Goal: Task Accomplishment & Management: Complete application form

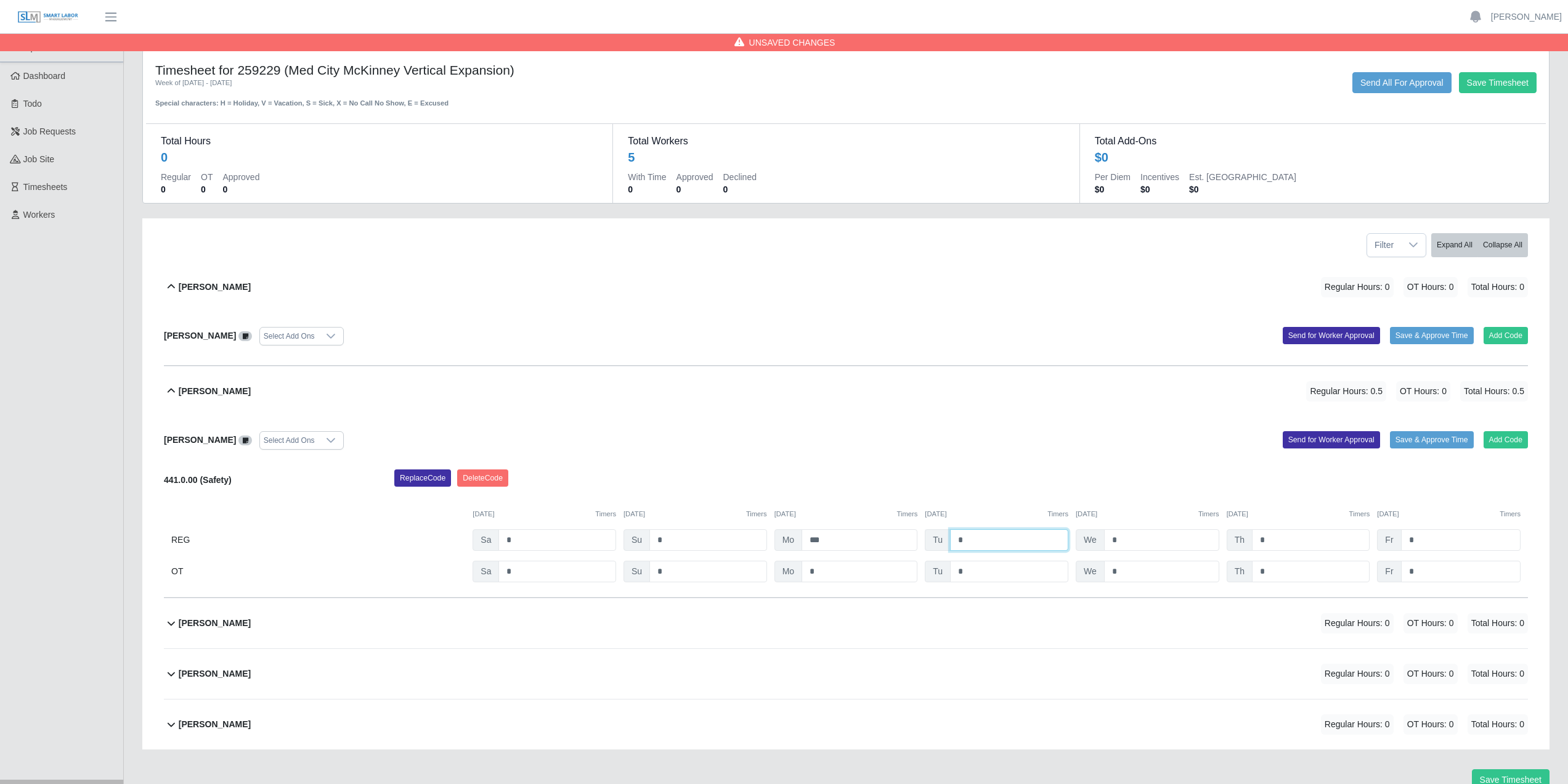
click at [993, 545] on input "*" at bounding box center [1009, 540] width 118 height 21
type input "***"
click at [1142, 542] on input "*" at bounding box center [1162, 540] width 115 height 21
type input "*"
type input "***"
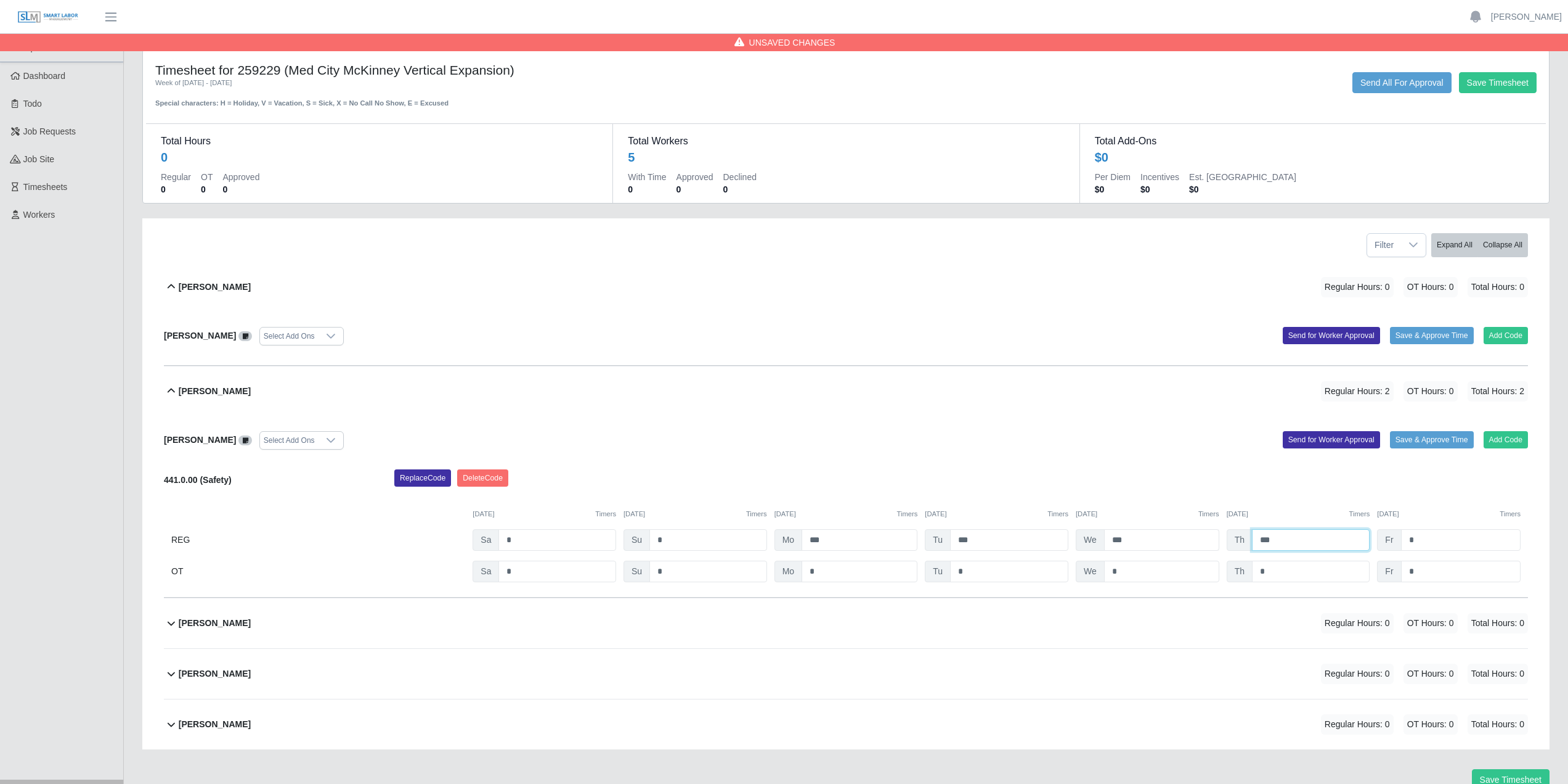
type input "***"
click at [1497, 447] on button "Add Code" at bounding box center [1507, 439] width 45 height 18
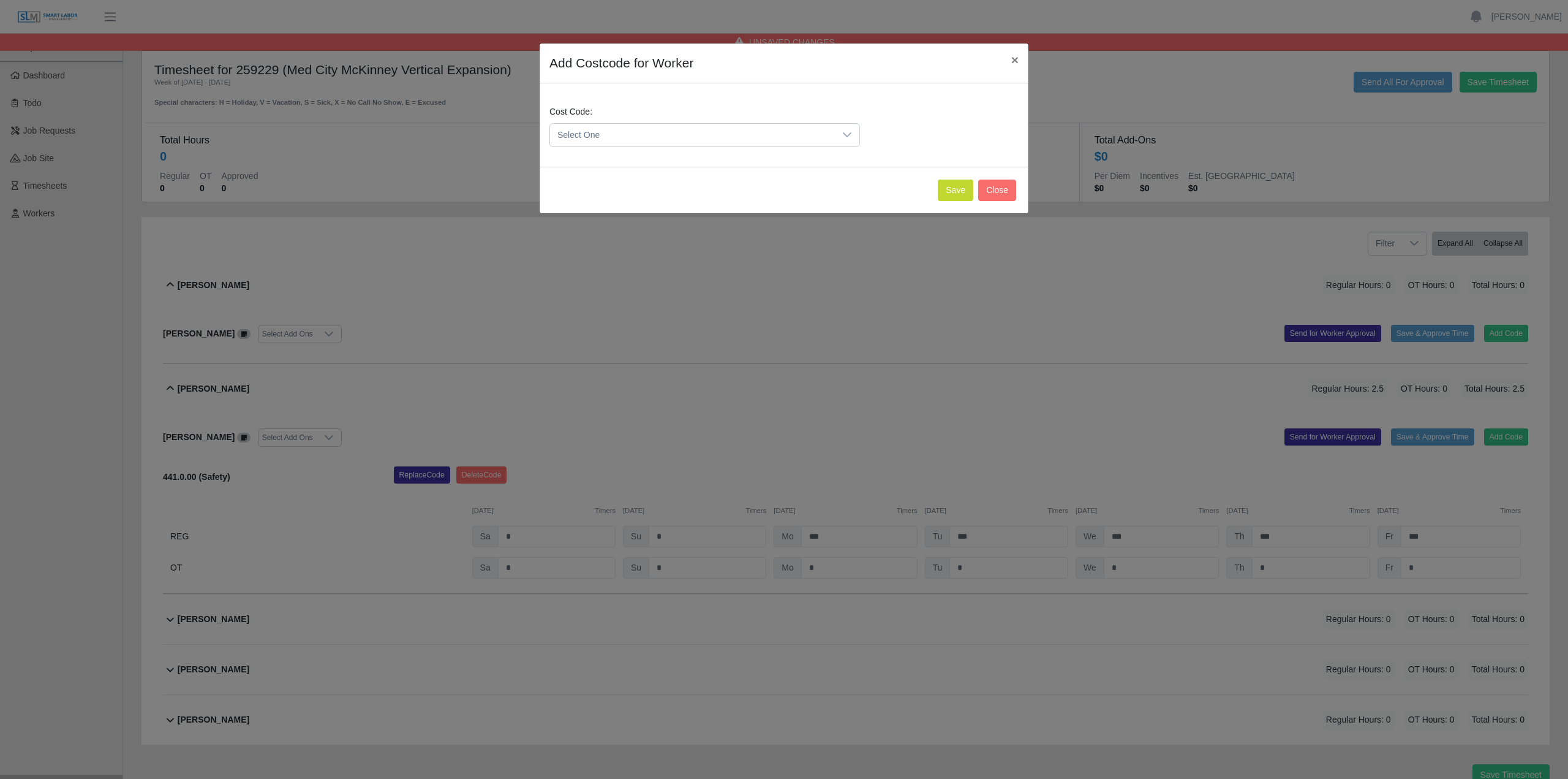
click at [816, 137] on span "Select One" at bounding box center [692, 135] width 285 height 22
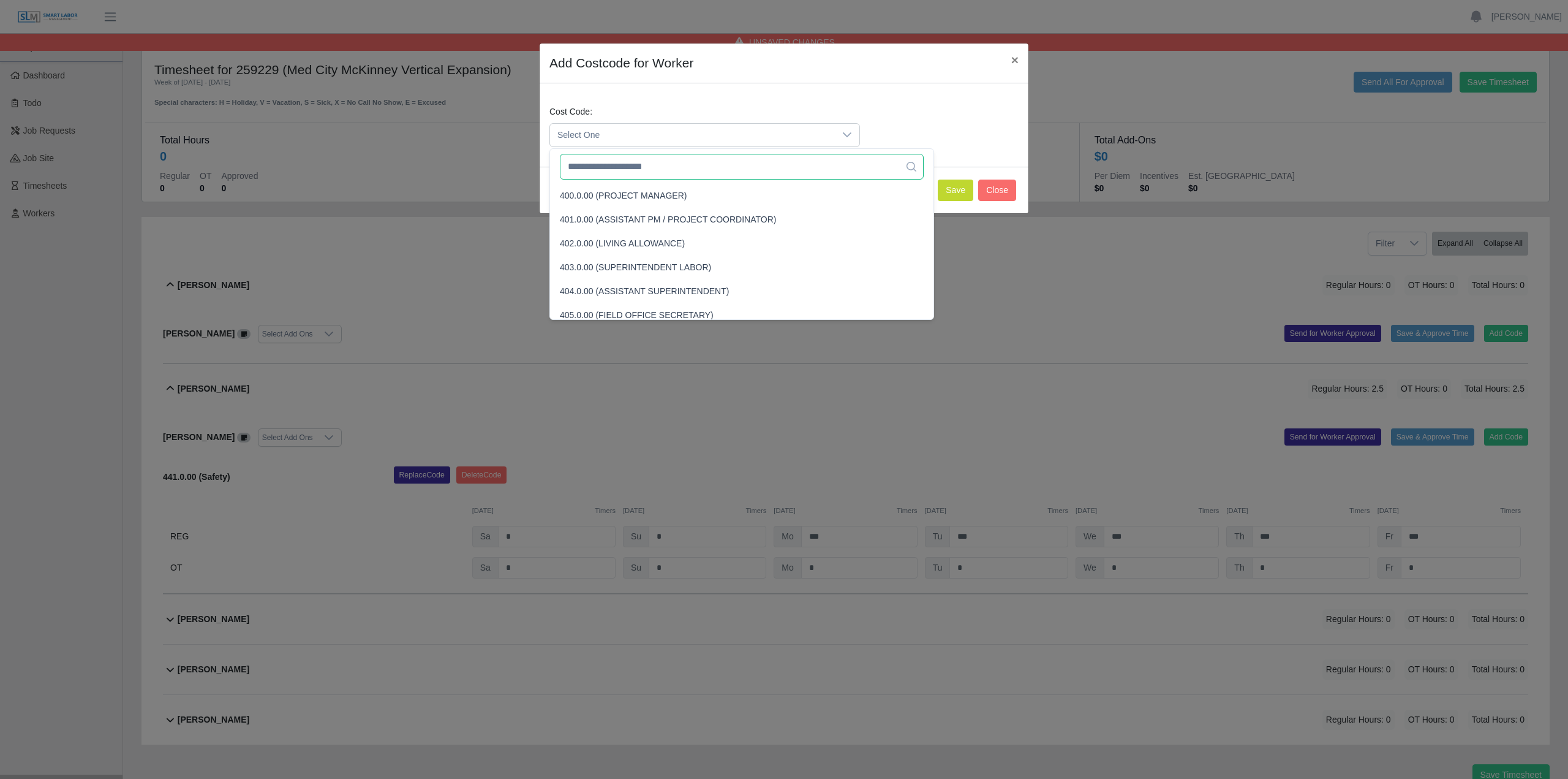
click at [749, 155] on input "text" at bounding box center [741, 167] width 364 height 26
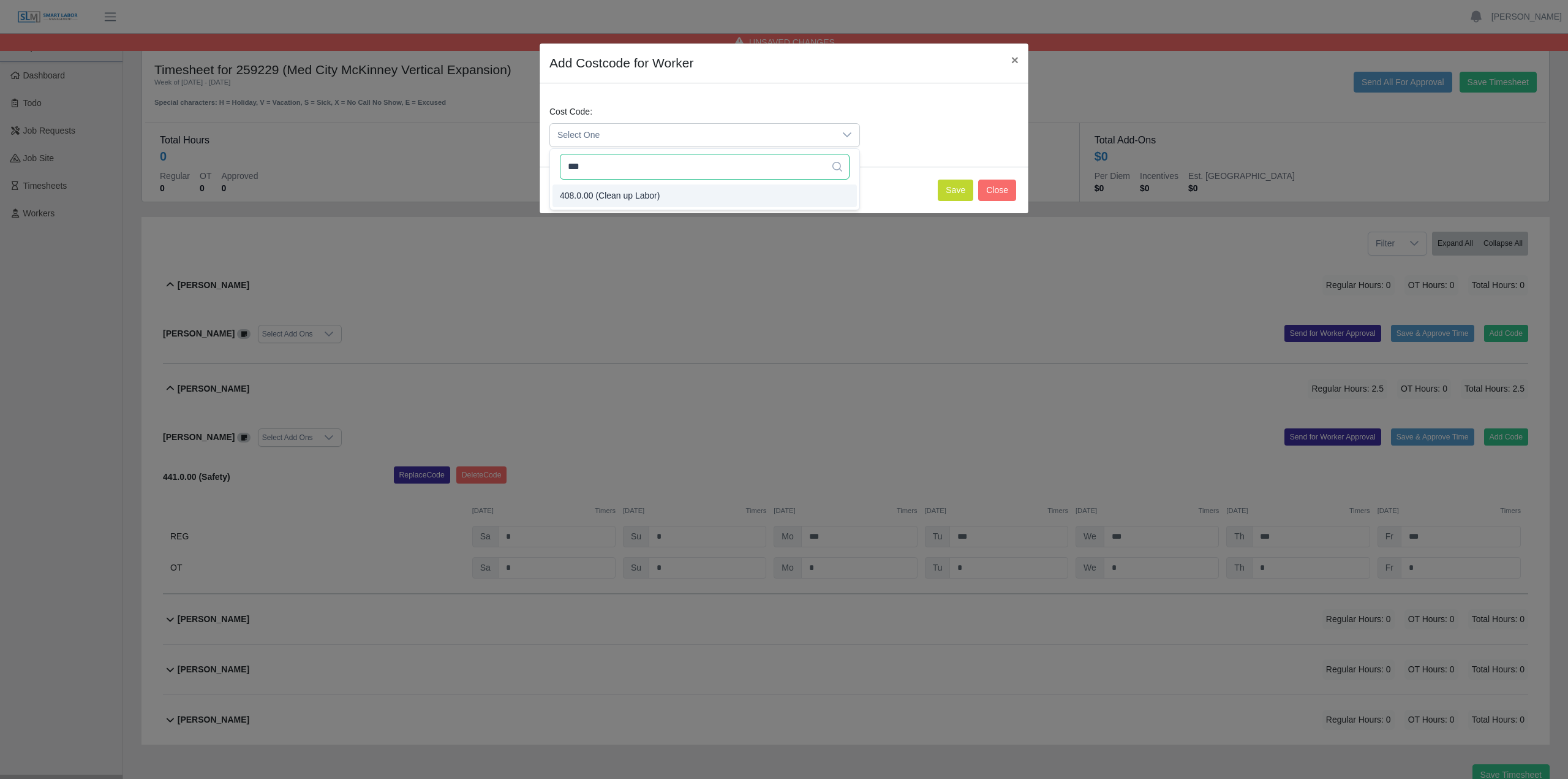
type input "***"
click at [656, 197] on li "408.0.00 (Clean up Labor)" at bounding box center [705, 195] width 304 height 22
click at [950, 188] on button "Save" at bounding box center [955, 190] width 36 height 21
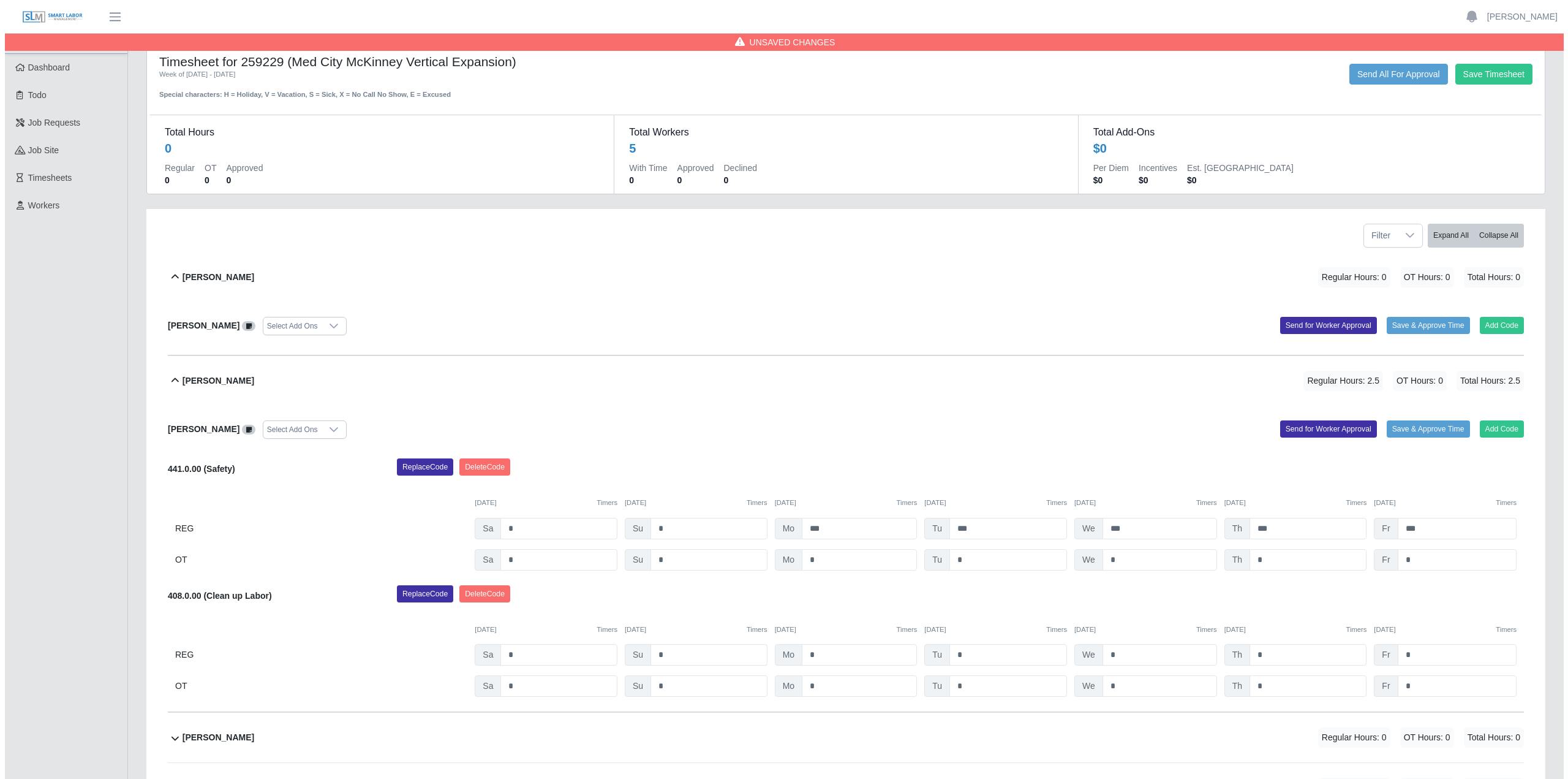
scroll to position [61, 0]
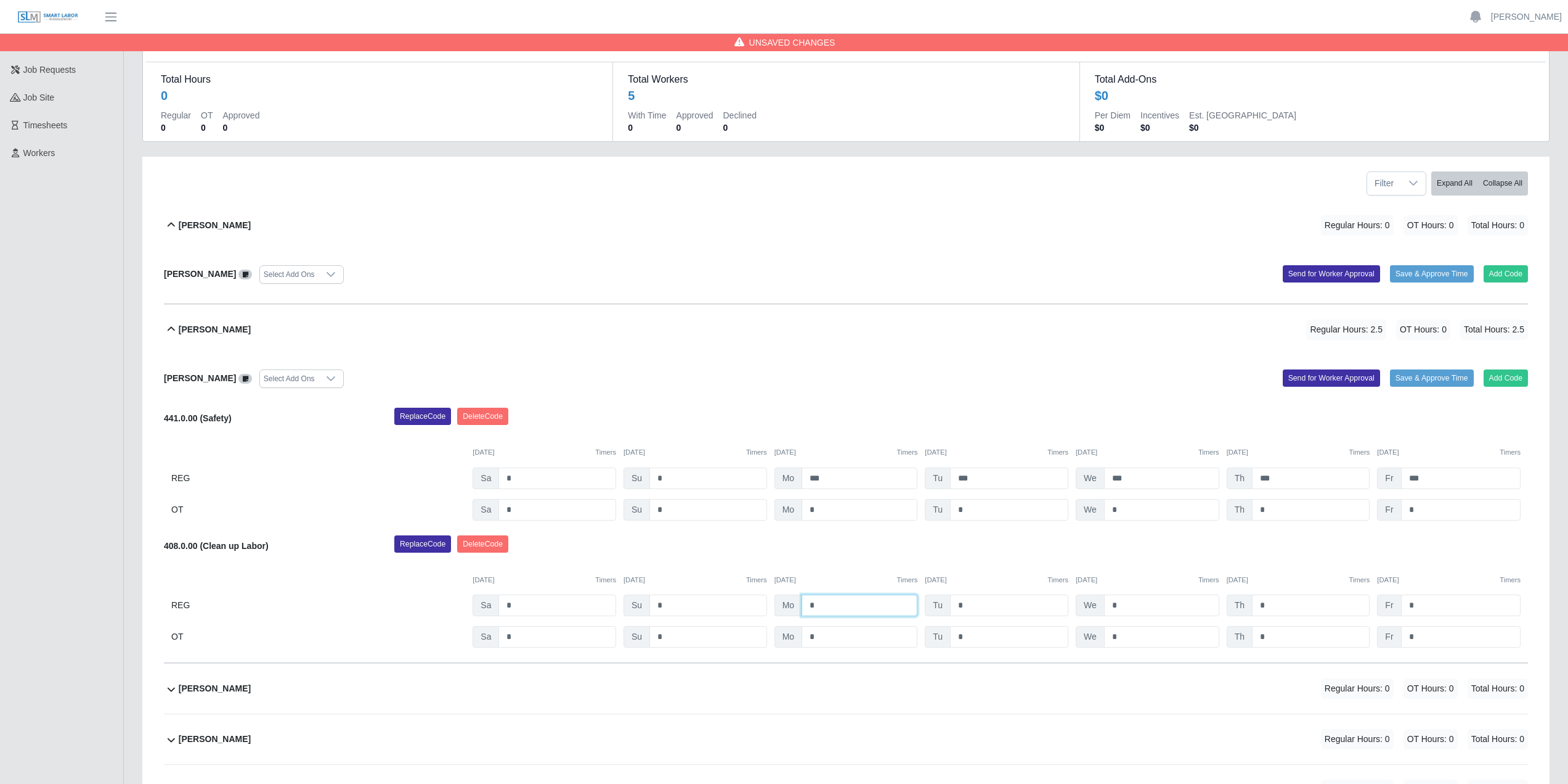
click at [868, 613] on input "*" at bounding box center [860, 605] width 116 height 21
type input "*"
type input "***"
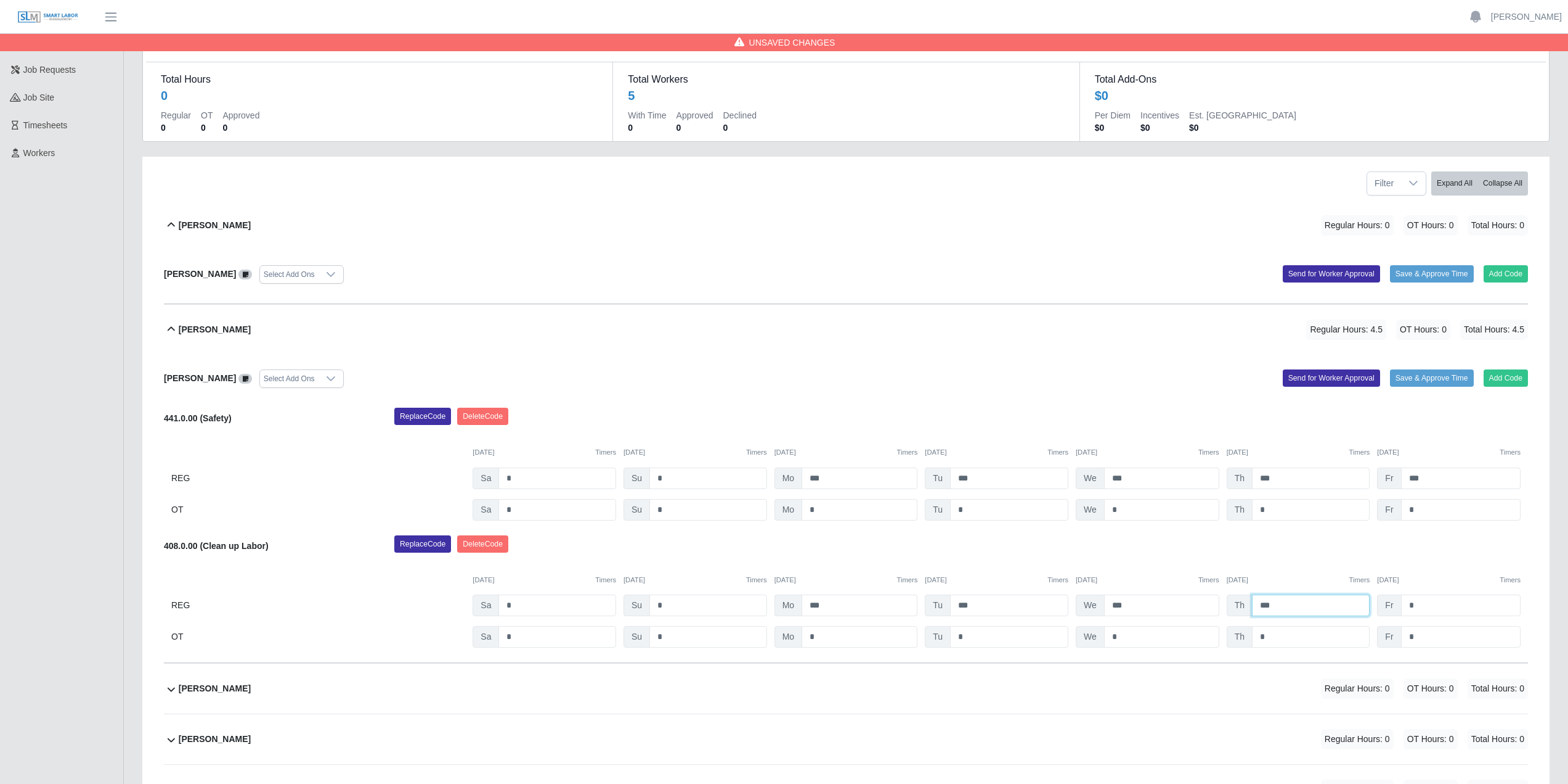
type input "***"
click at [1505, 379] on button "Add Code" at bounding box center [1507, 378] width 45 height 18
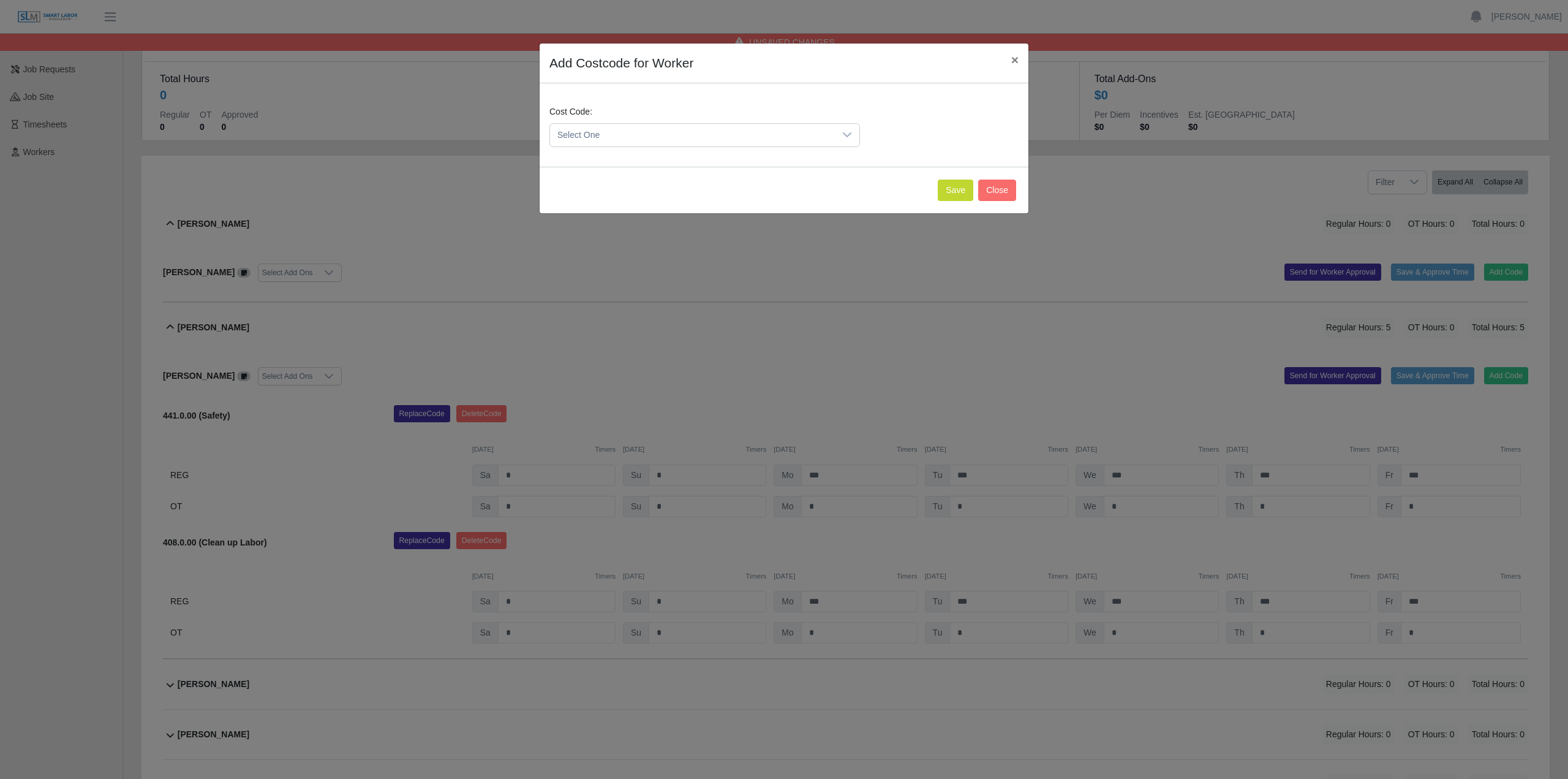
click at [646, 141] on span "Select One" at bounding box center [692, 135] width 285 height 22
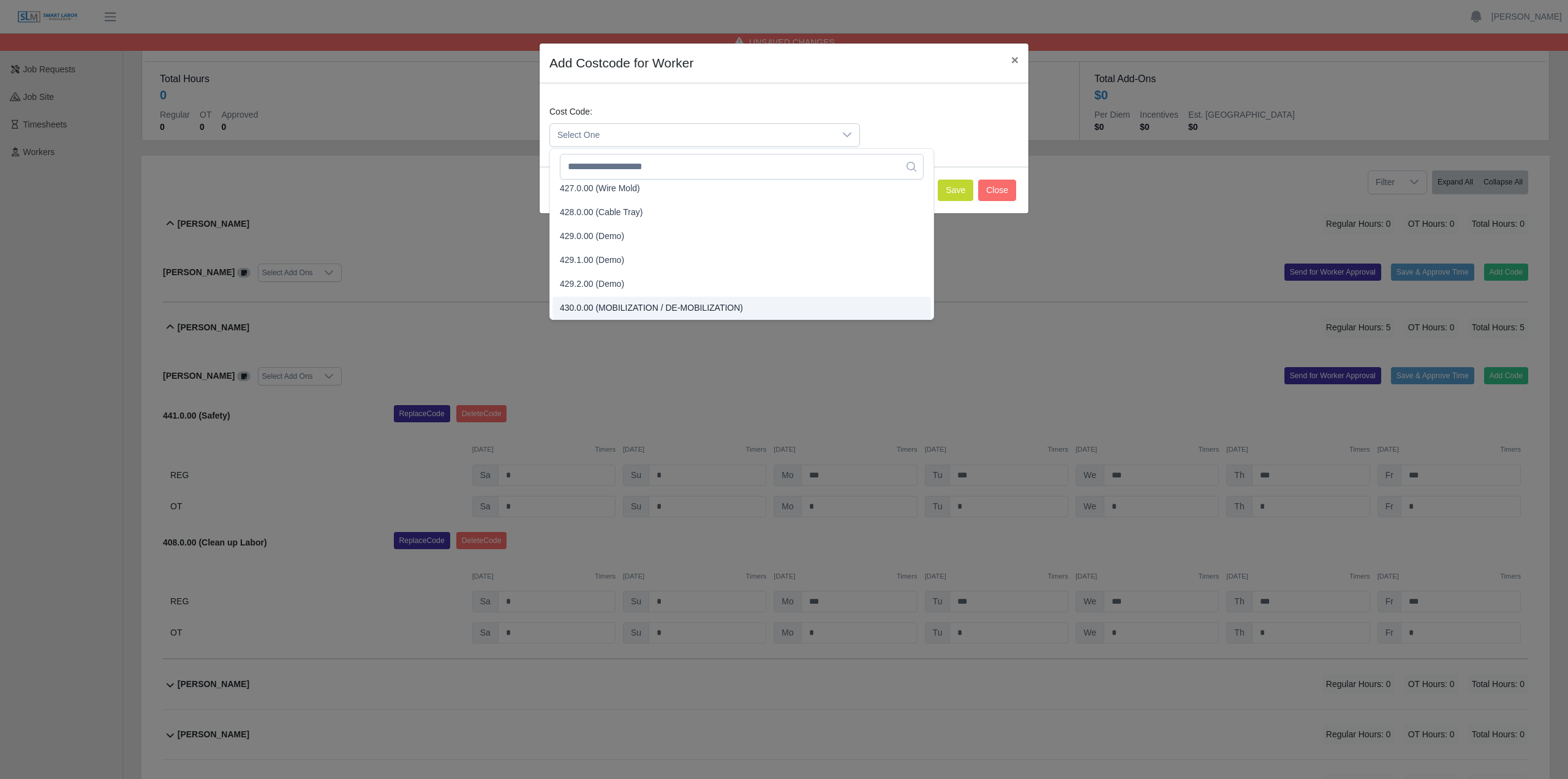
scroll to position [1154, 0]
click at [651, 159] on input "text" at bounding box center [741, 167] width 364 height 26
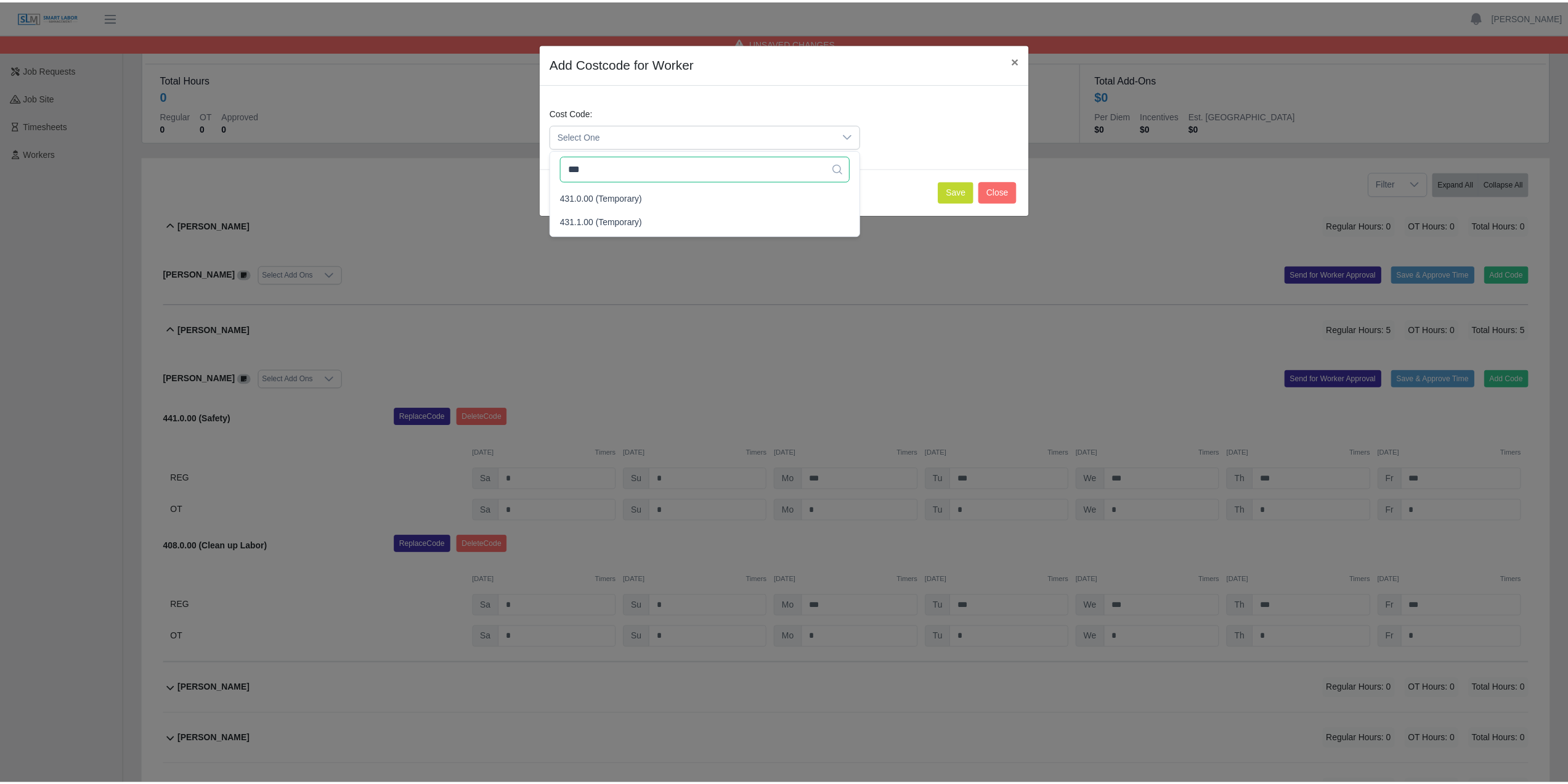
scroll to position [0, 0]
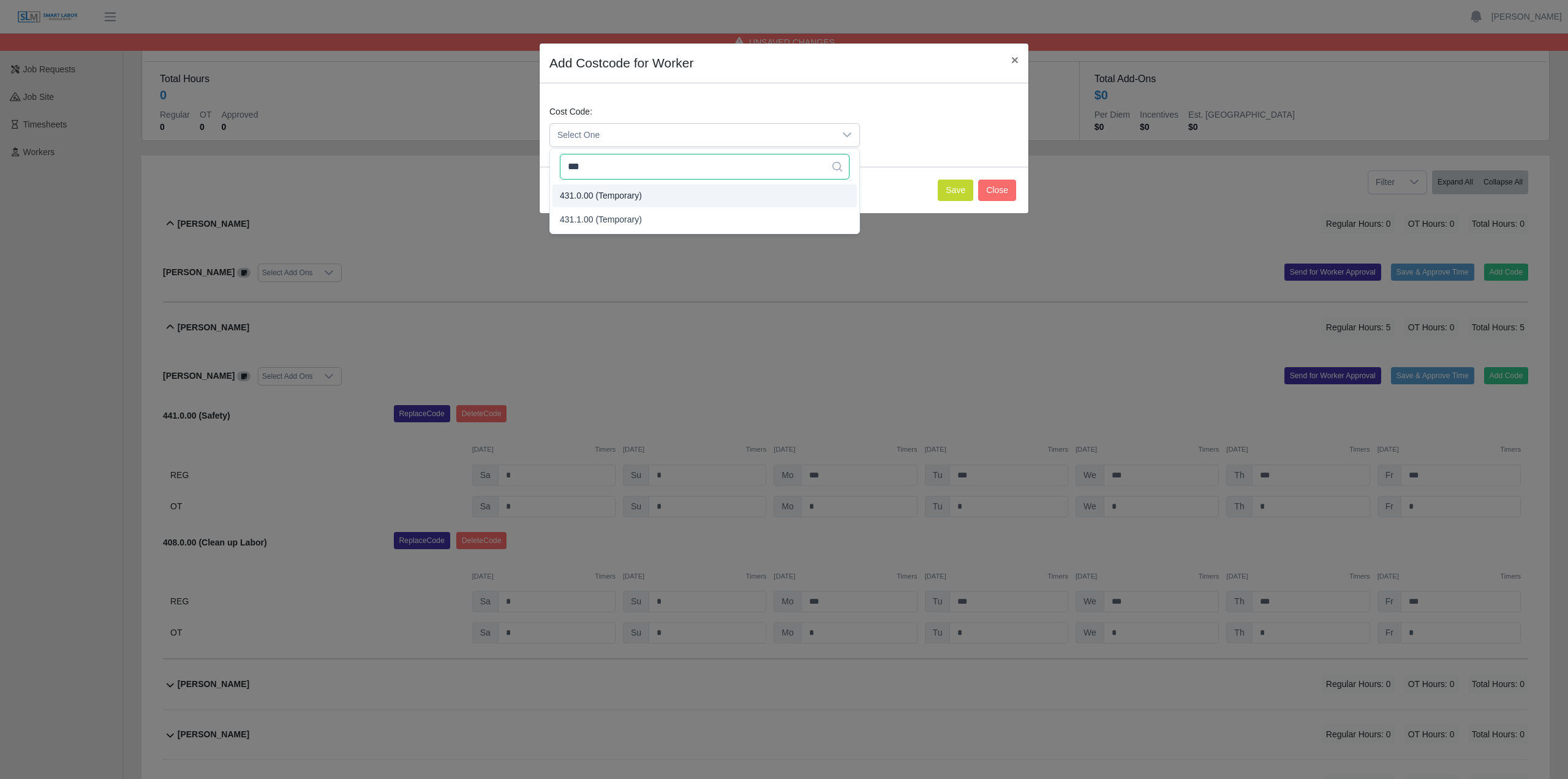
type input "***"
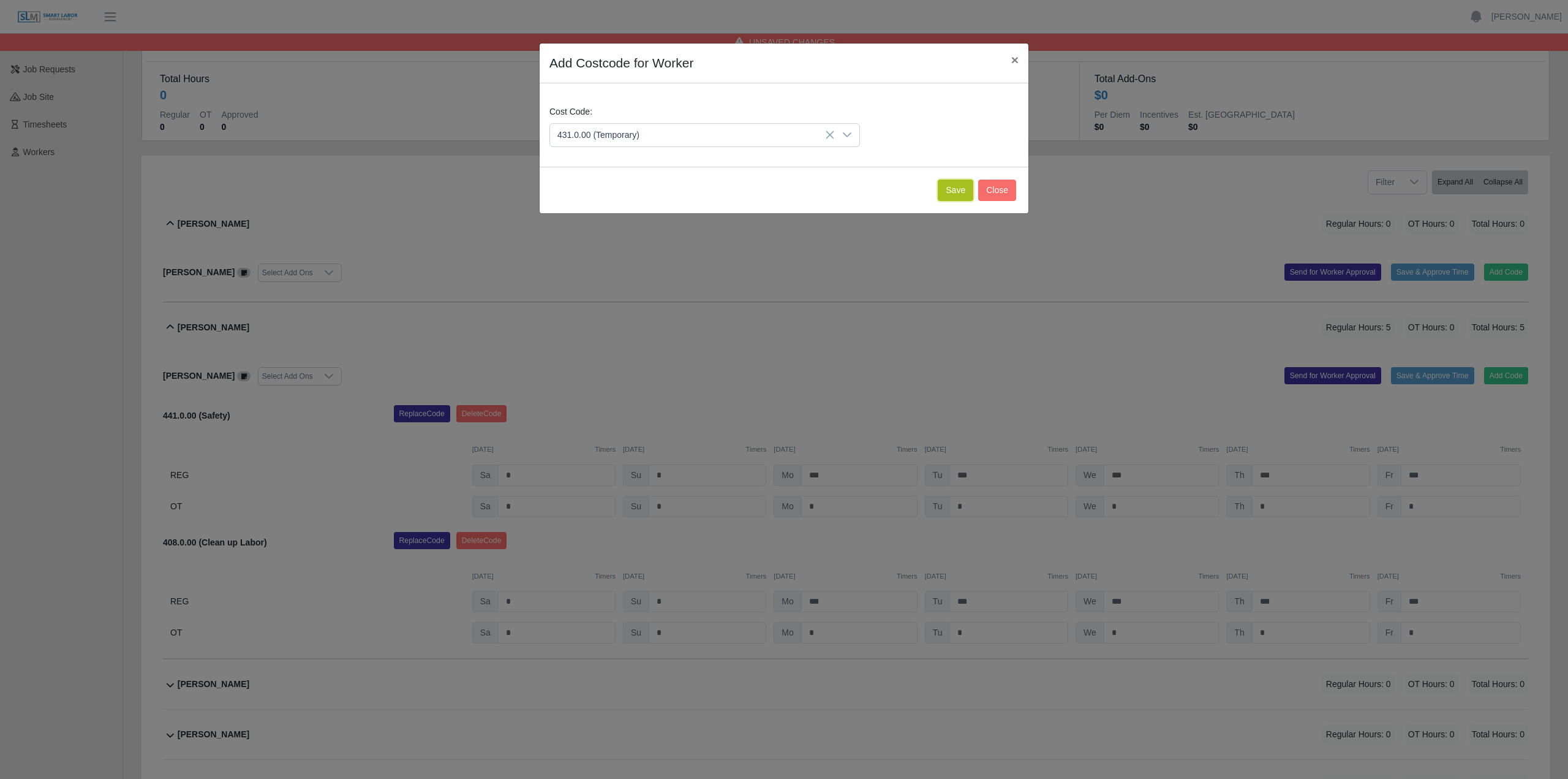
click at [945, 191] on button "Save" at bounding box center [955, 190] width 36 height 21
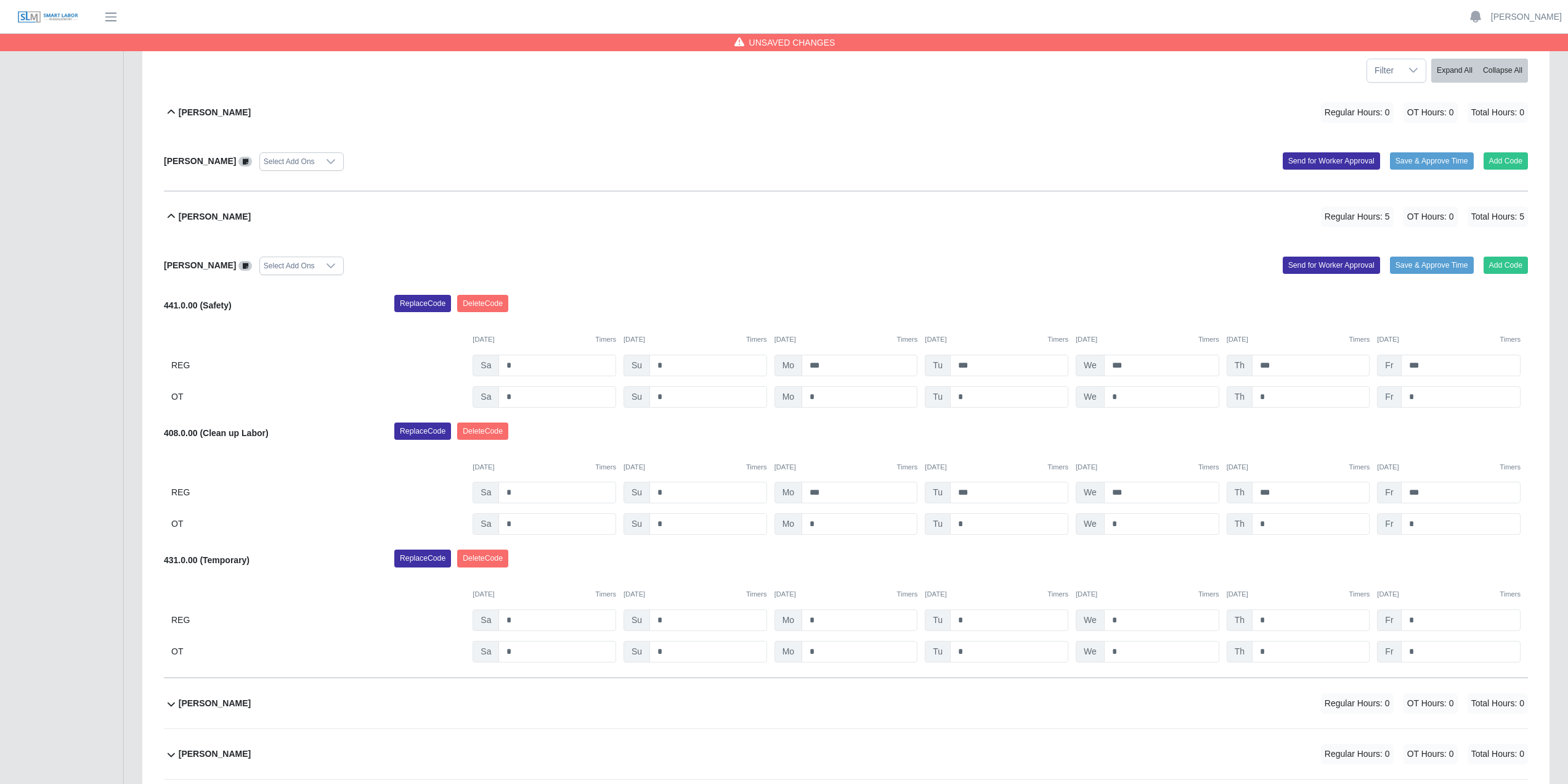
scroll to position [185, 0]
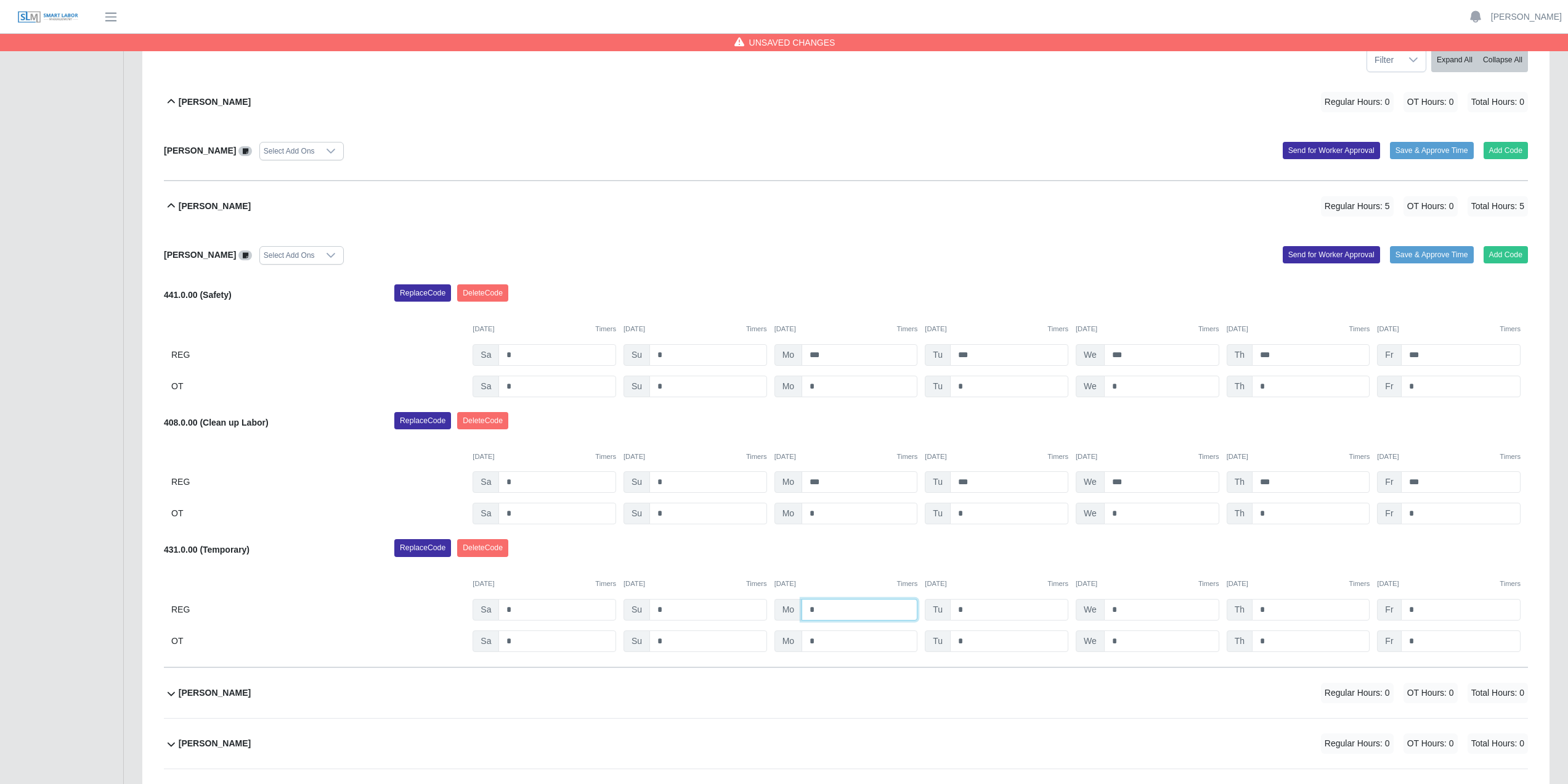
click at [840, 611] on input "*" at bounding box center [860, 609] width 116 height 21
type input "*"
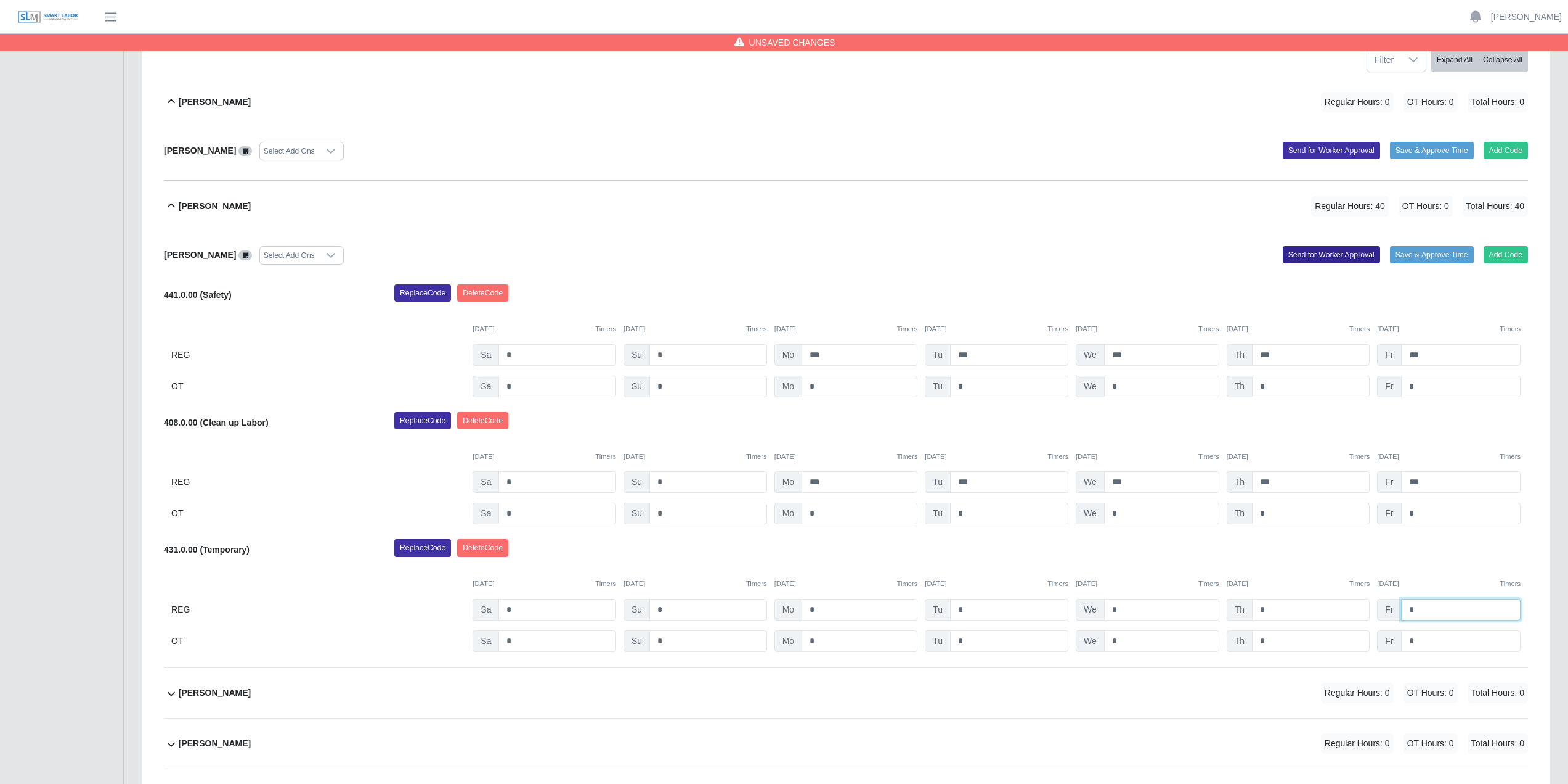
type input "*"
click at [1314, 257] on button "Send for Worker Approval" at bounding box center [1332, 255] width 98 height 18
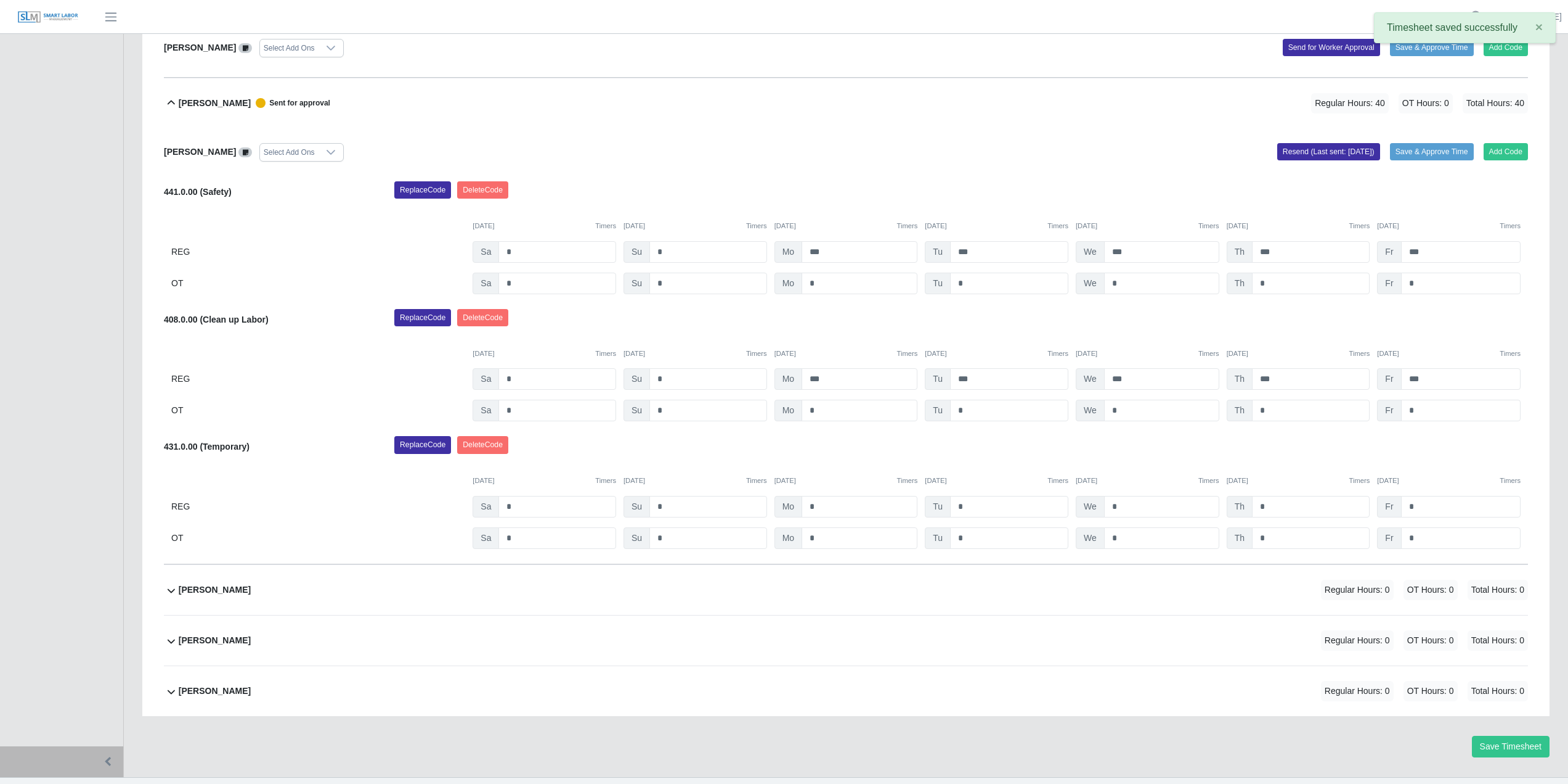
scroll to position [312, 0]
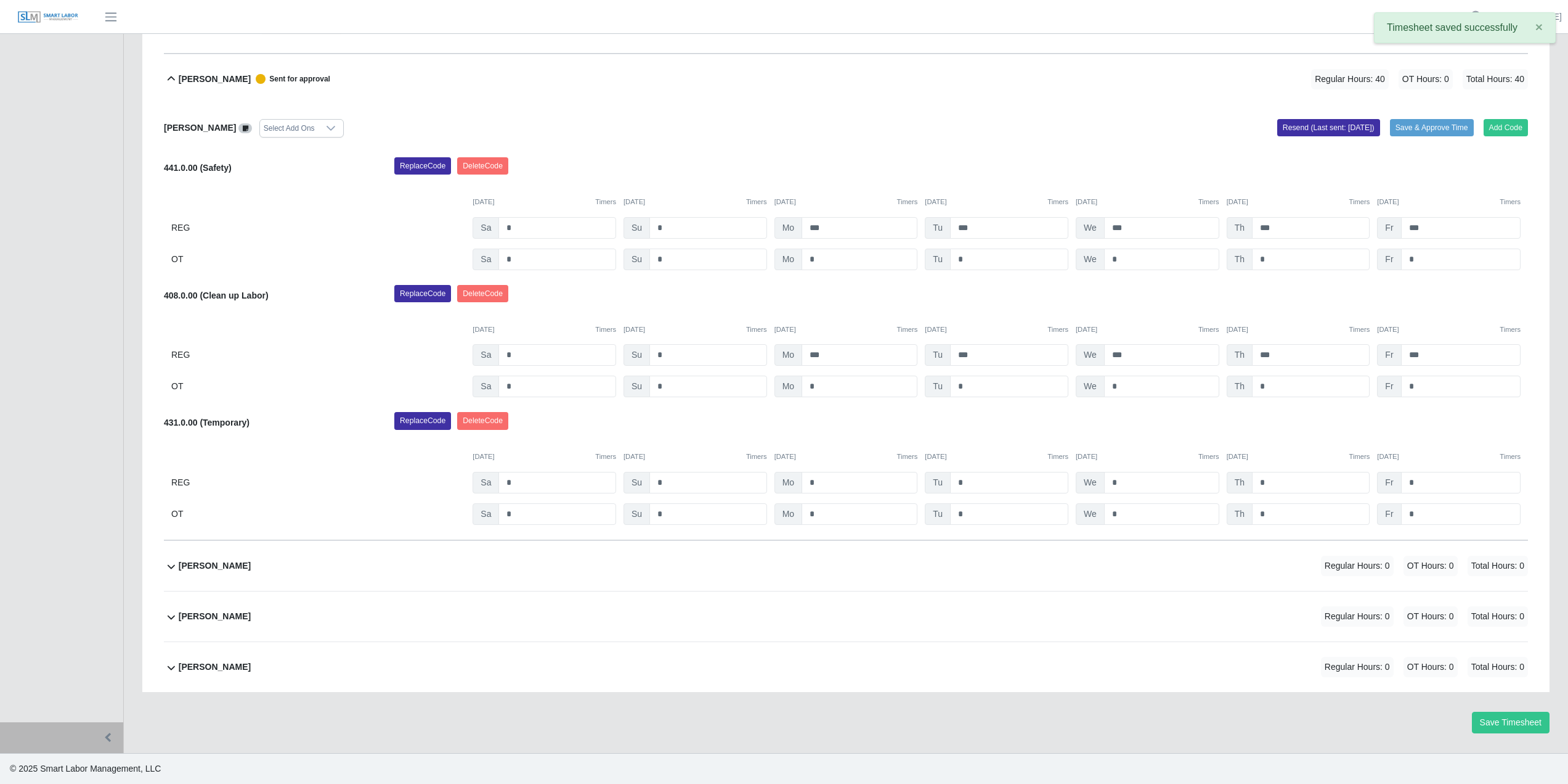
click at [182, 612] on b "[PERSON_NAME]" at bounding box center [215, 616] width 72 height 13
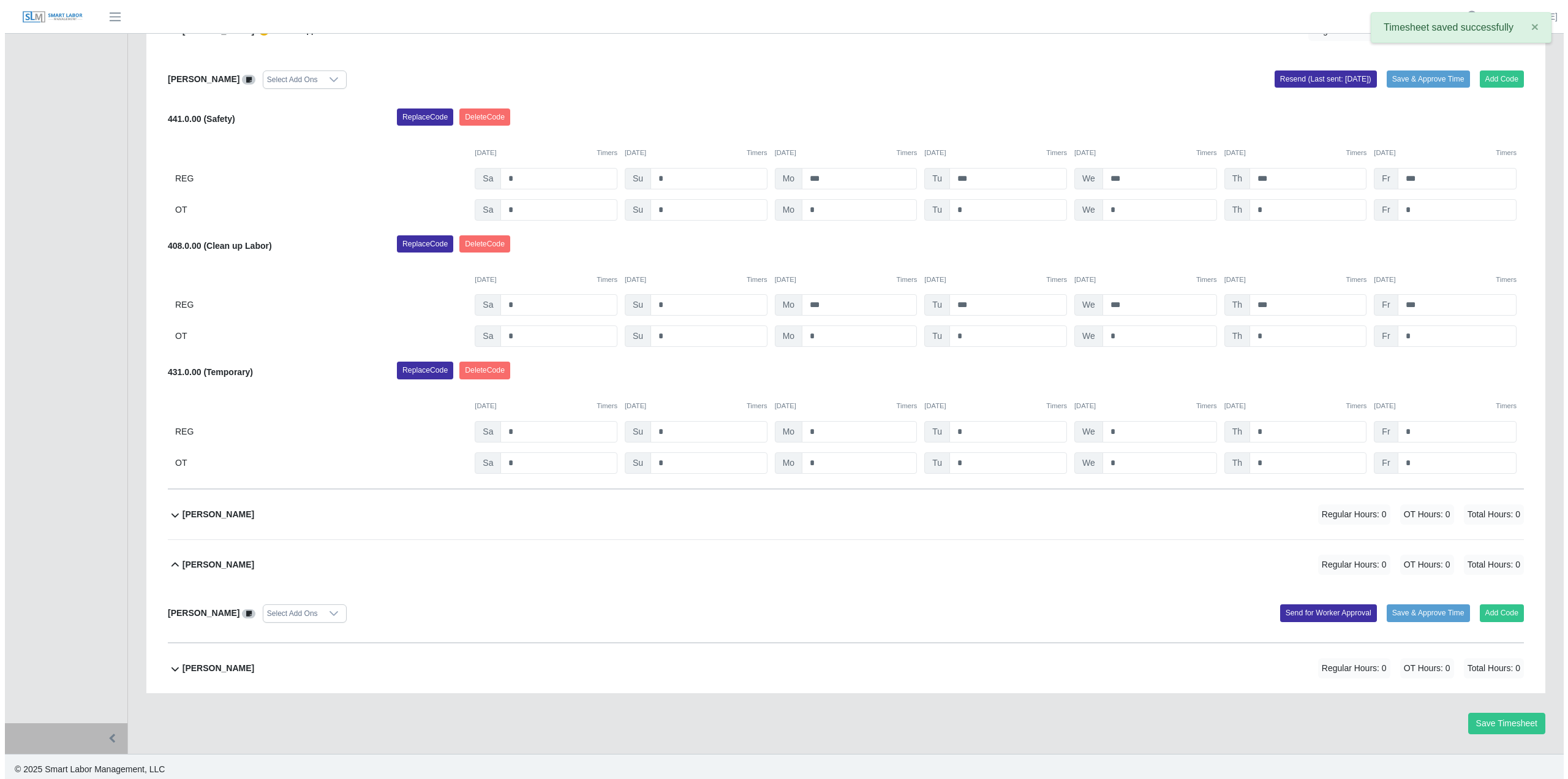
scroll to position [364, 0]
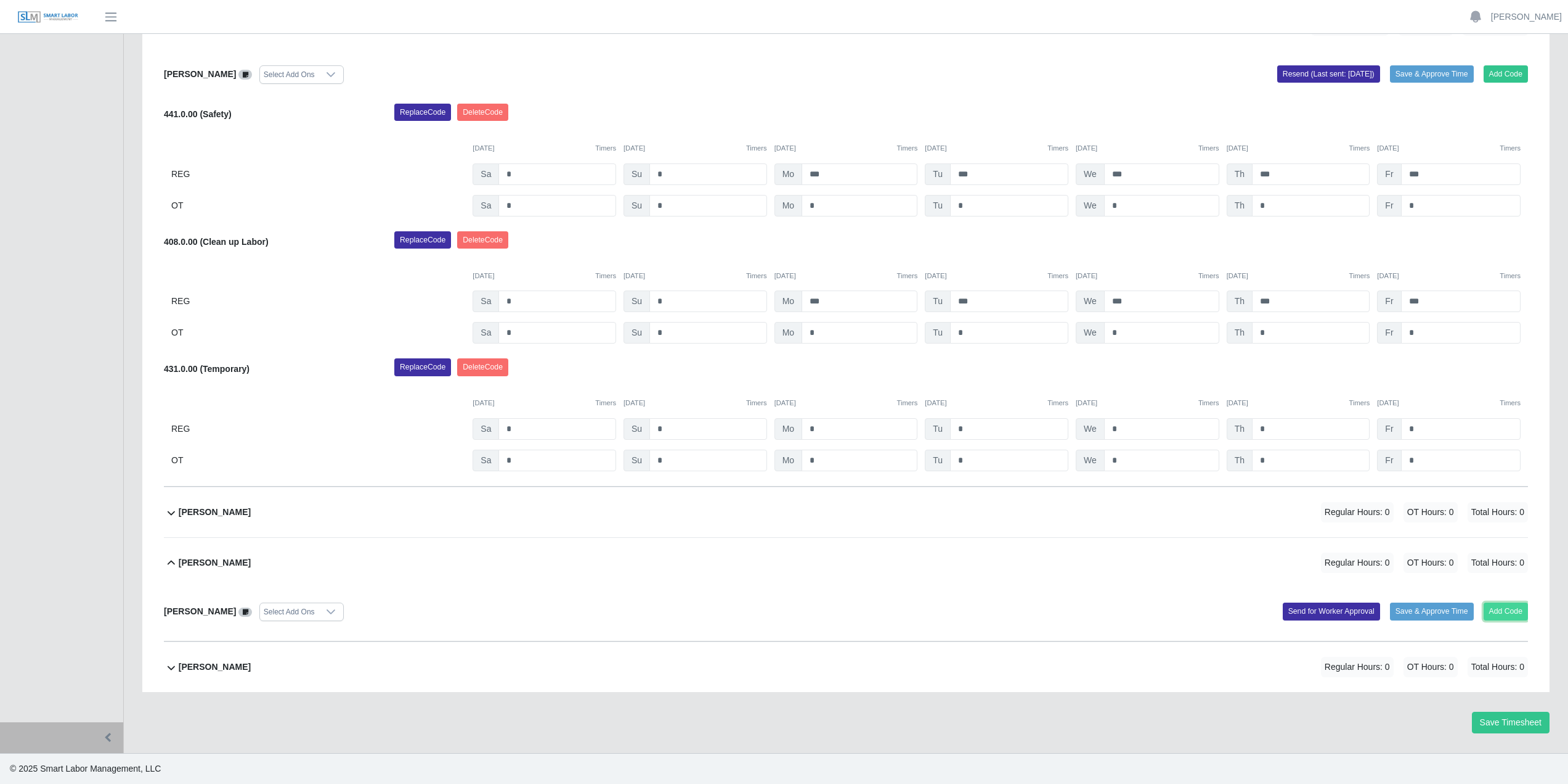
click at [1487, 612] on button "Add Code" at bounding box center [1507, 611] width 45 height 18
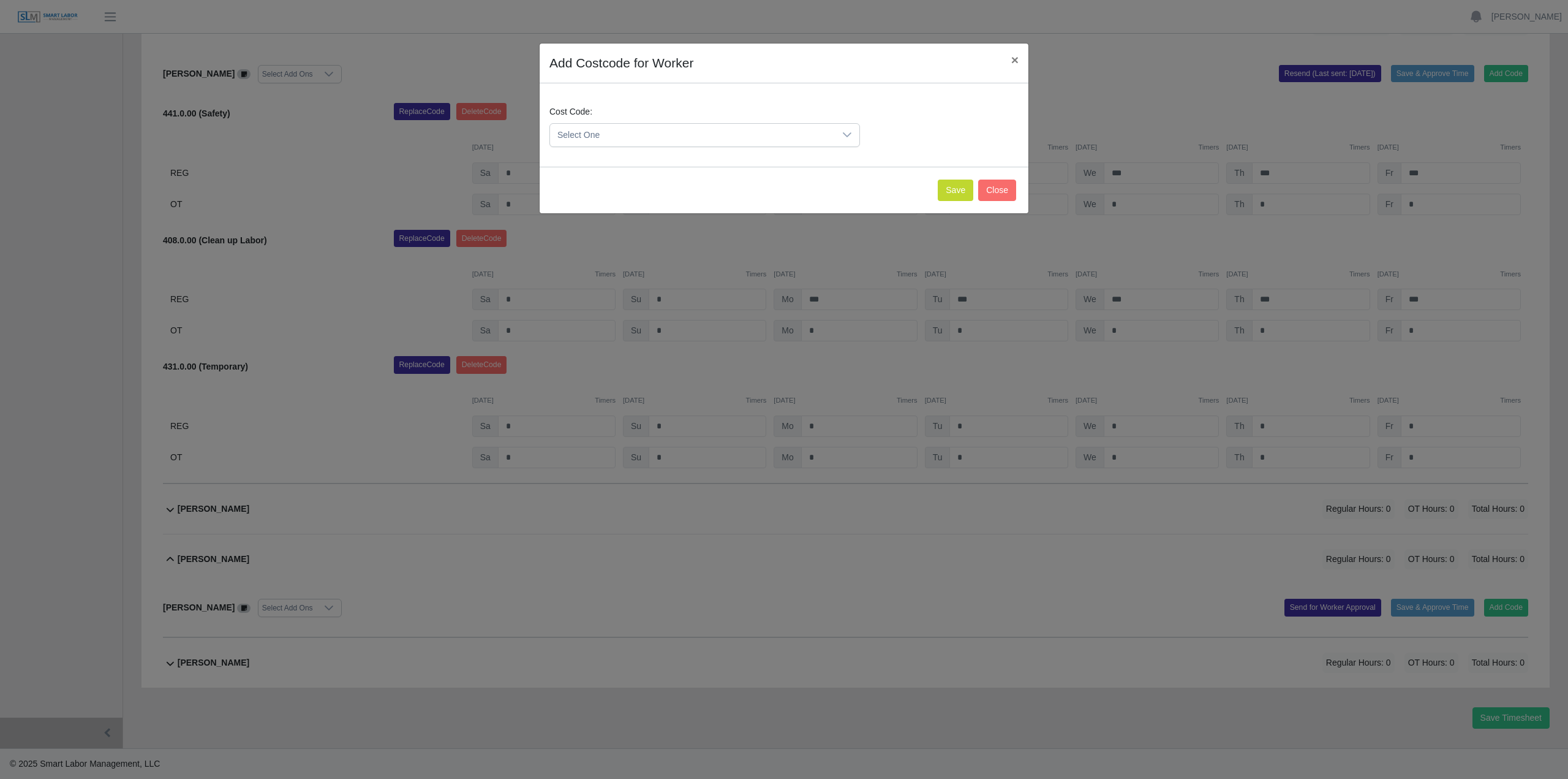
click at [600, 131] on span "Select One" at bounding box center [692, 135] width 285 height 22
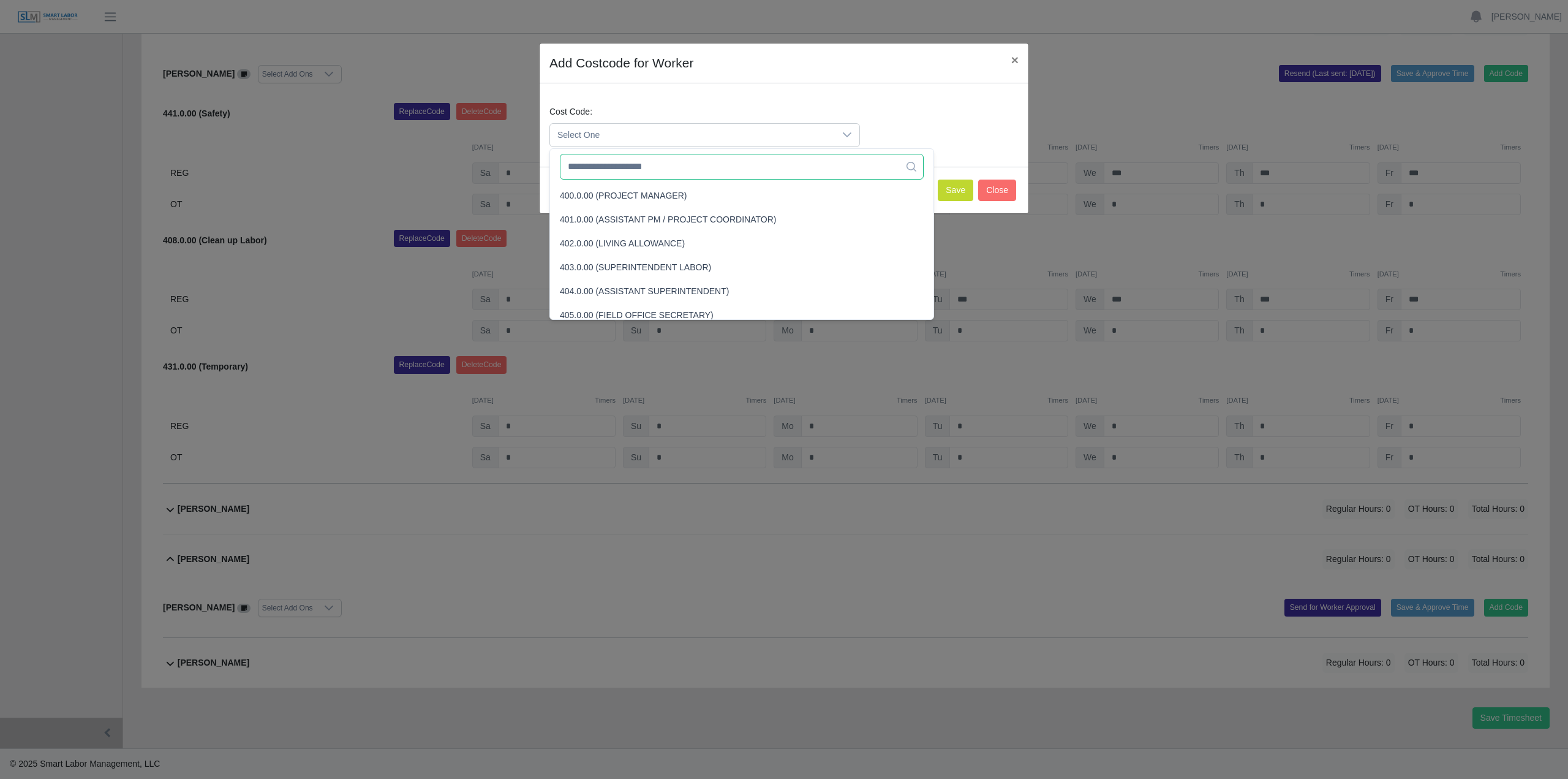
click at [643, 164] on input "text" at bounding box center [741, 167] width 364 height 26
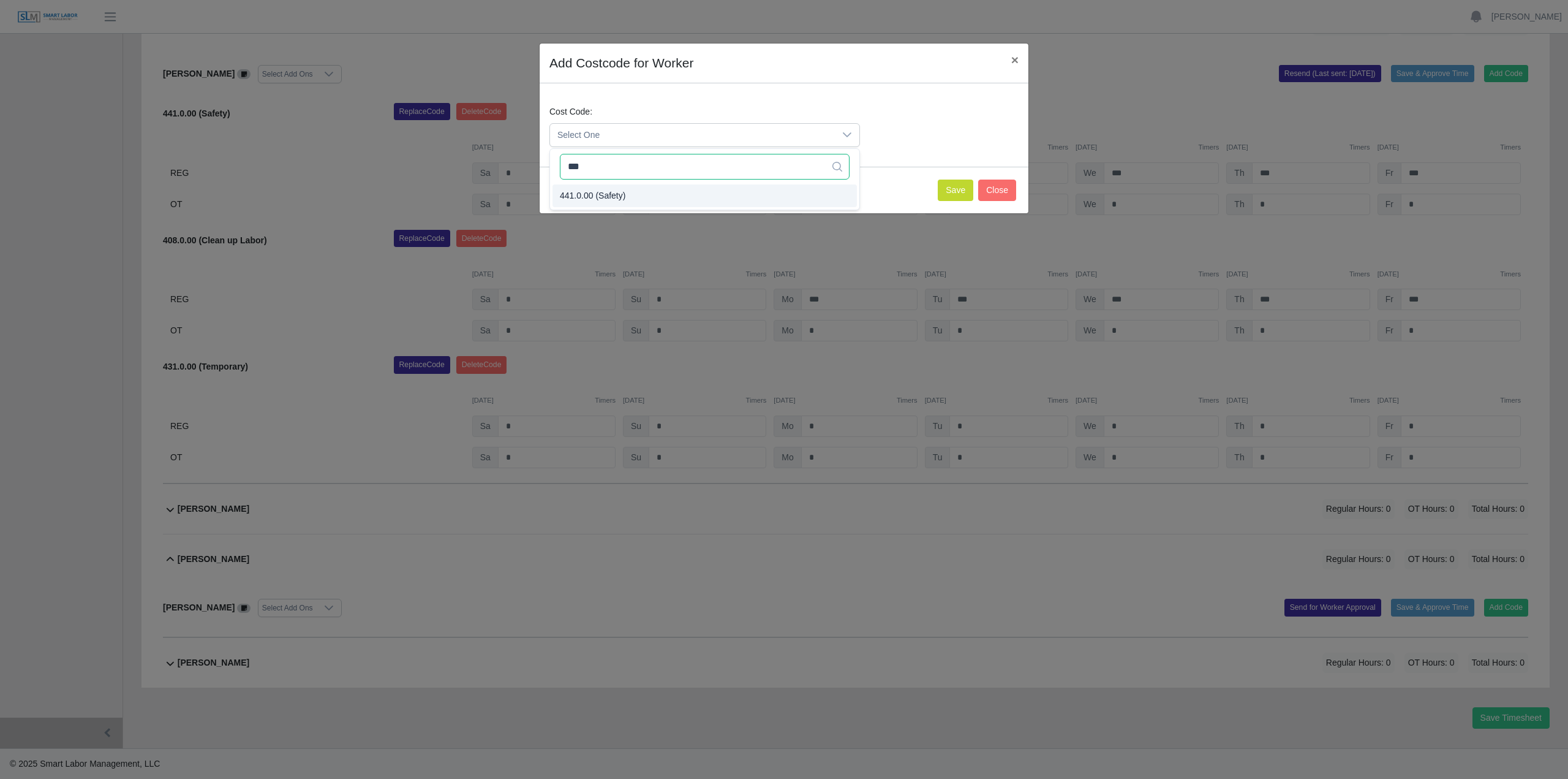
type input "***"
click at [623, 199] on li "441.0.00 (Safety)" at bounding box center [705, 195] width 304 height 22
click at [968, 189] on button "Save" at bounding box center [955, 190] width 36 height 21
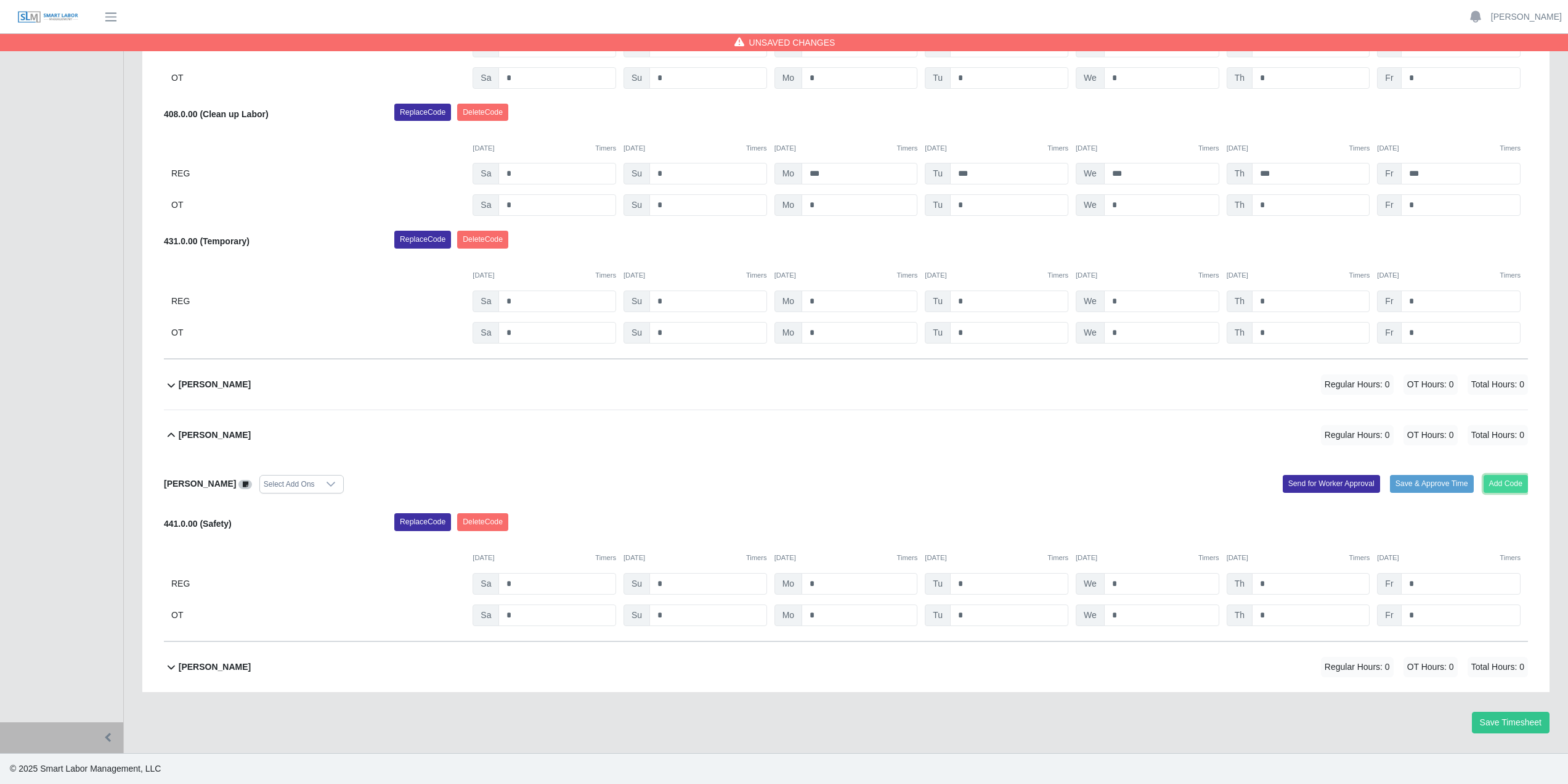
click at [1495, 489] on button "Add Code" at bounding box center [1507, 483] width 45 height 18
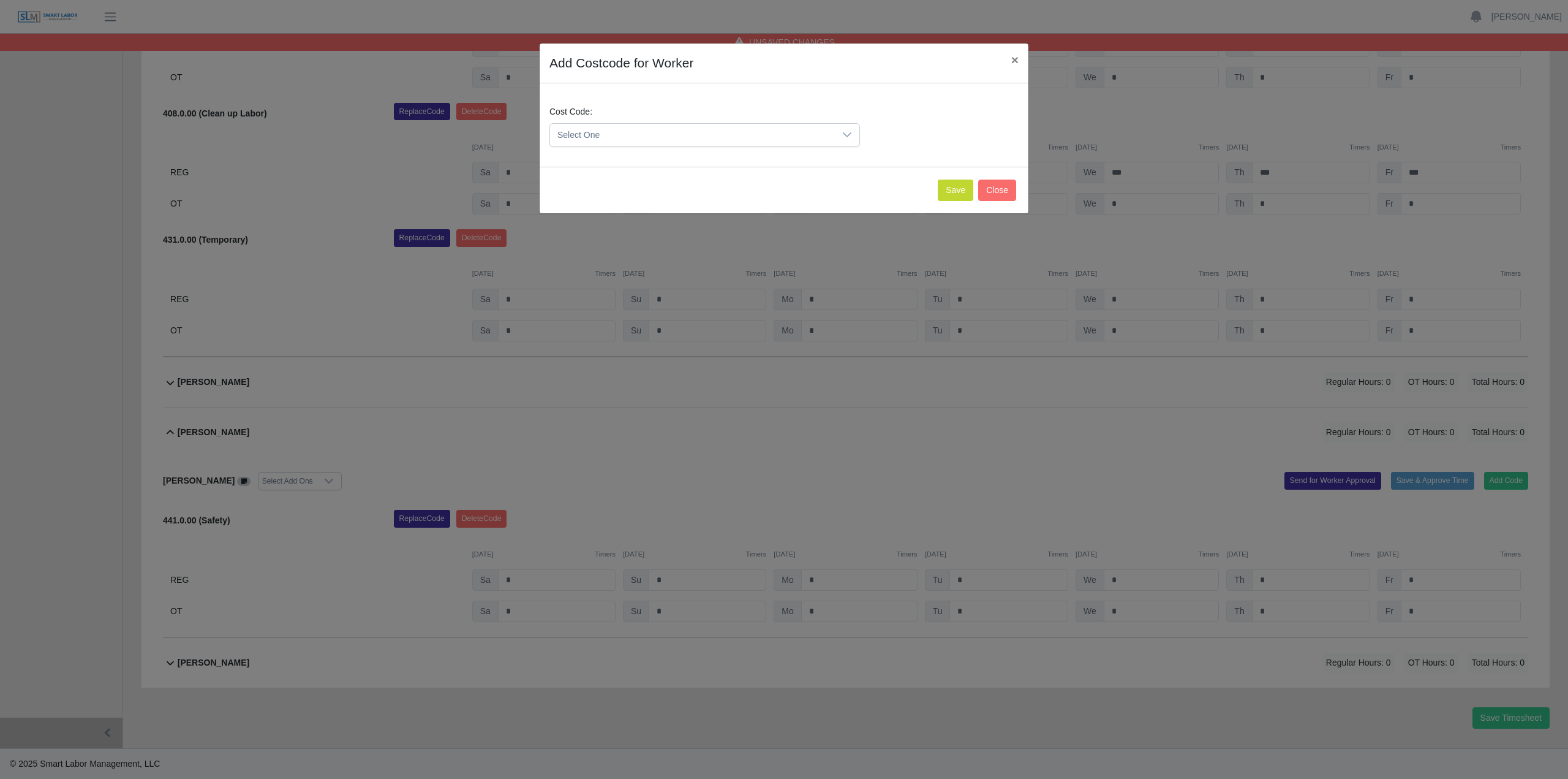
click at [640, 132] on span "Select One" at bounding box center [692, 135] width 285 height 22
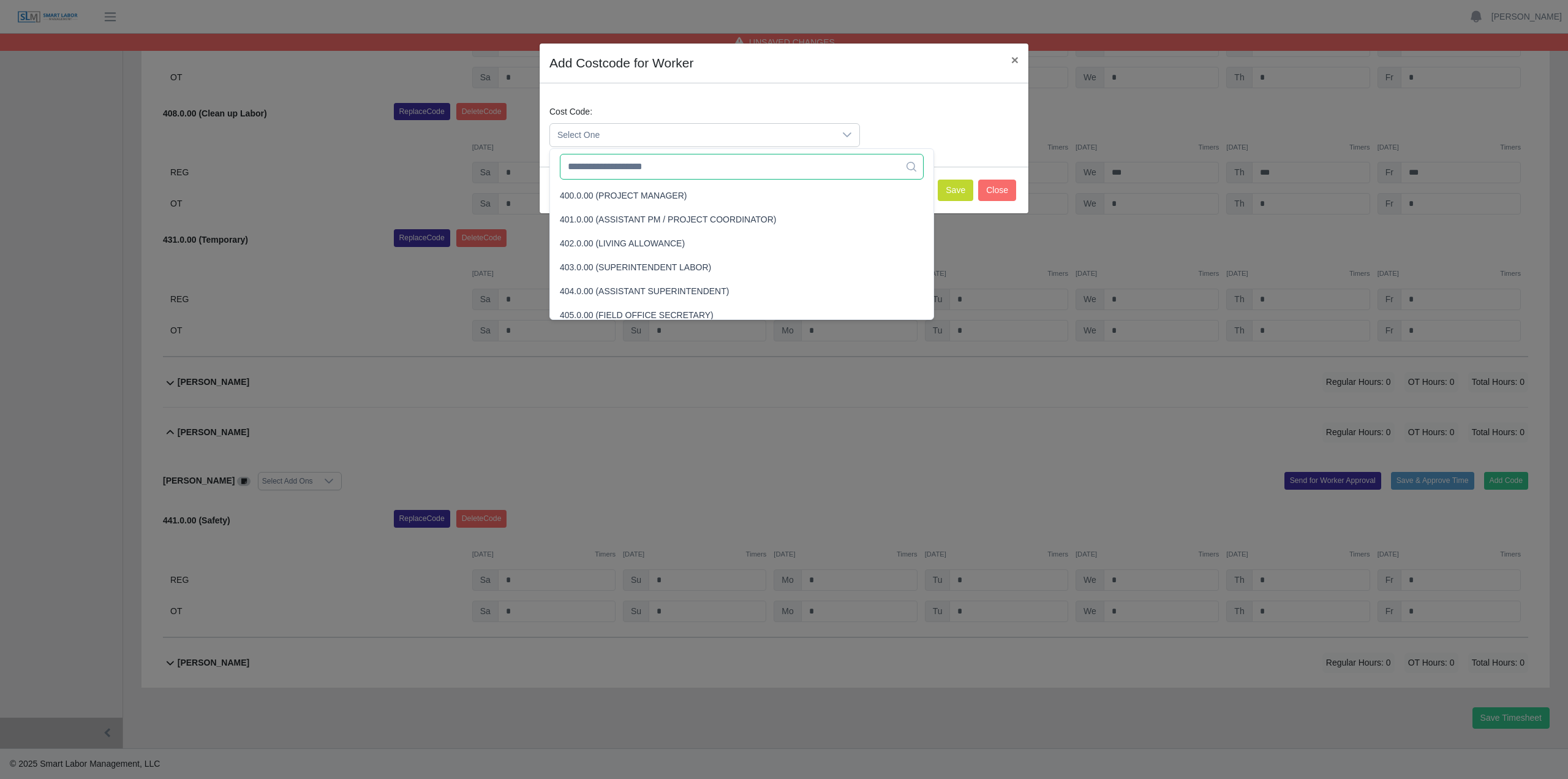
click at [622, 160] on input "text" at bounding box center [741, 167] width 364 height 26
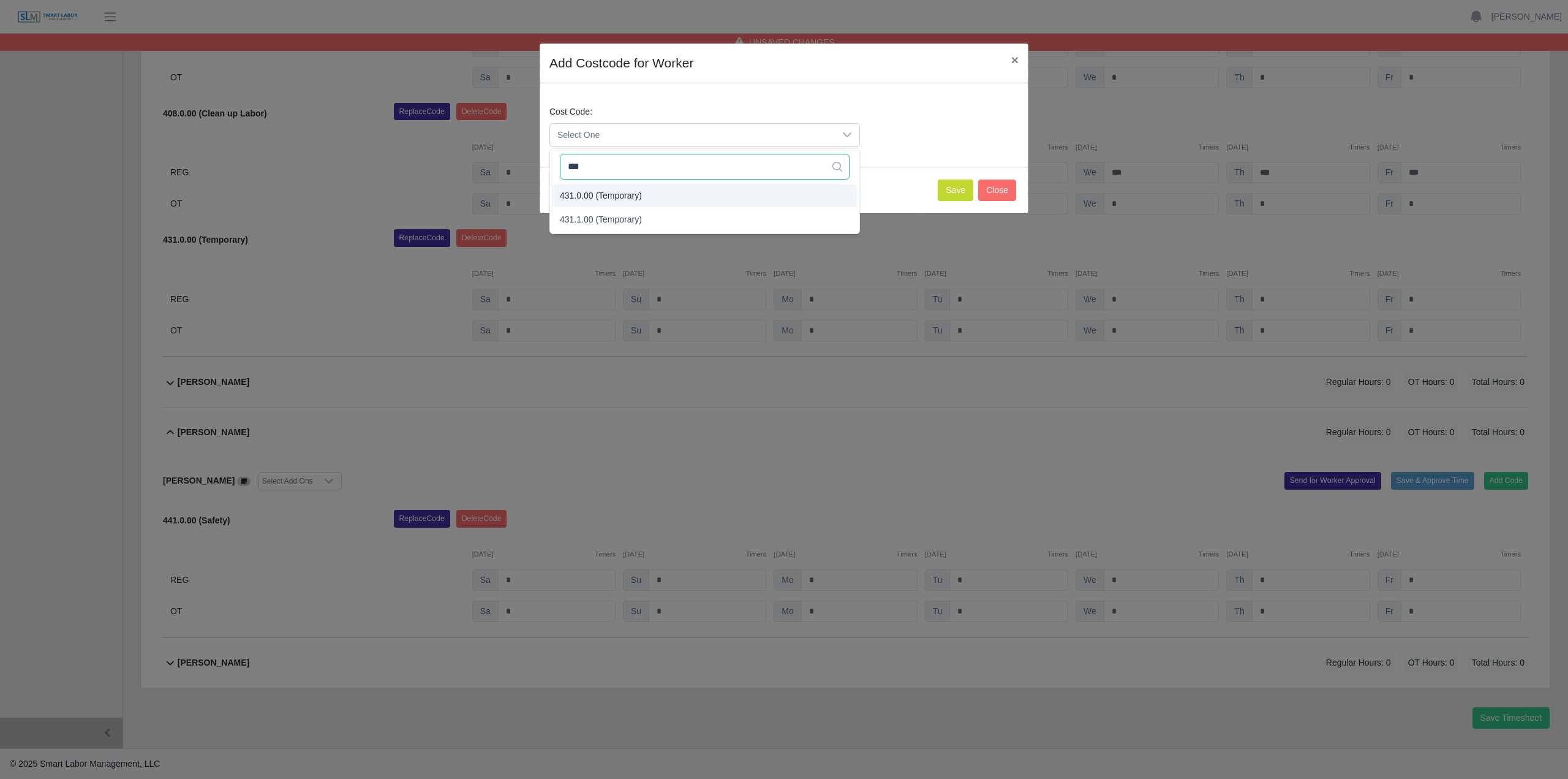
type input "***"
click at [613, 198] on span "431.0.00 (Temporary)" at bounding box center [600, 195] width 82 height 13
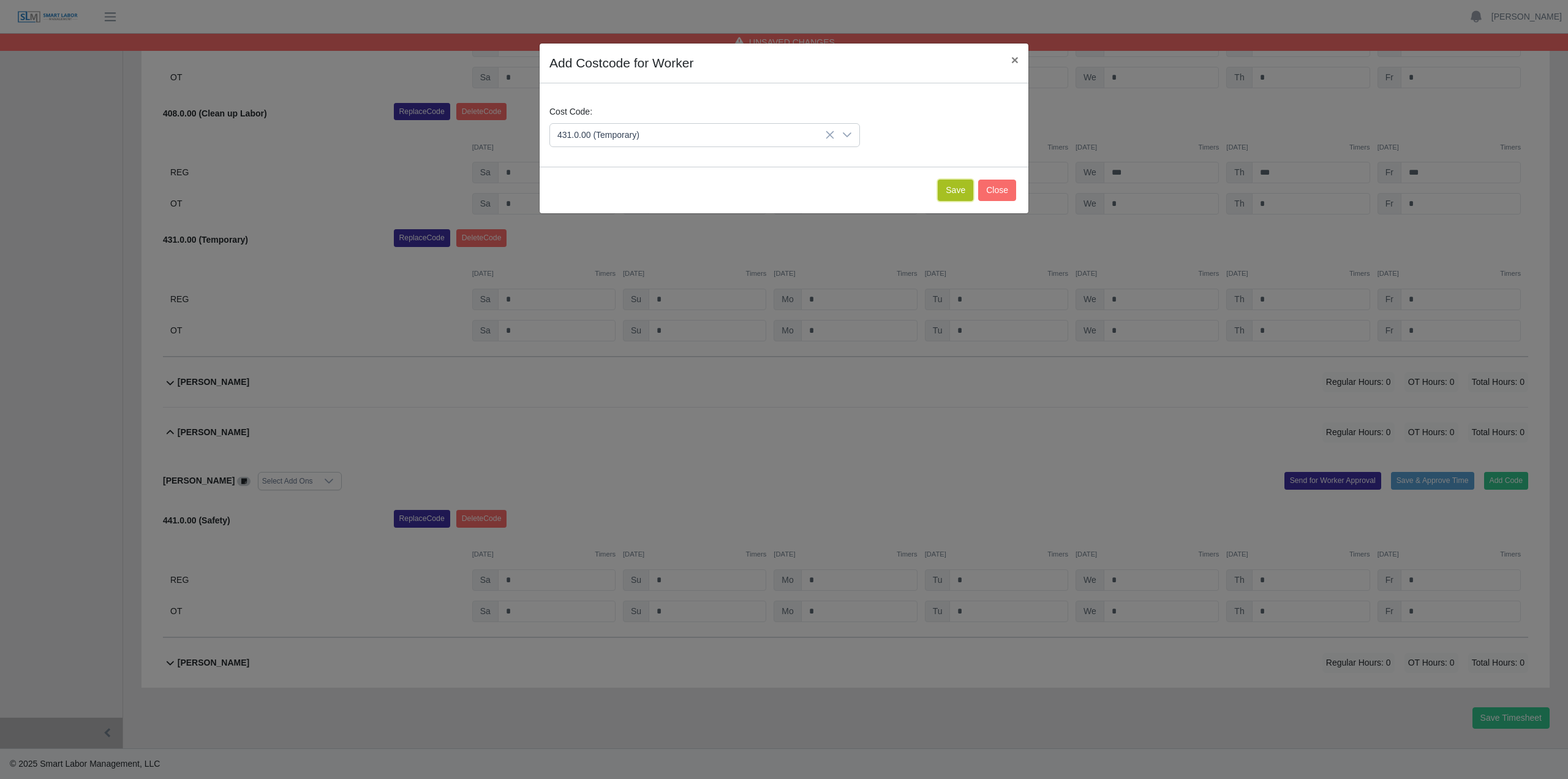
click at [954, 187] on button "Save" at bounding box center [955, 190] width 36 height 21
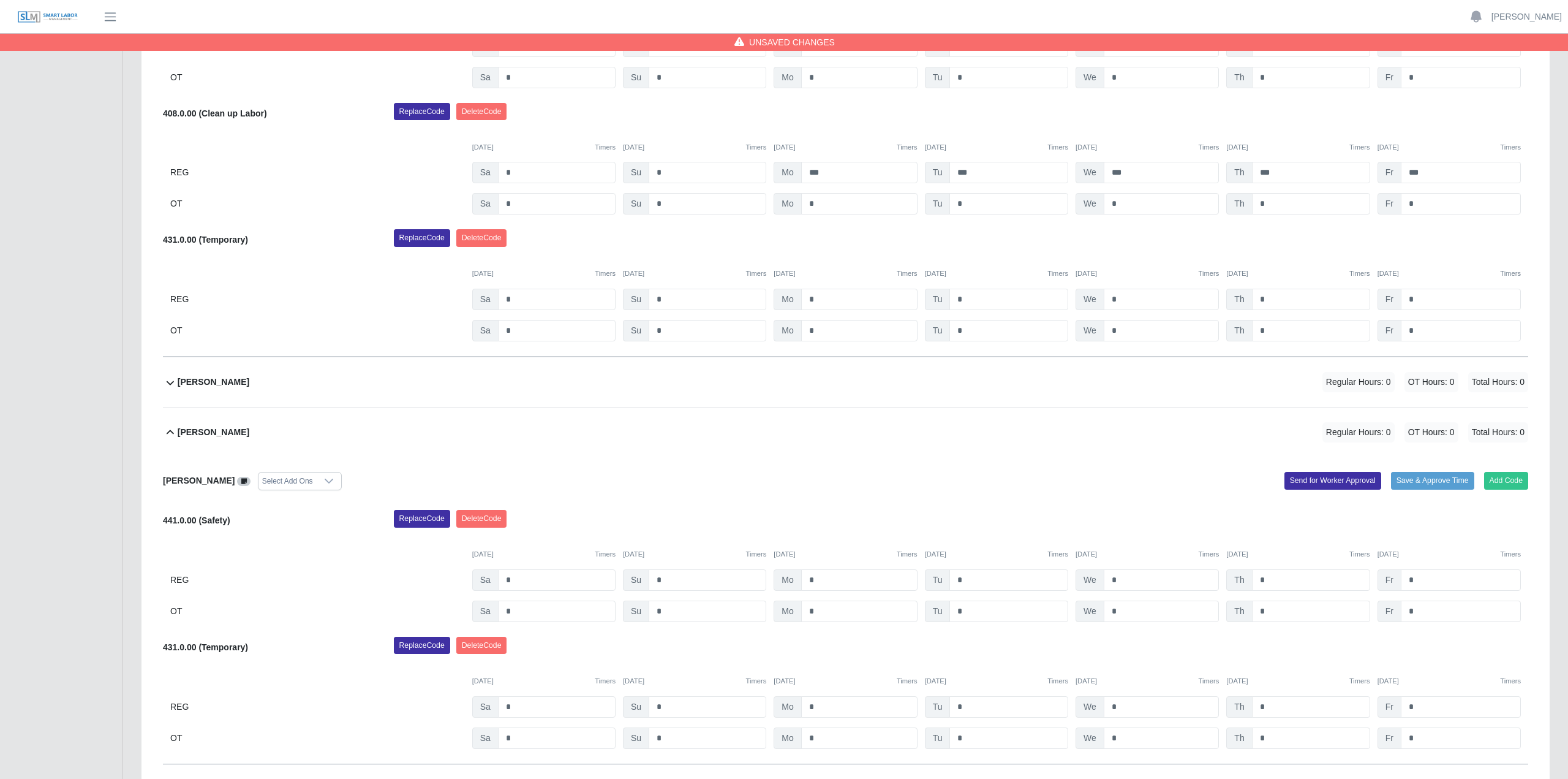
scroll to position [617, 0]
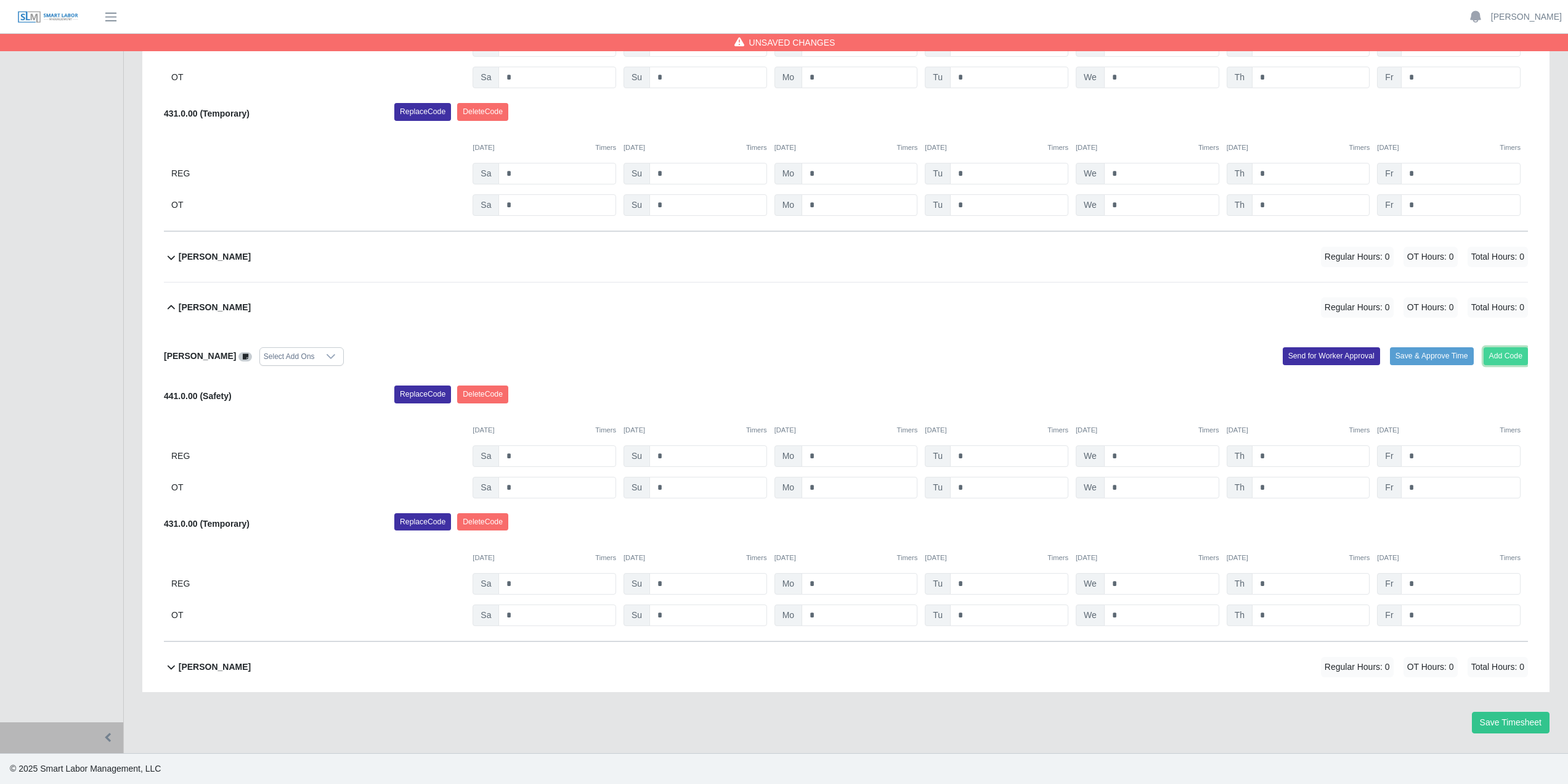
click at [1505, 351] on button "Add Code" at bounding box center [1507, 356] width 45 height 18
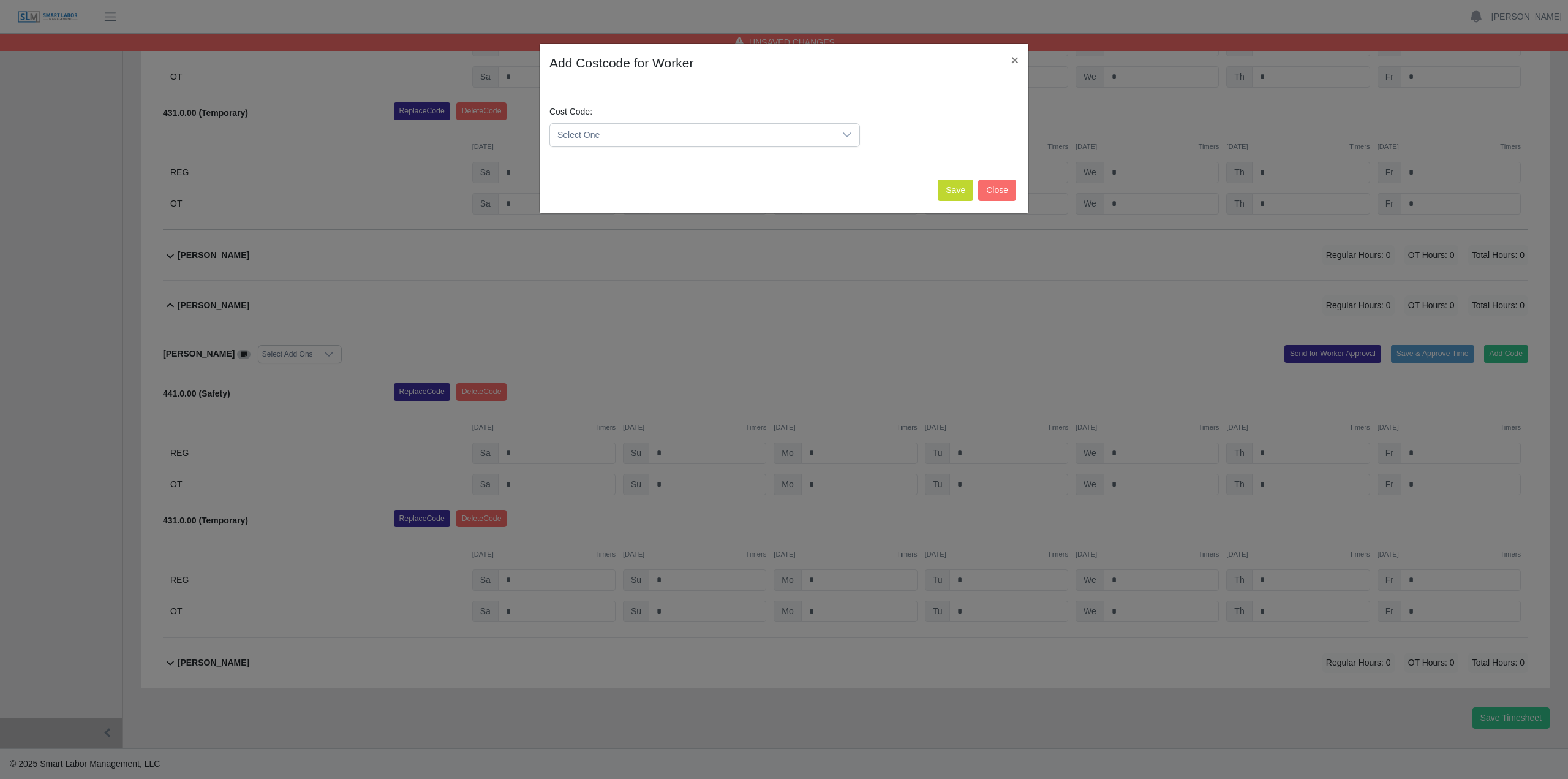
click at [617, 143] on span "Select One" at bounding box center [692, 135] width 285 height 22
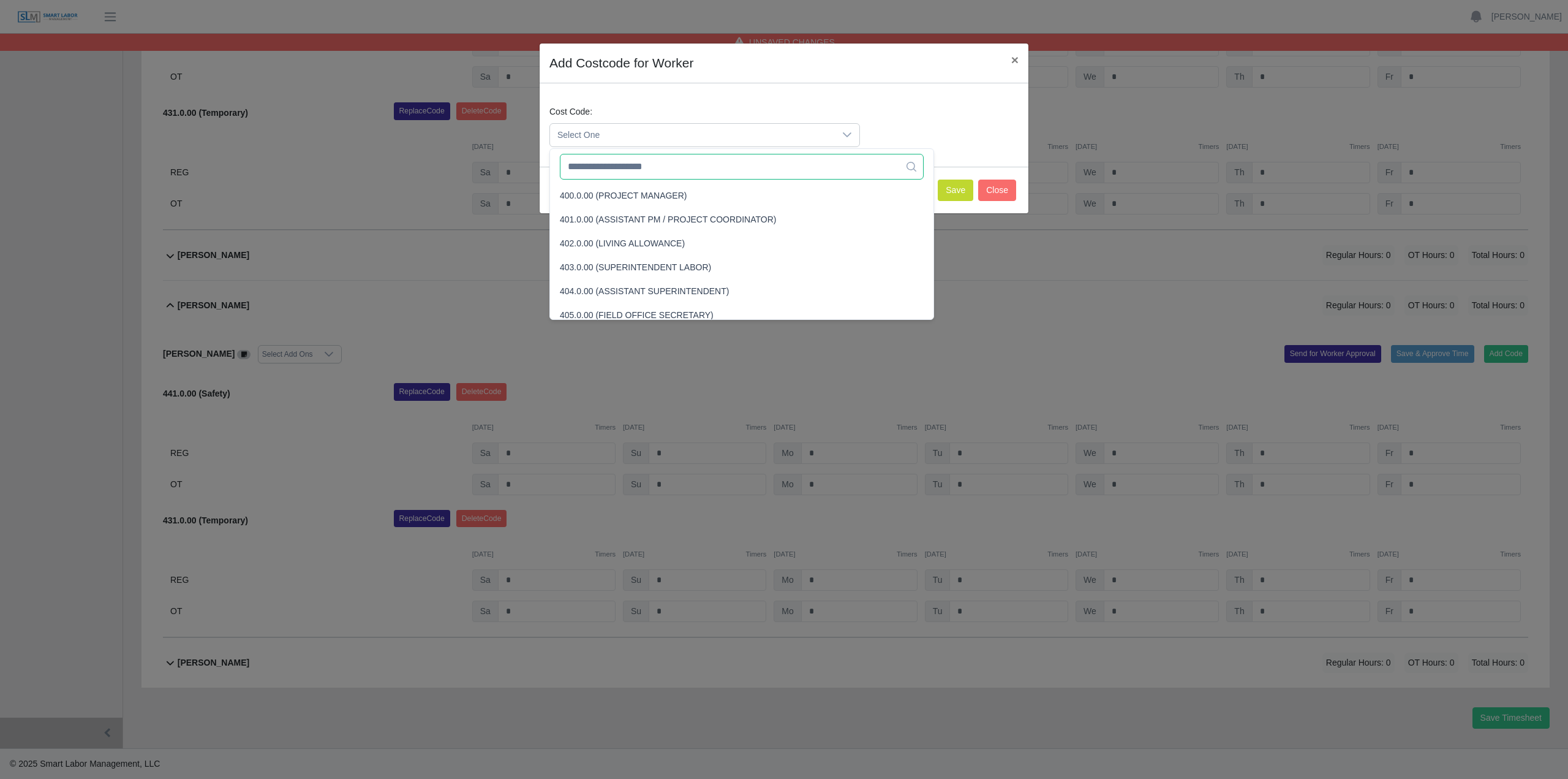
click at [693, 168] on input "text" at bounding box center [741, 167] width 364 height 26
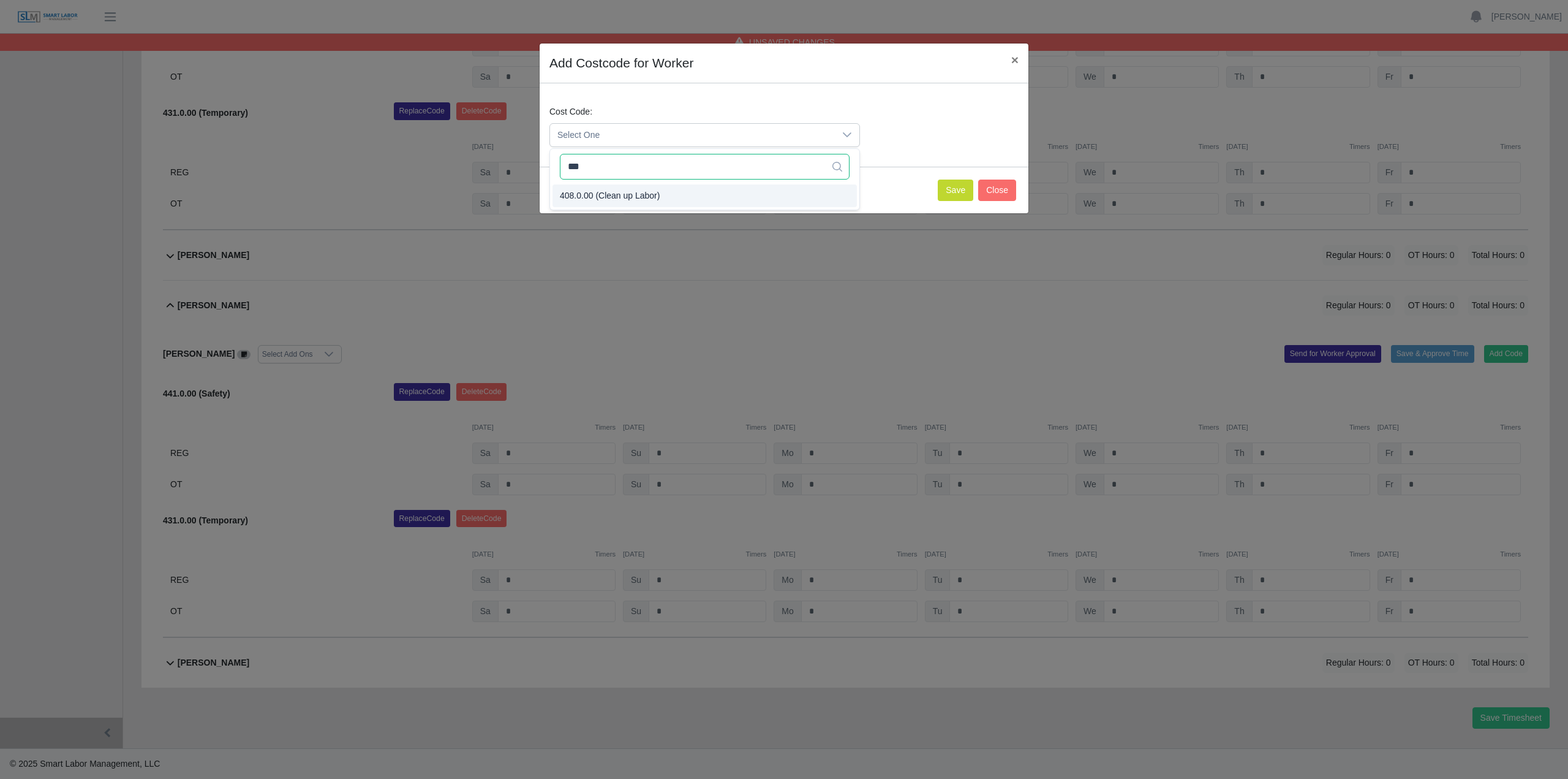
type input "***"
click at [678, 193] on li "408.0.00 (Clean up Labor)" at bounding box center [705, 195] width 304 height 22
click at [950, 187] on button "Save" at bounding box center [955, 190] width 36 height 21
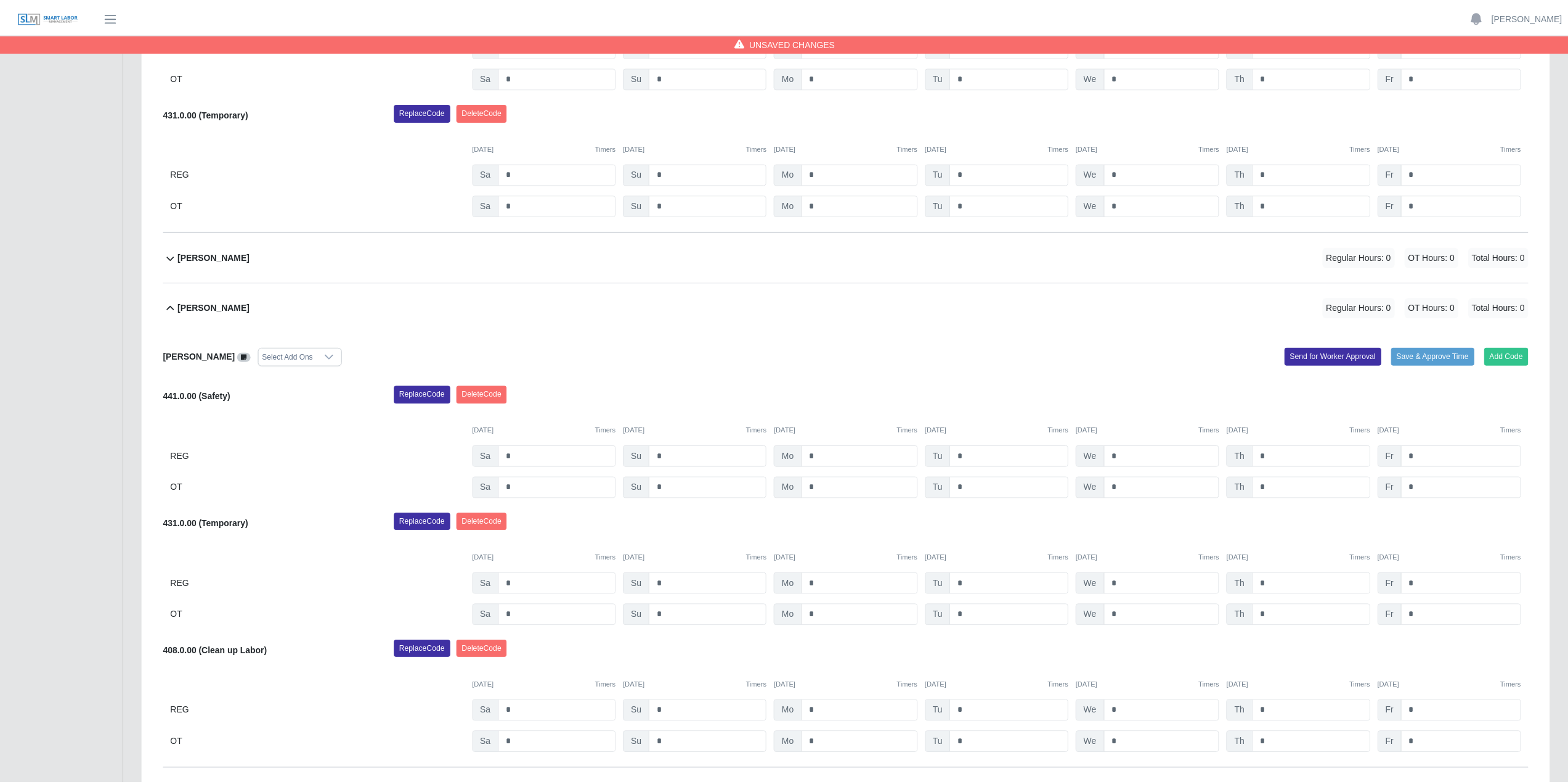
scroll to position [749, 0]
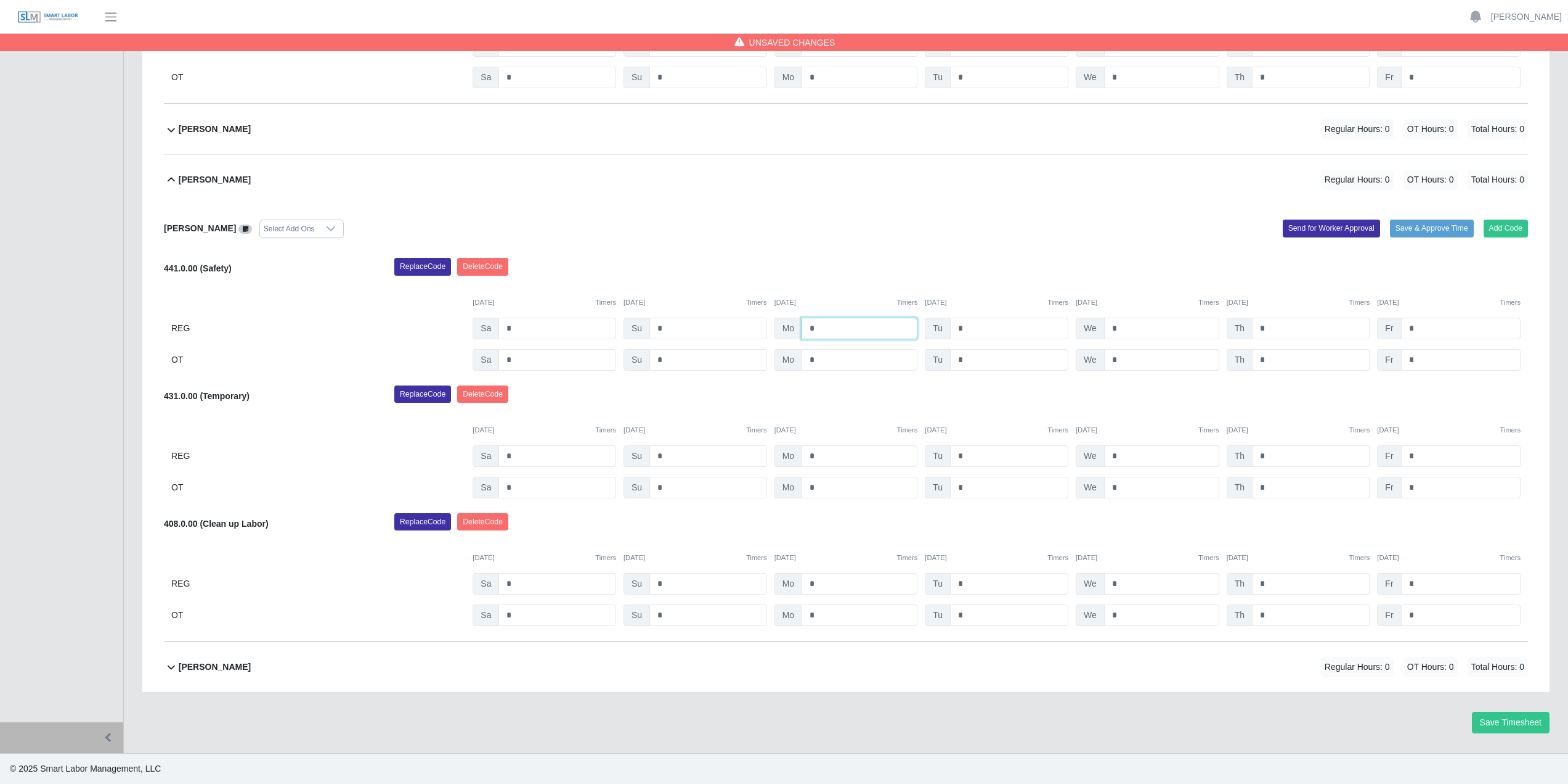
click at [832, 334] on input "*" at bounding box center [860, 328] width 116 height 21
type input "*"
type input "***"
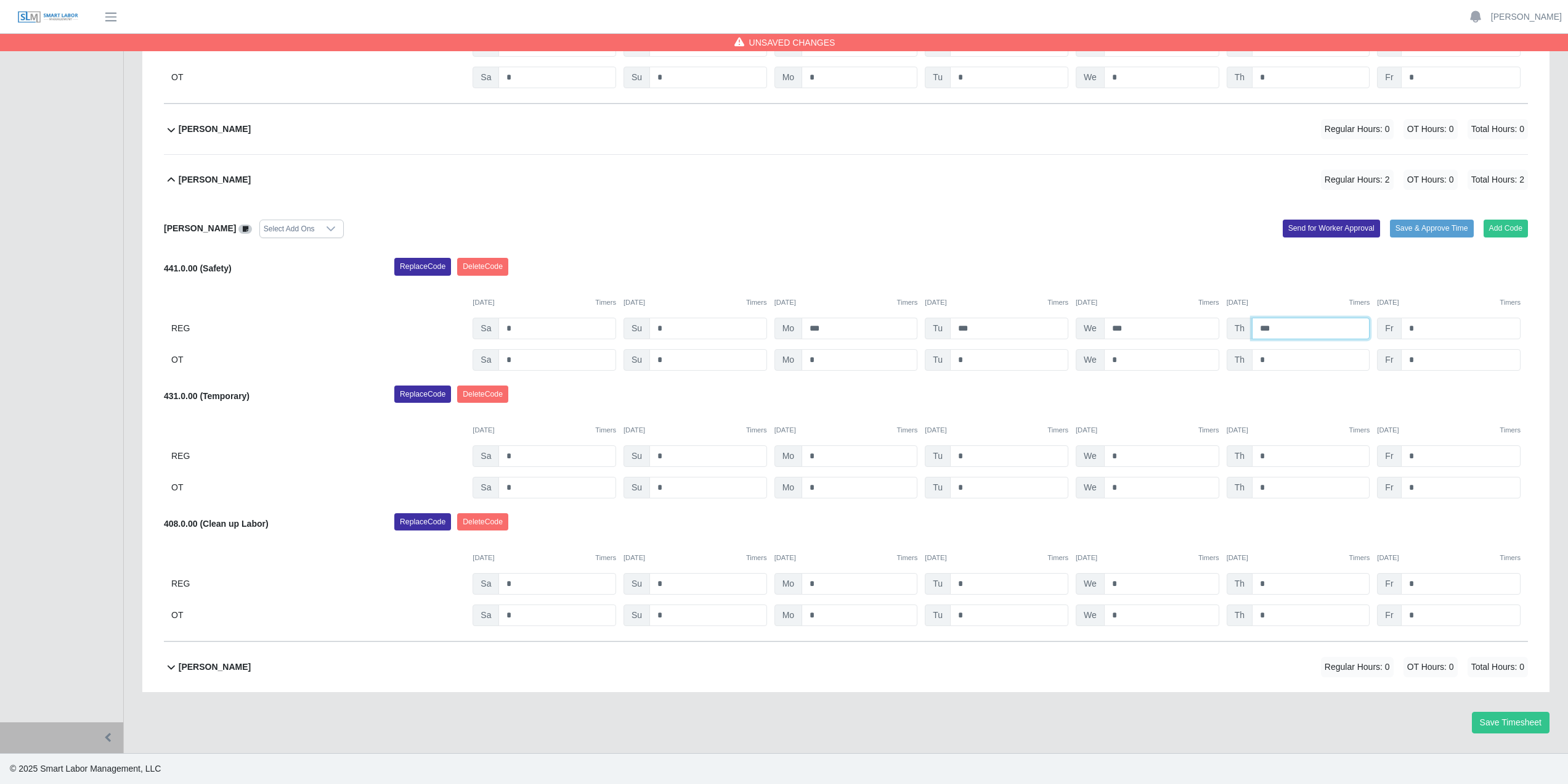
type input "***"
click at [880, 466] on input "*" at bounding box center [860, 456] width 116 height 21
click at [859, 463] on input "*" at bounding box center [860, 456] width 116 height 21
type input "*"
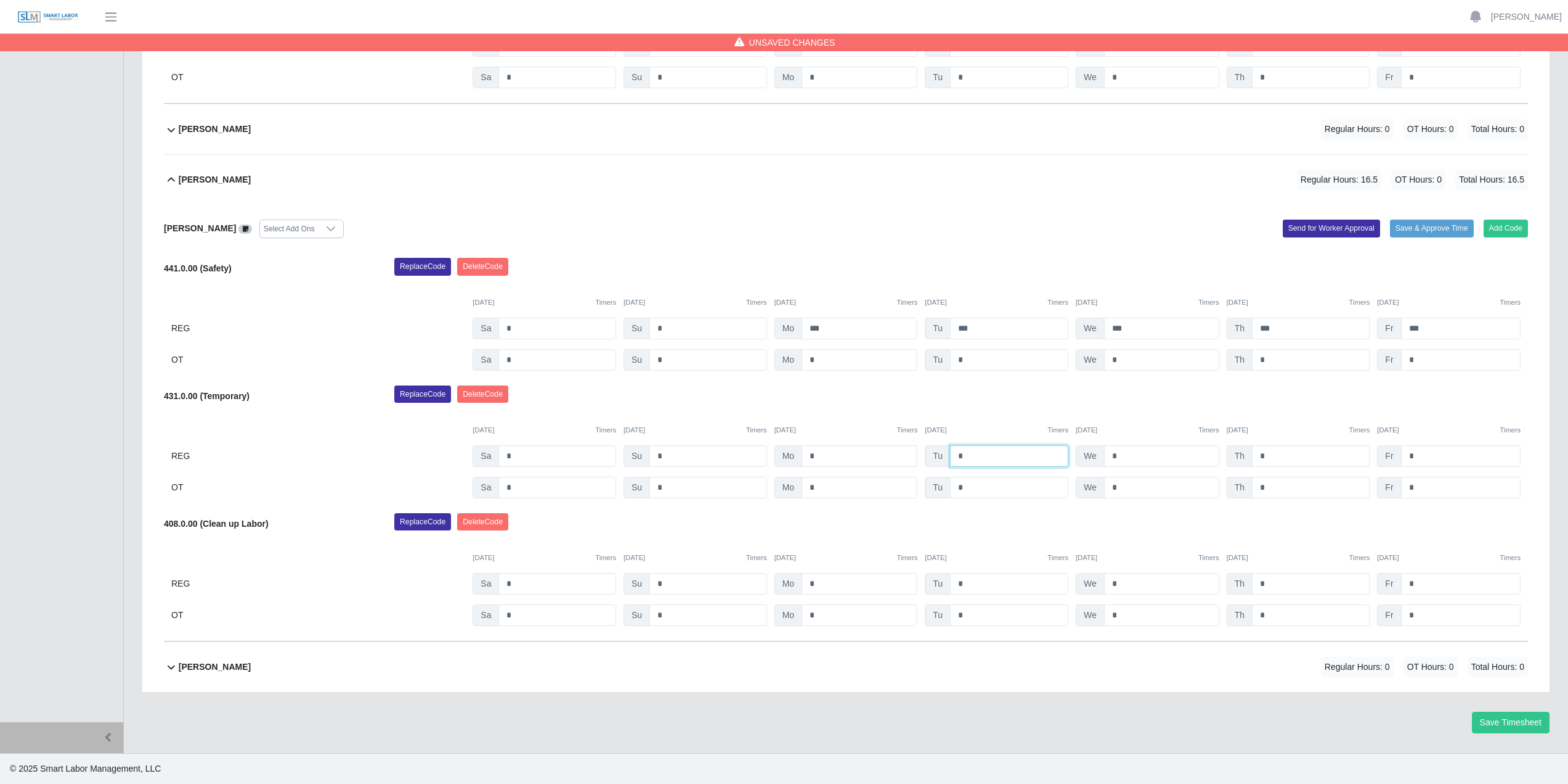
type input "*"
click at [842, 590] on input "*" at bounding box center [860, 584] width 116 height 21
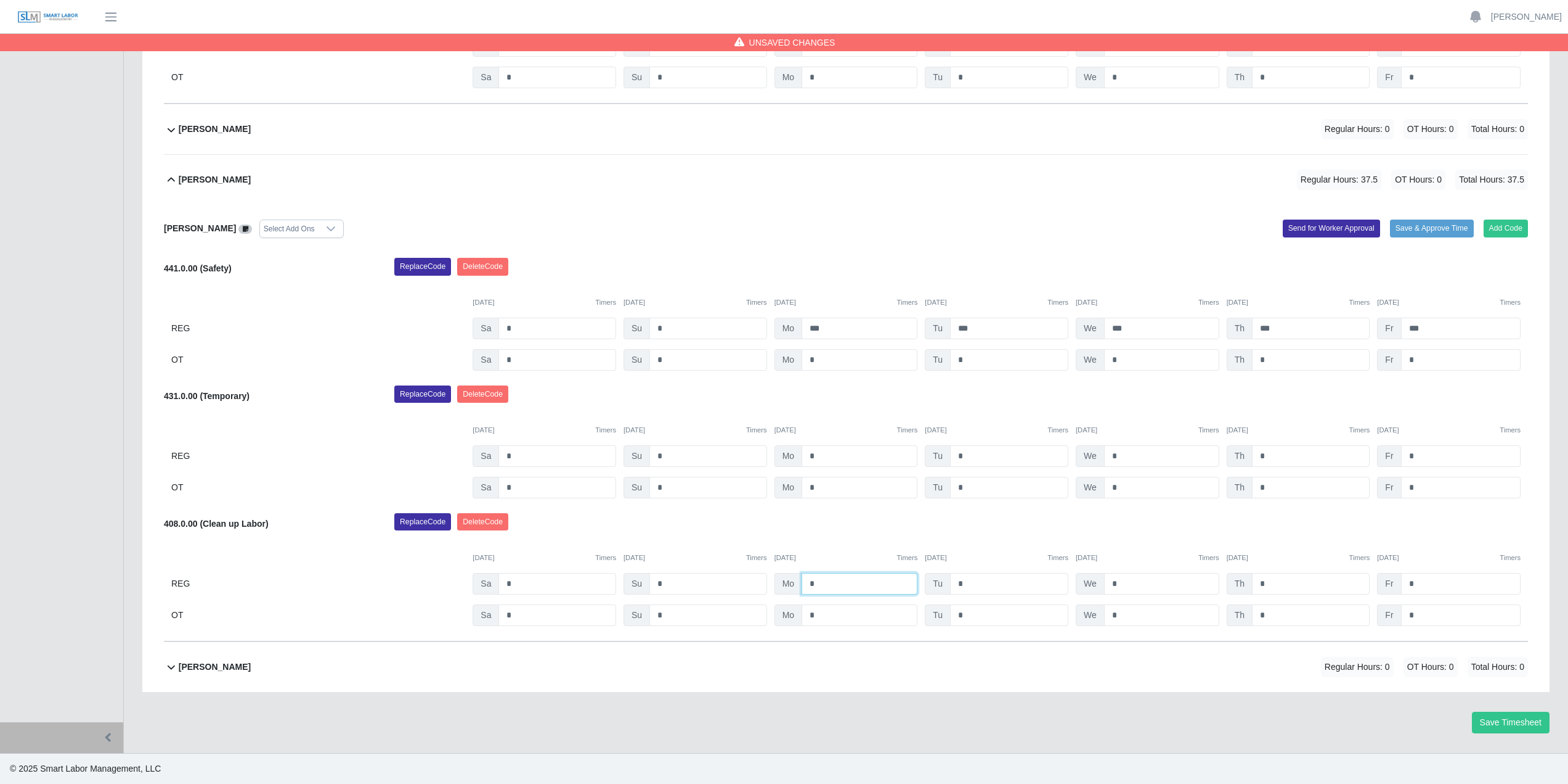
type input "*"
type input "***"
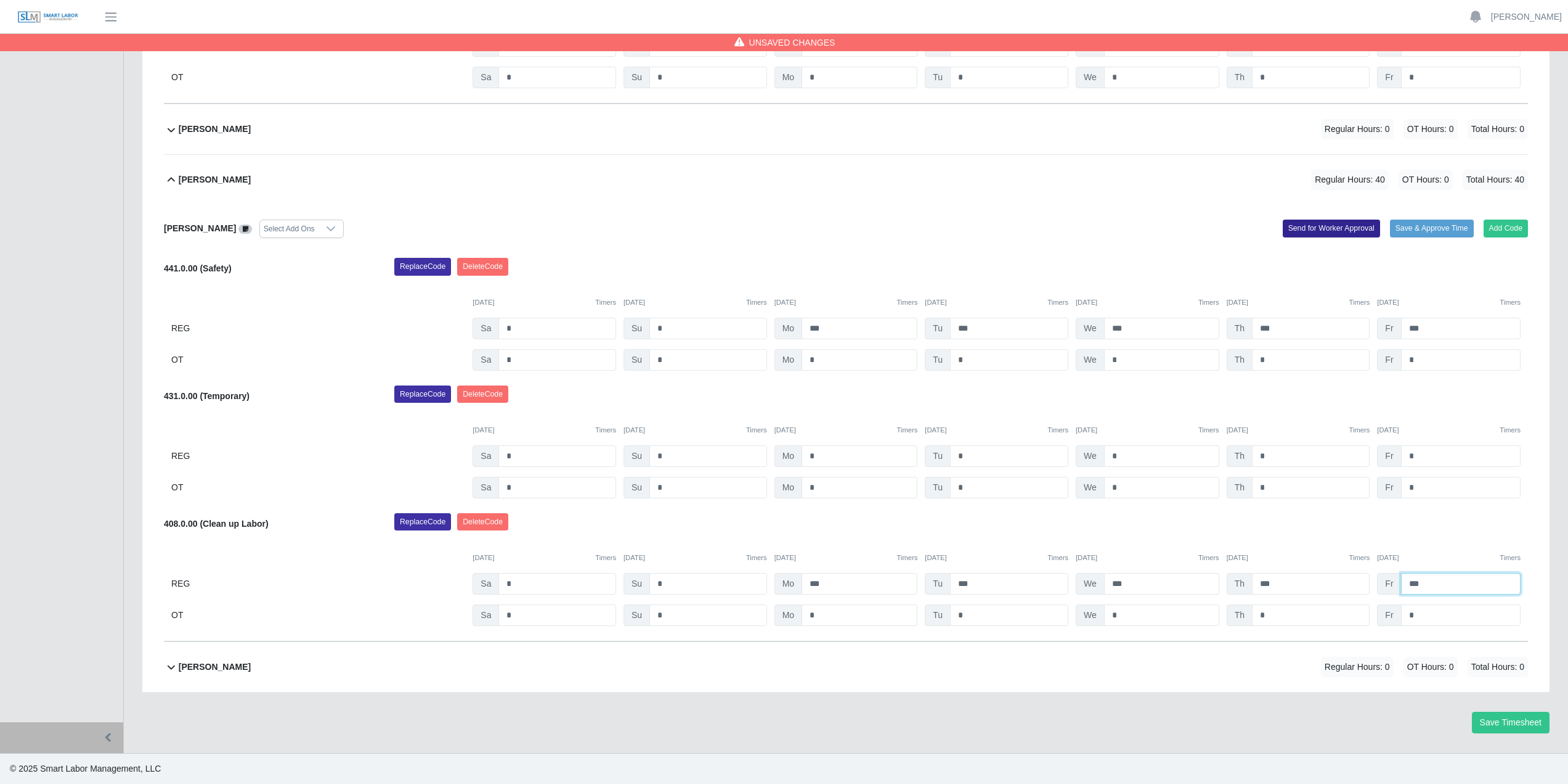
type input "***"
click at [1329, 232] on button "Send for Worker Approval" at bounding box center [1332, 228] width 98 height 18
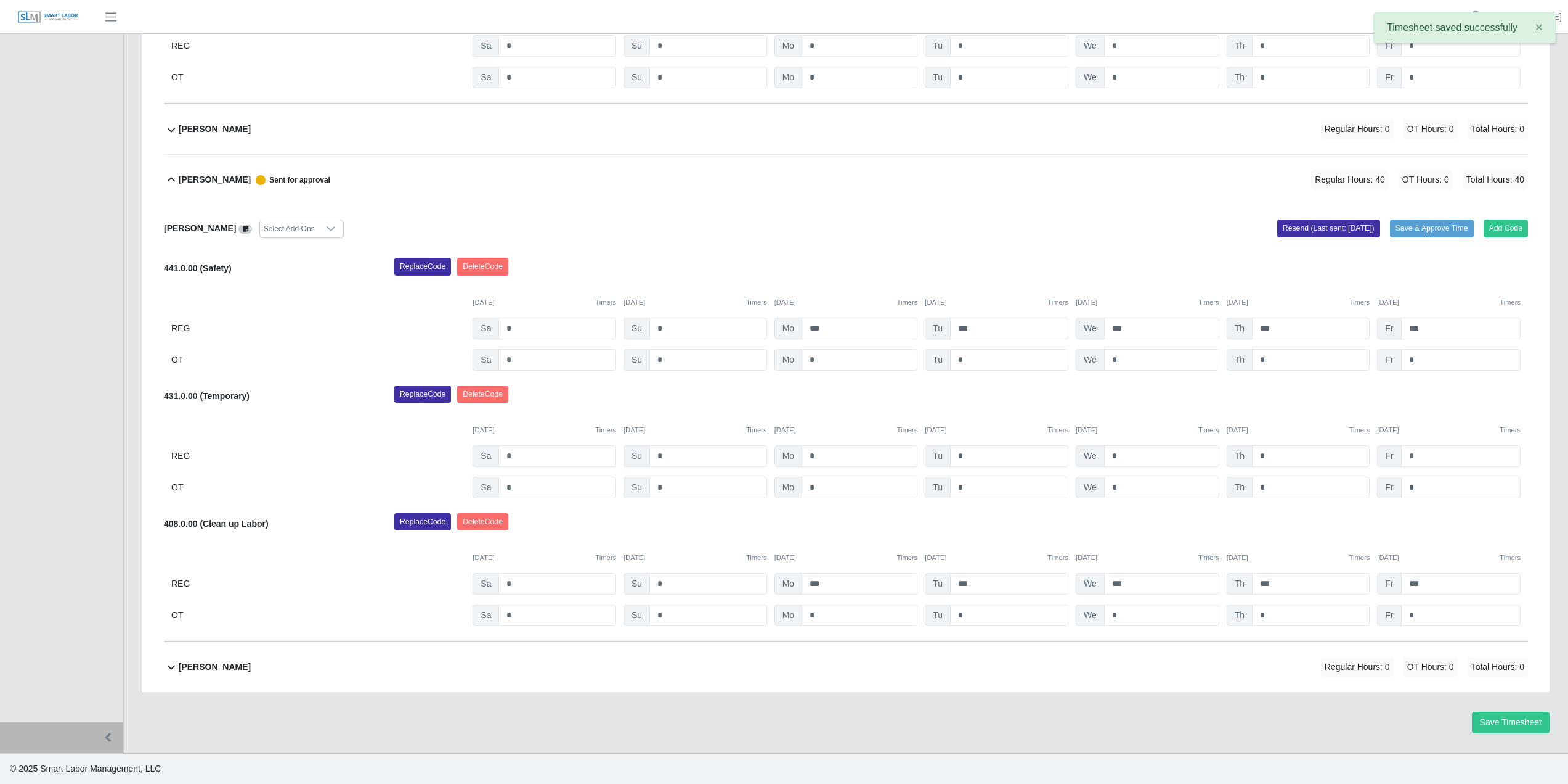
click at [188, 183] on b "[PERSON_NAME]" at bounding box center [215, 179] width 72 height 13
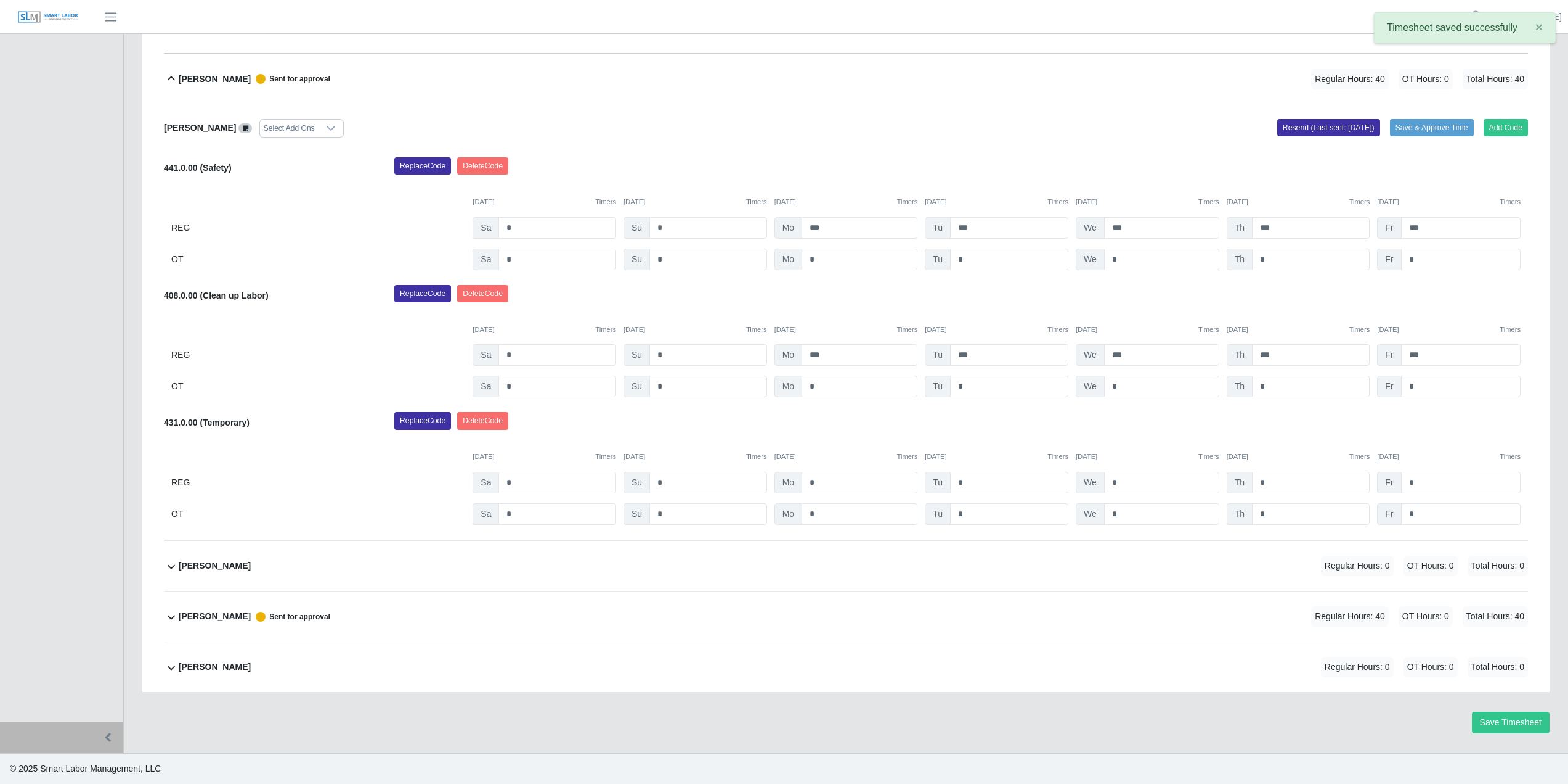
scroll to position [312, 0]
click at [199, 667] on b "[PERSON_NAME]" at bounding box center [215, 666] width 72 height 13
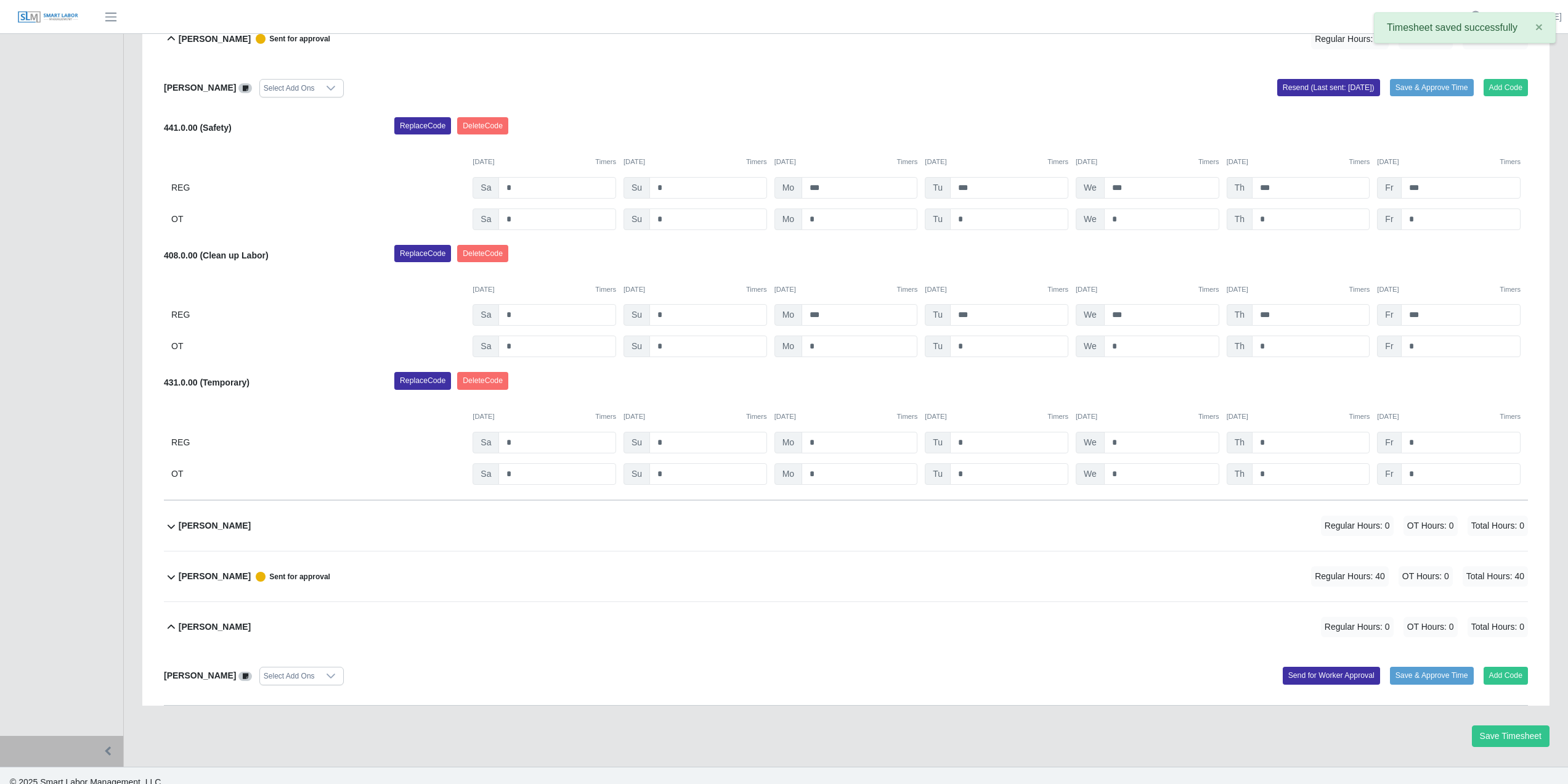
scroll to position [366, 0]
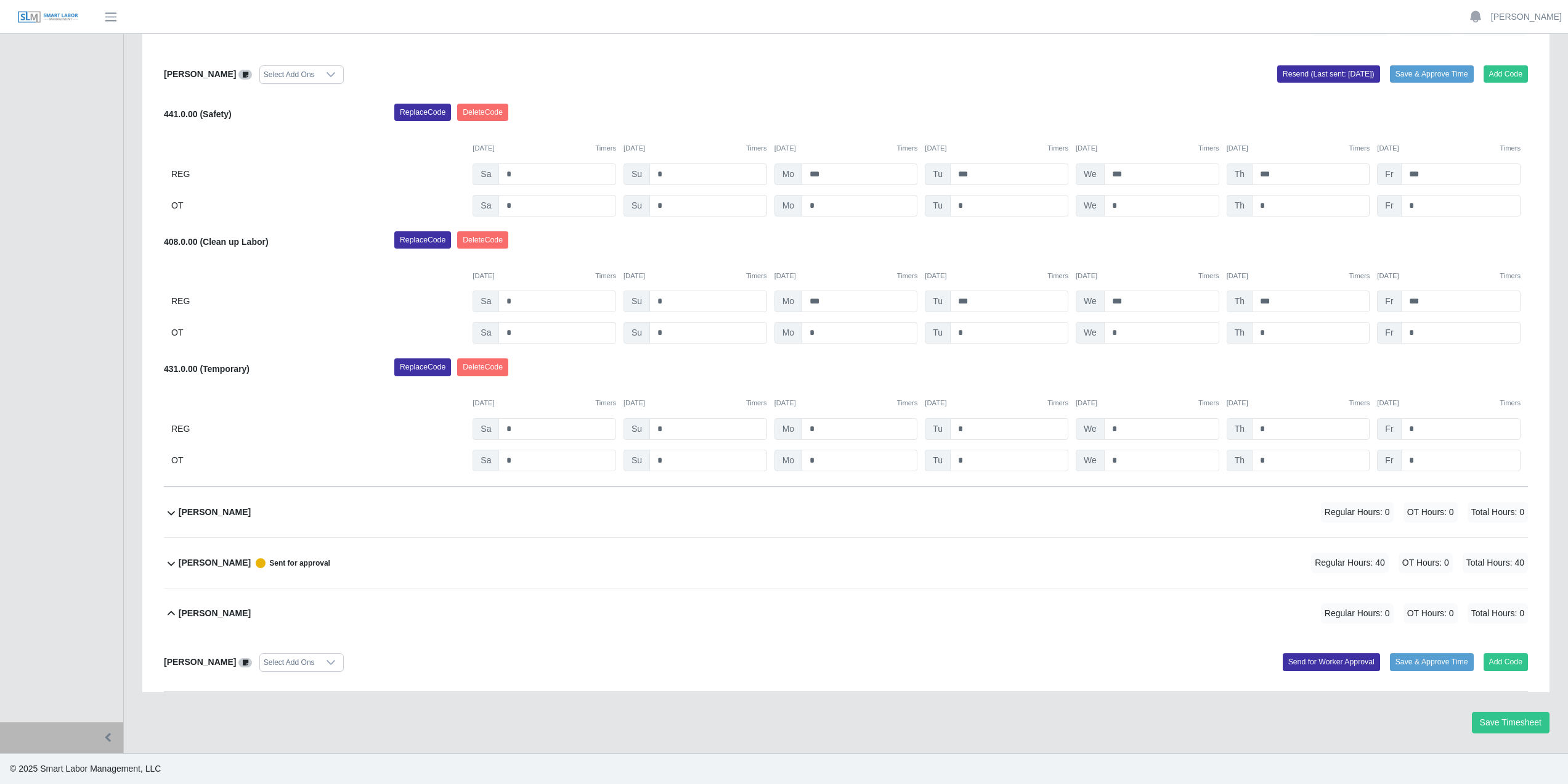
click at [193, 570] on div "[PERSON_NAME] Sent for approval" at bounding box center [254, 562] width 151 height 21
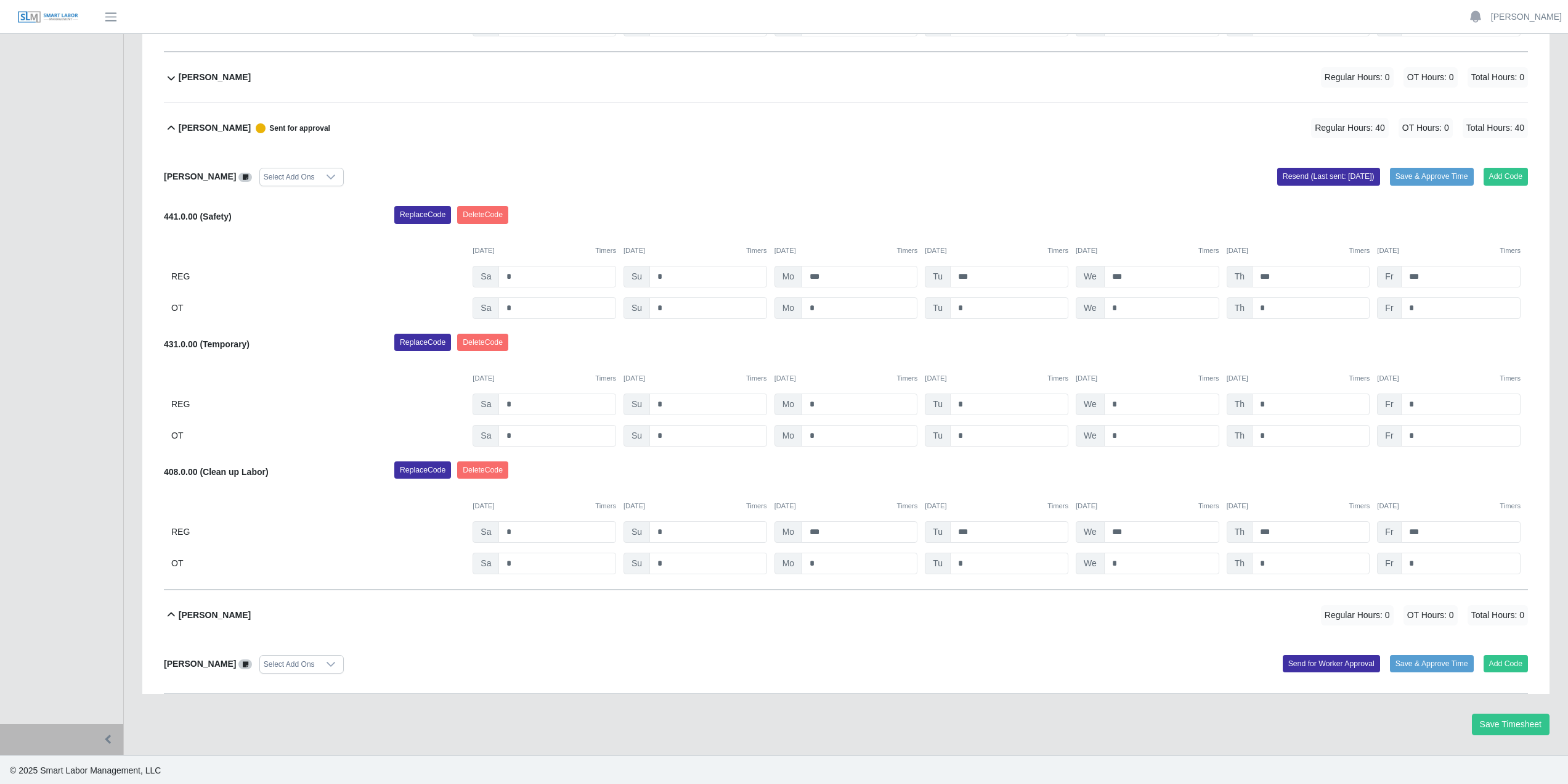
scroll to position [803, 0]
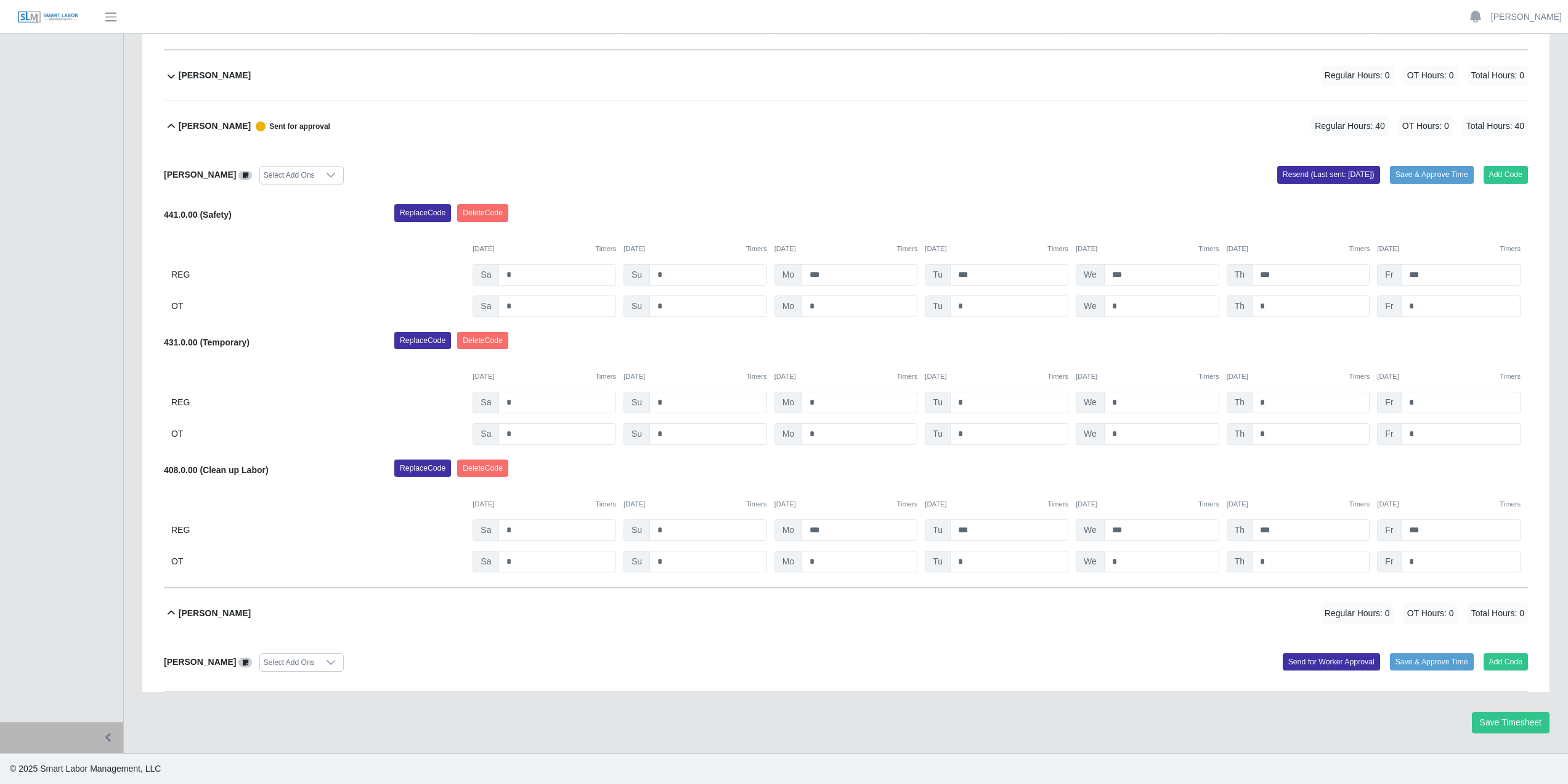
click at [224, 623] on div "[PERSON_NAME]" at bounding box center [215, 613] width 72 height 21
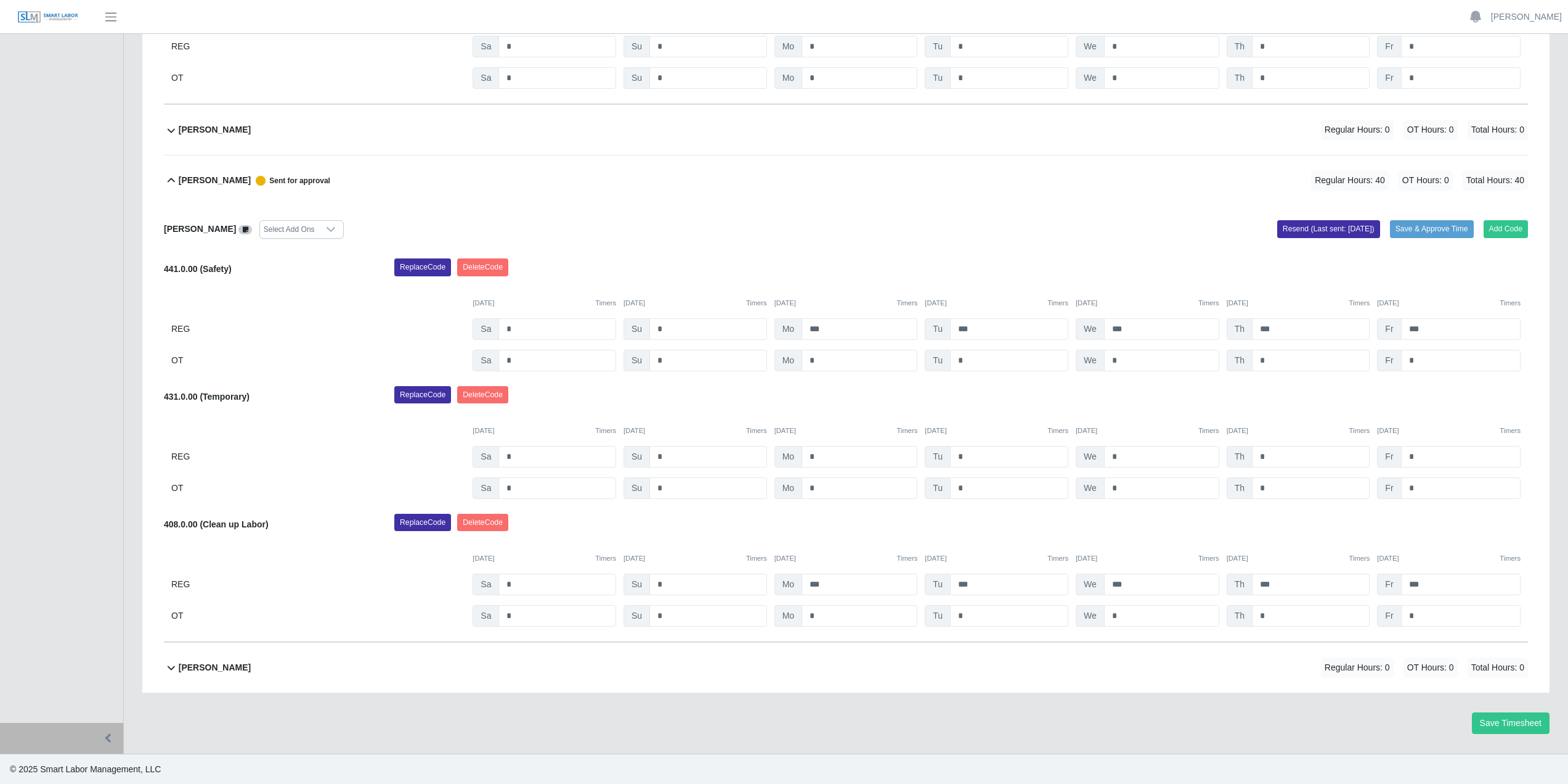
scroll to position [749, 0]
click at [212, 188] on div "[PERSON_NAME] Sent for approval" at bounding box center [254, 180] width 151 height 21
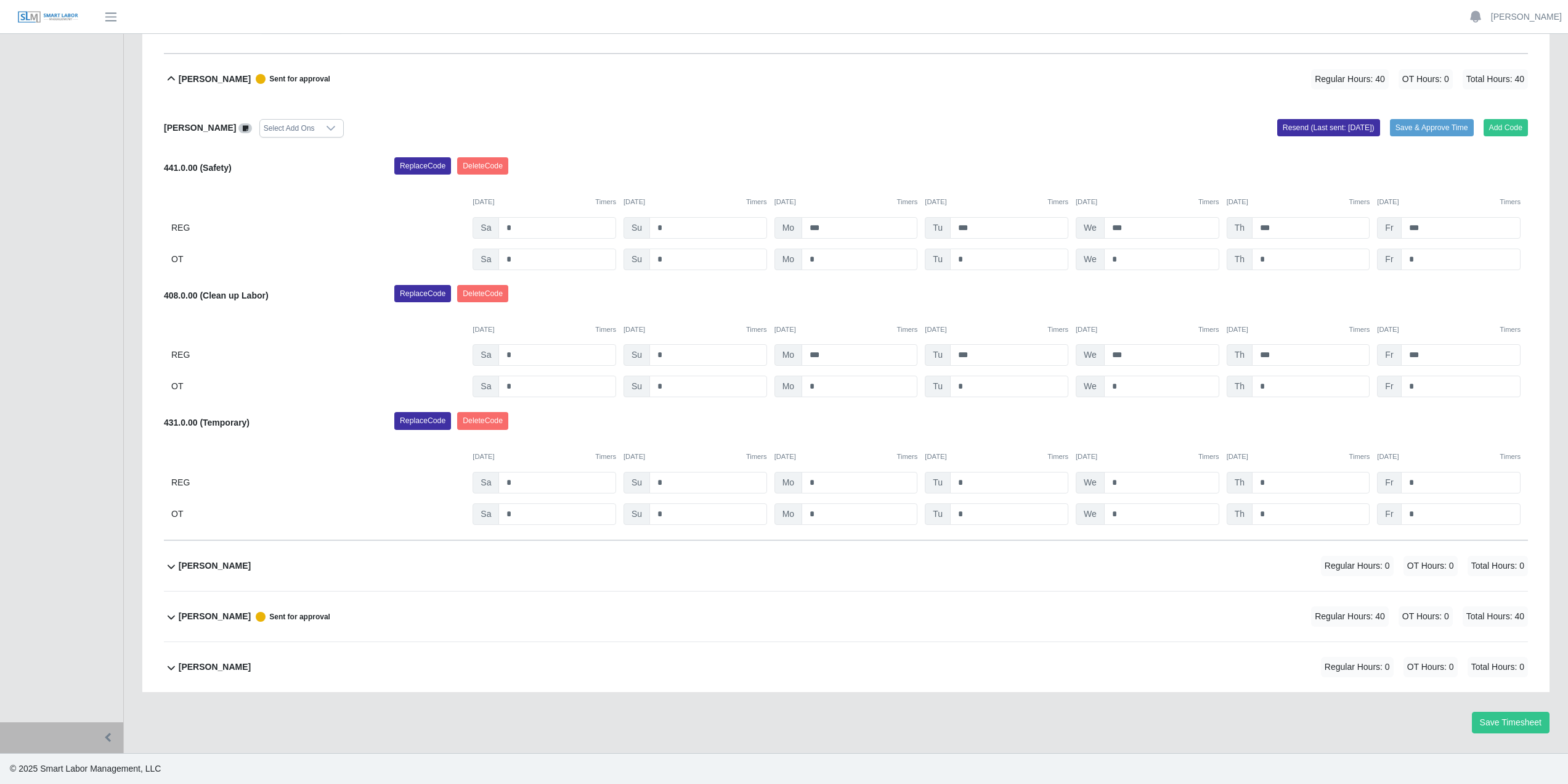
scroll to position [312, 0]
click at [210, 615] on b "[PERSON_NAME]" at bounding box center [215, 616] width 72 height 13
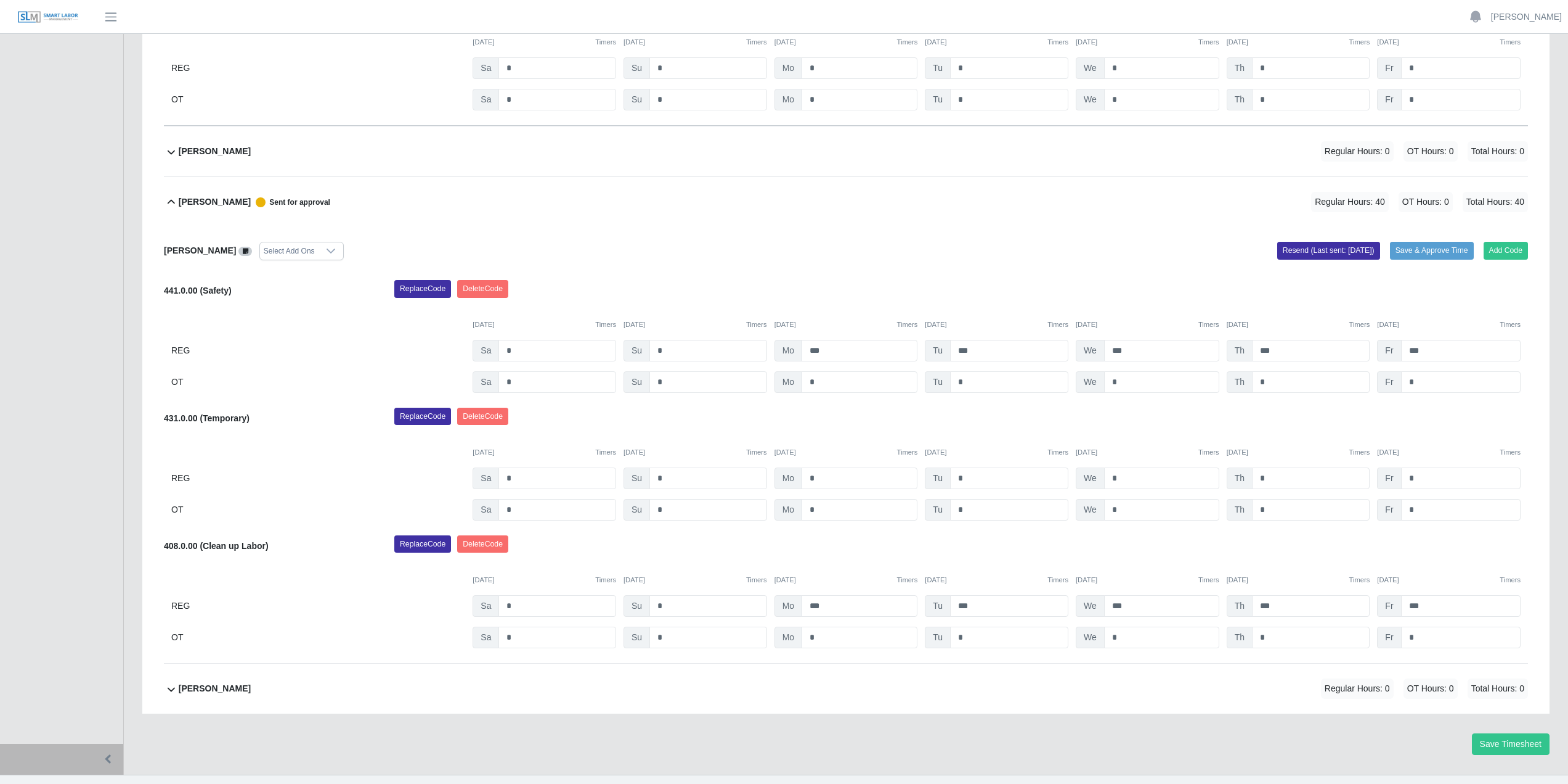
scroll to position [749, 0]
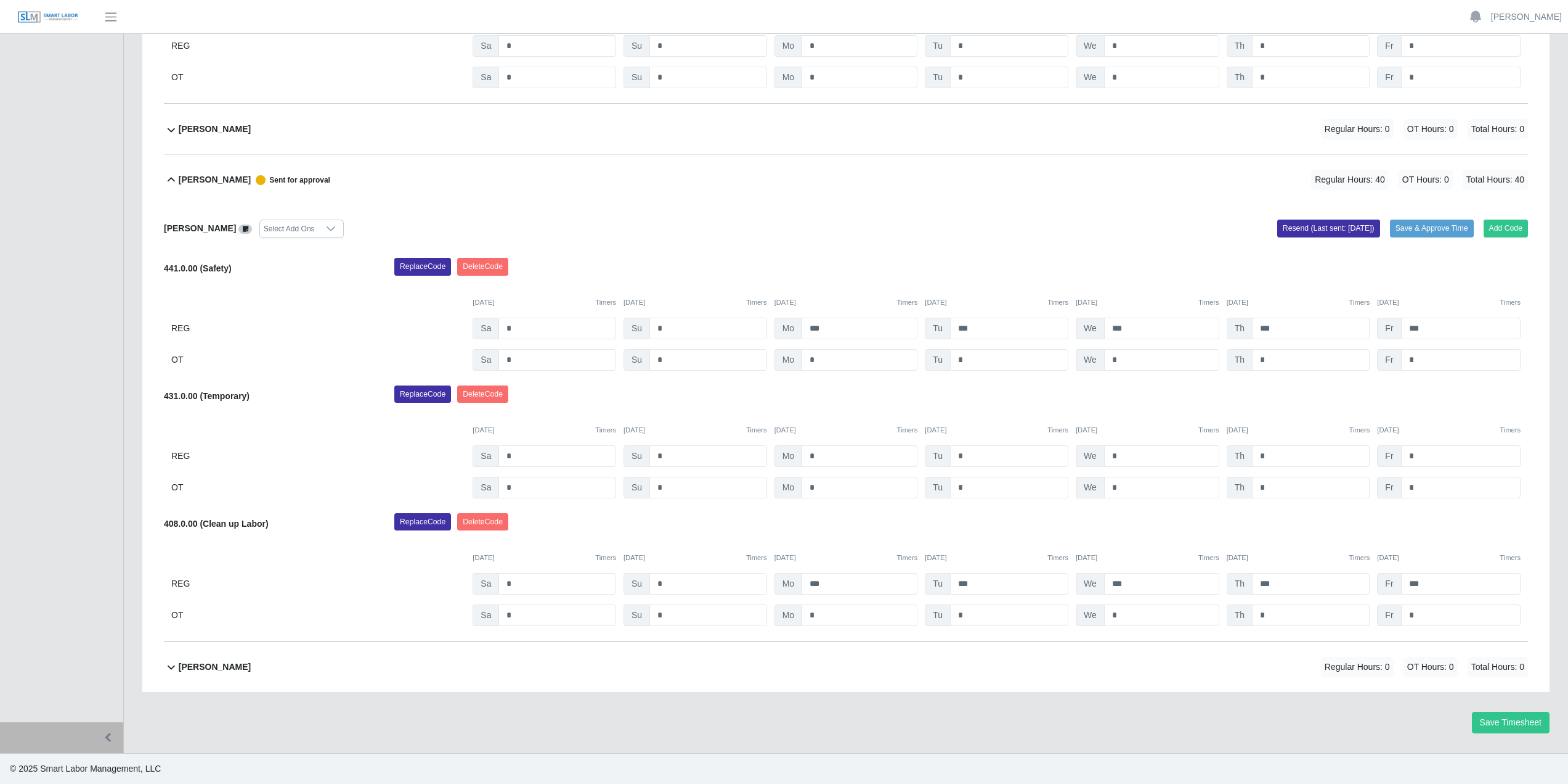
click at [245, 667] on b "[PERSON_NAME]" at bounding box center [215, 666] width 72 height 13
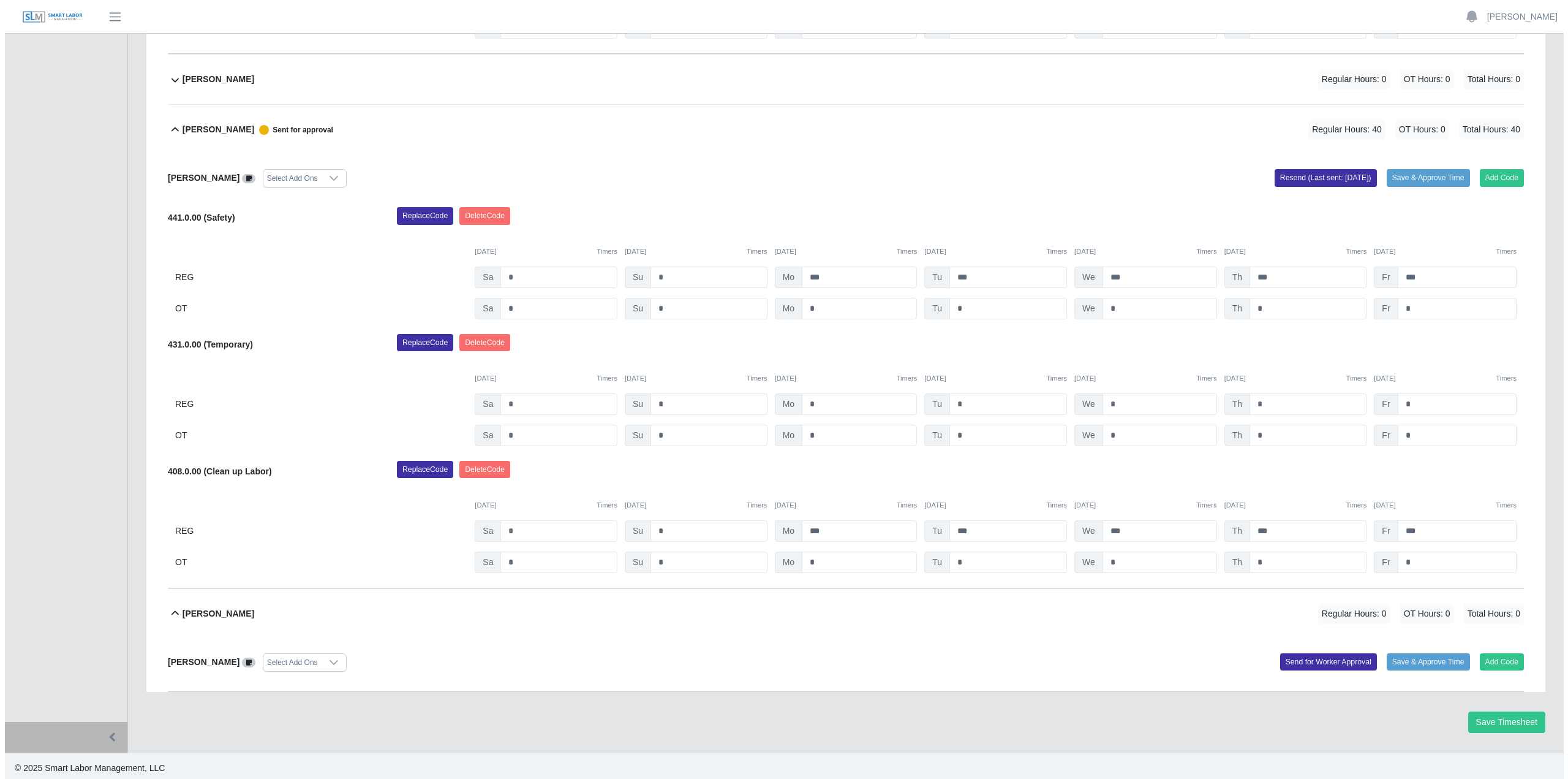
scroll to position [797, 0]
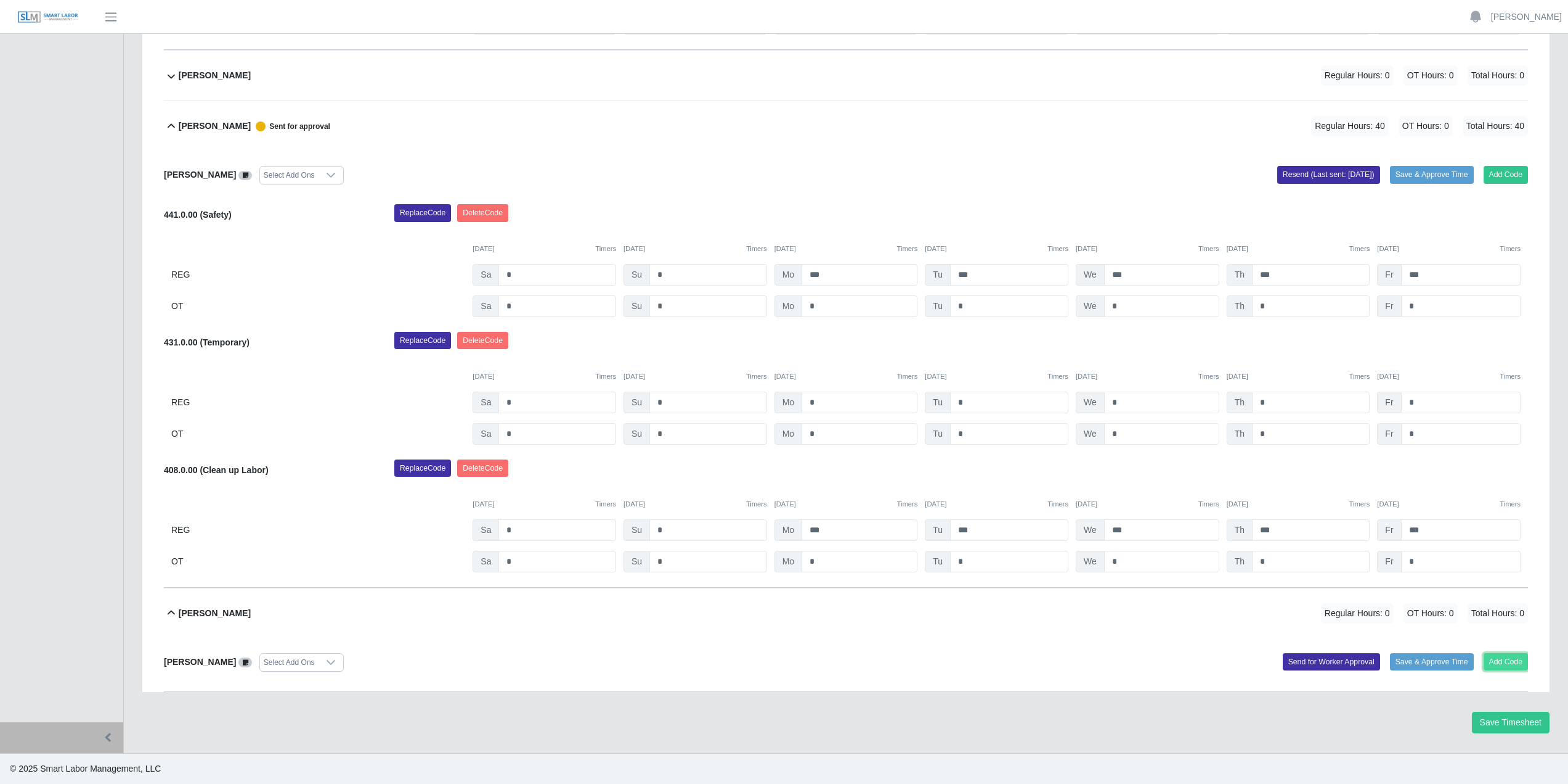
click at [1511, 664] on button "Add Code" at bounding box center [1507, 662] width 45 height 18
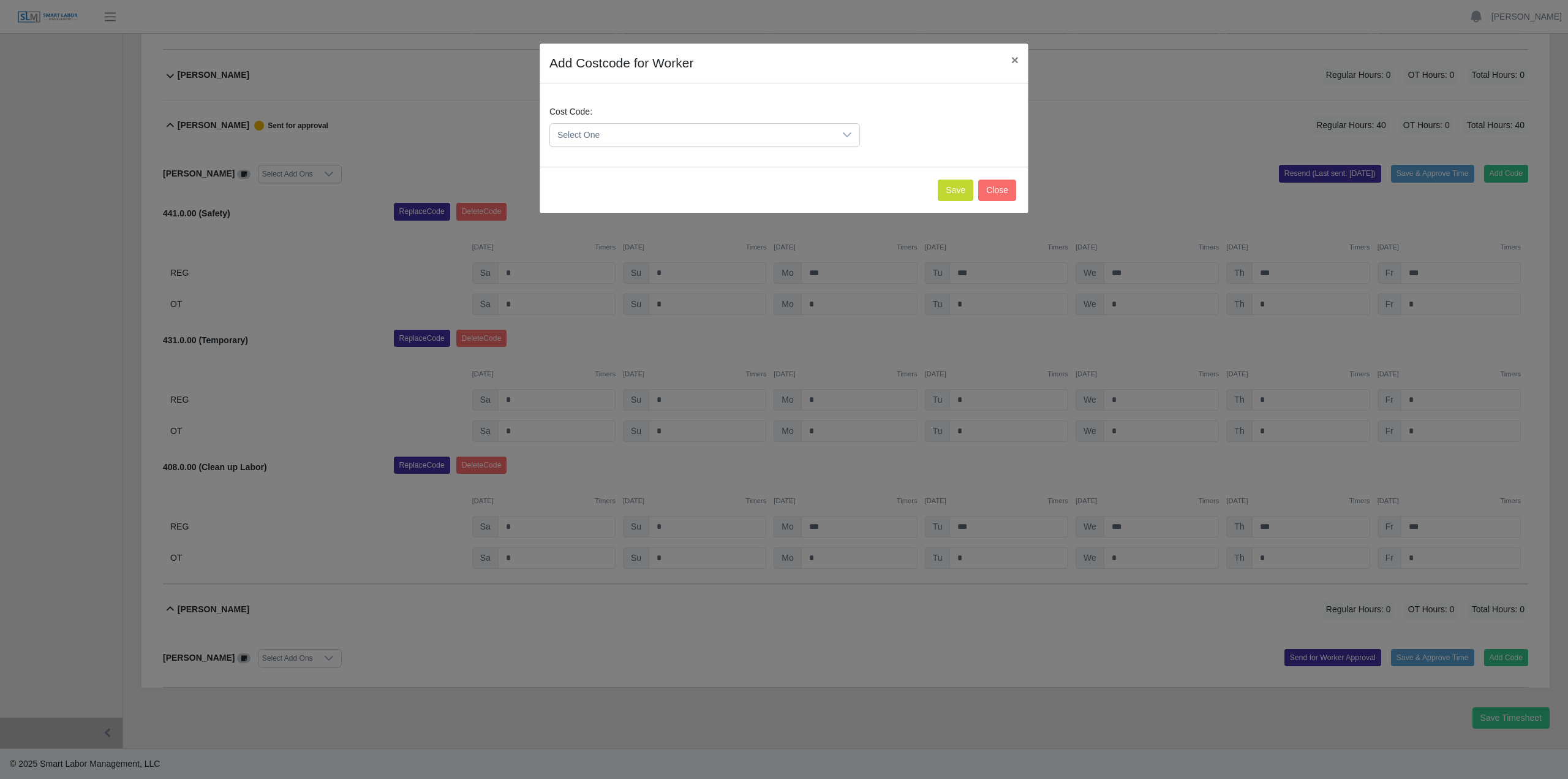
click at [799, 133] on span "Select One" at bounding box center [692, 135] width 285 height 22
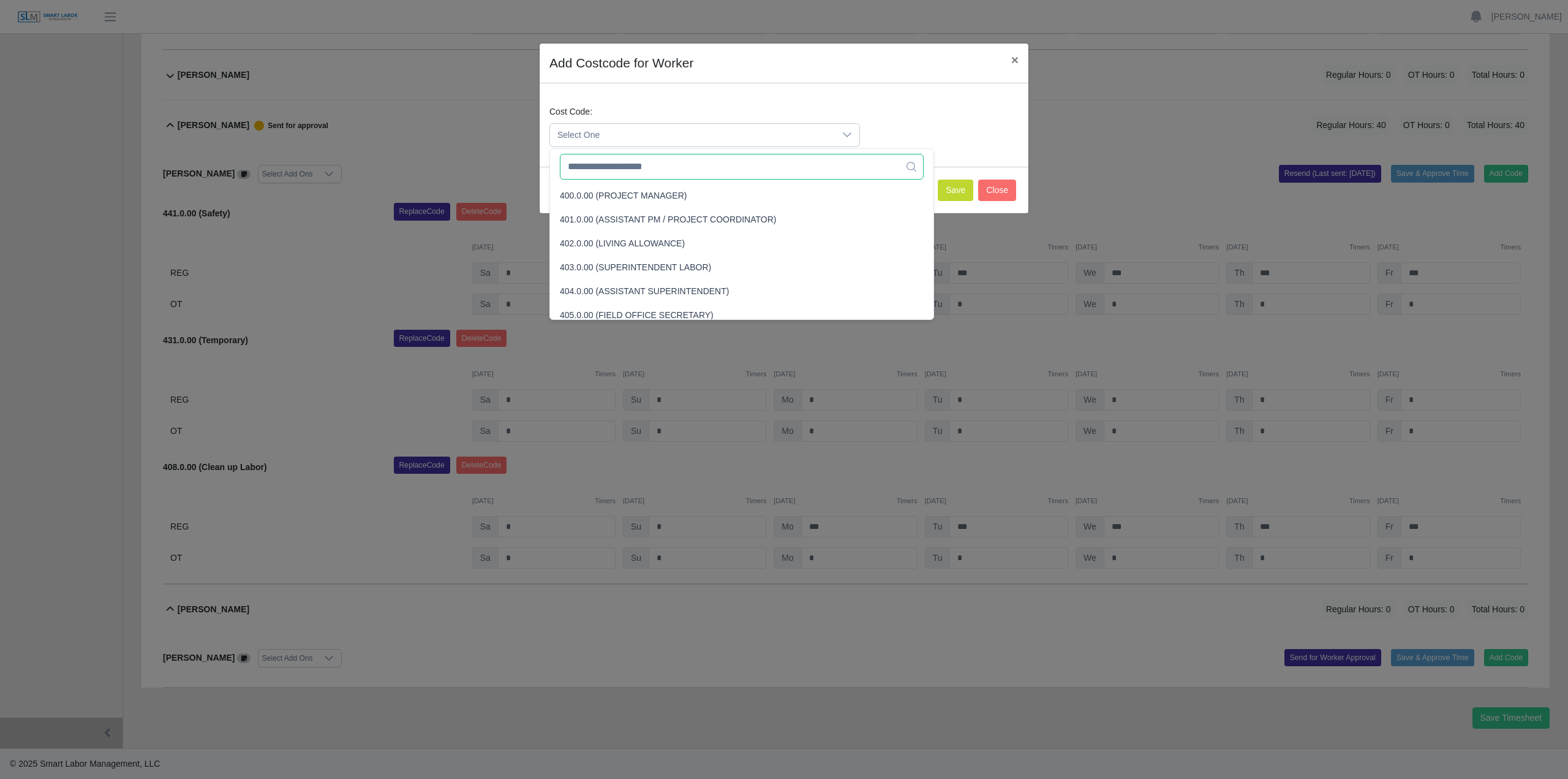
click at [767, 167] on input "text" at bounding box center [741, 167] width 364 height 26
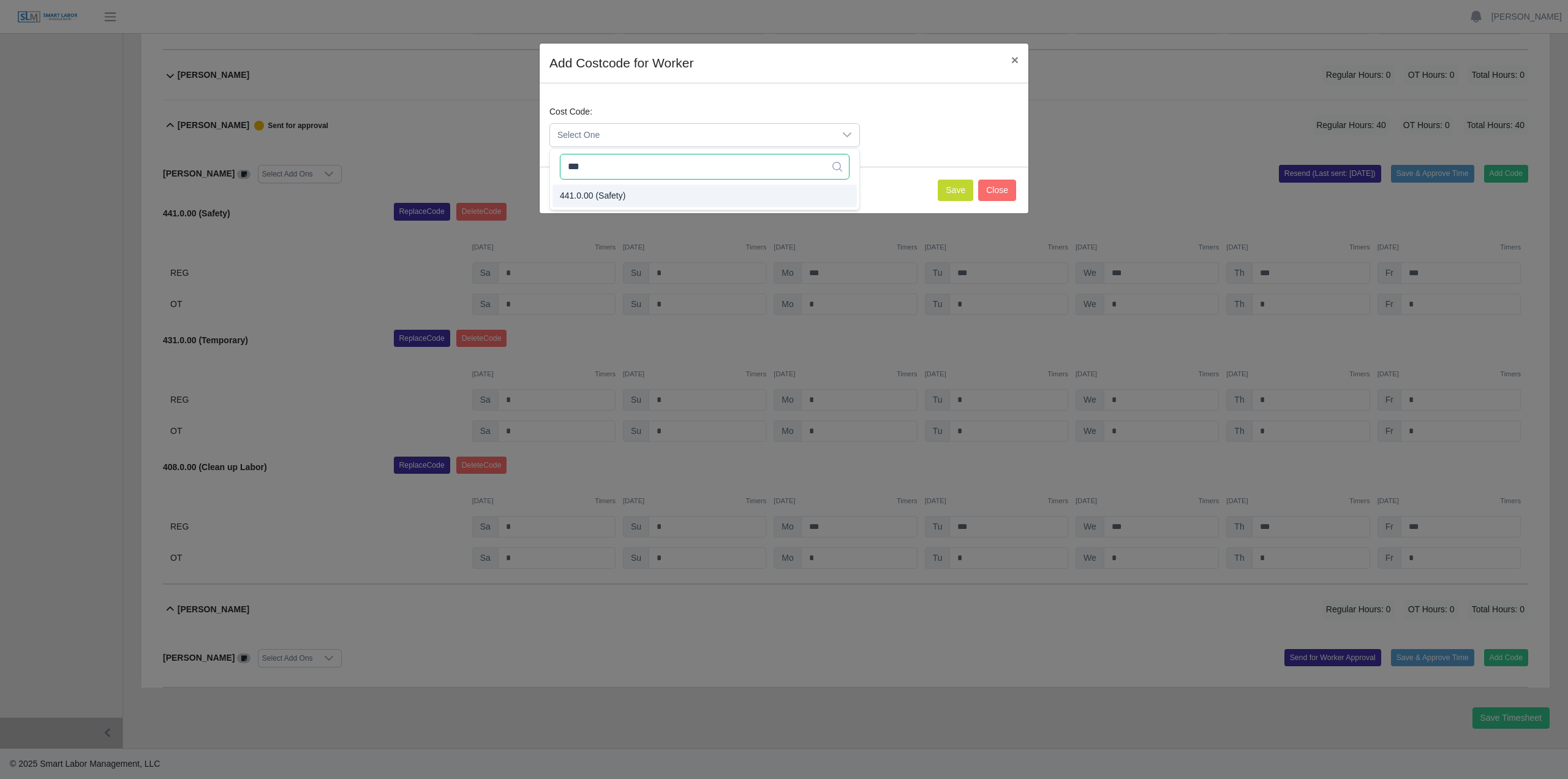
type input "***"
click at [748, 185] on li "441.0.00 (Safety)" at bounding box center [705, 195] width 304 height 22
click at [953, 185] on button "Save" at bounding box center [955, 190] width 36 height 21
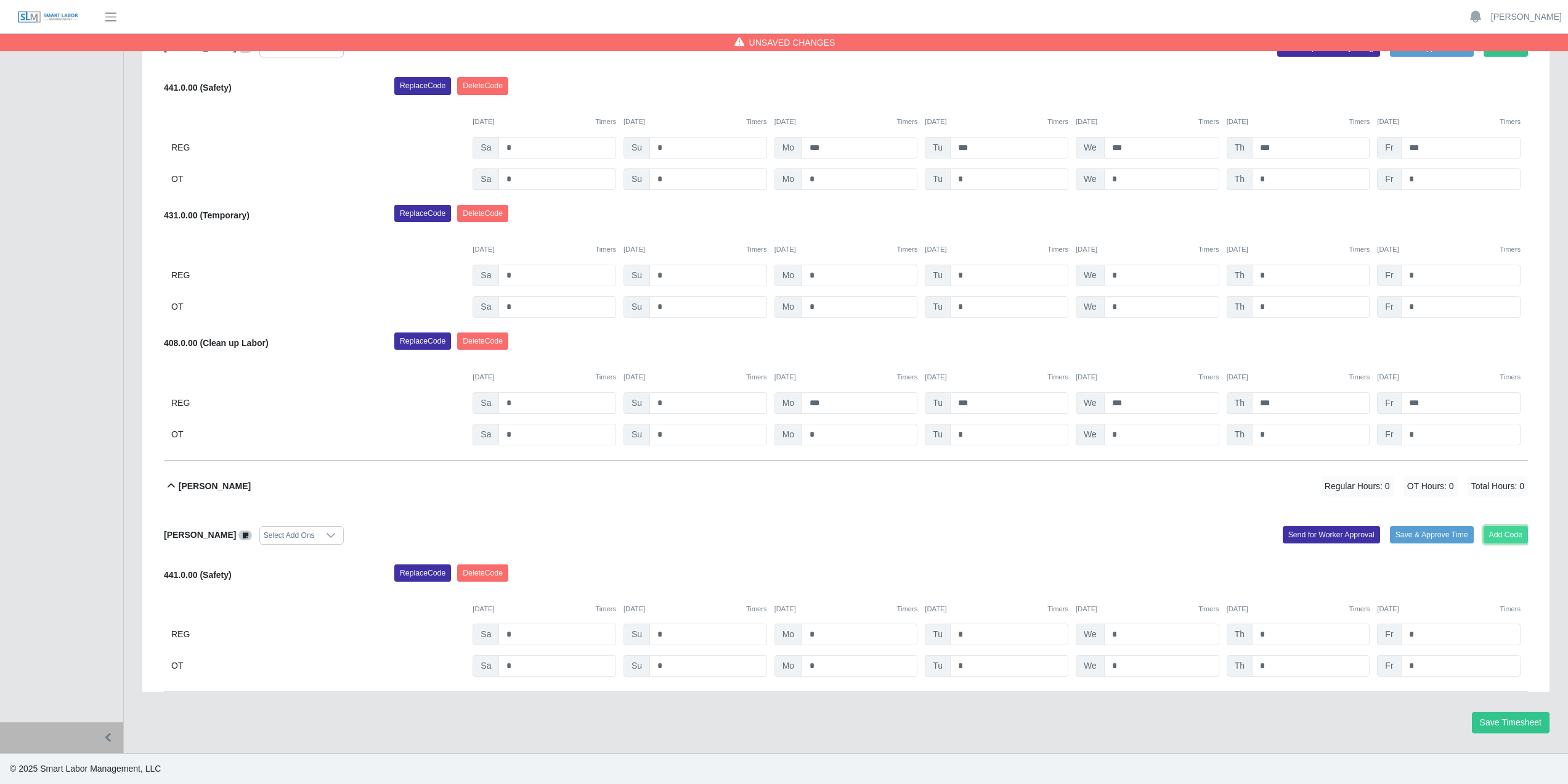
click at [1499, 528] on button "Add Code" at bounding box center [1507, 535] width 45 height 18
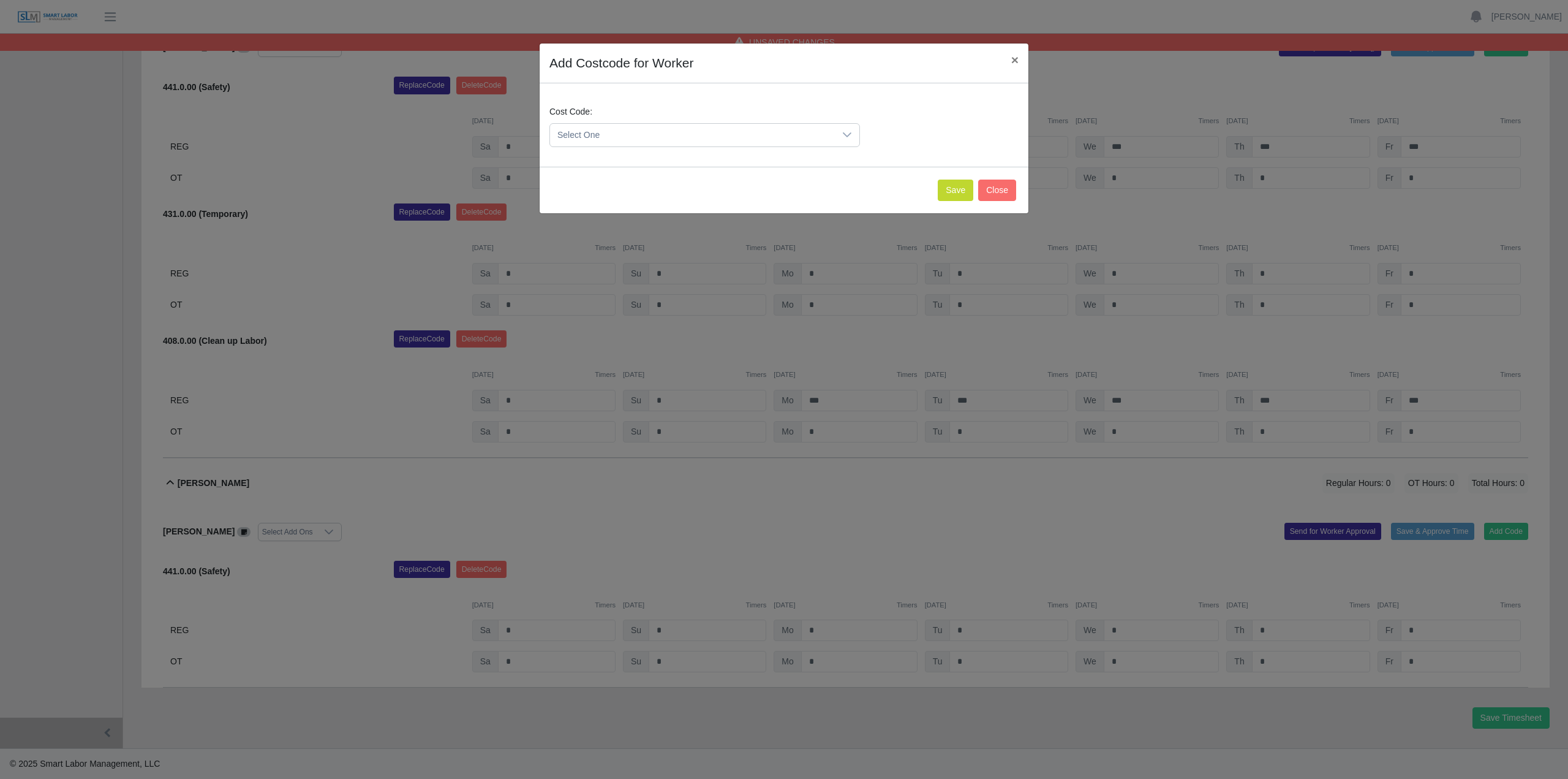
click at [706, 137] on span "Select One" at bounding box center [692, 135] width 285 height 22
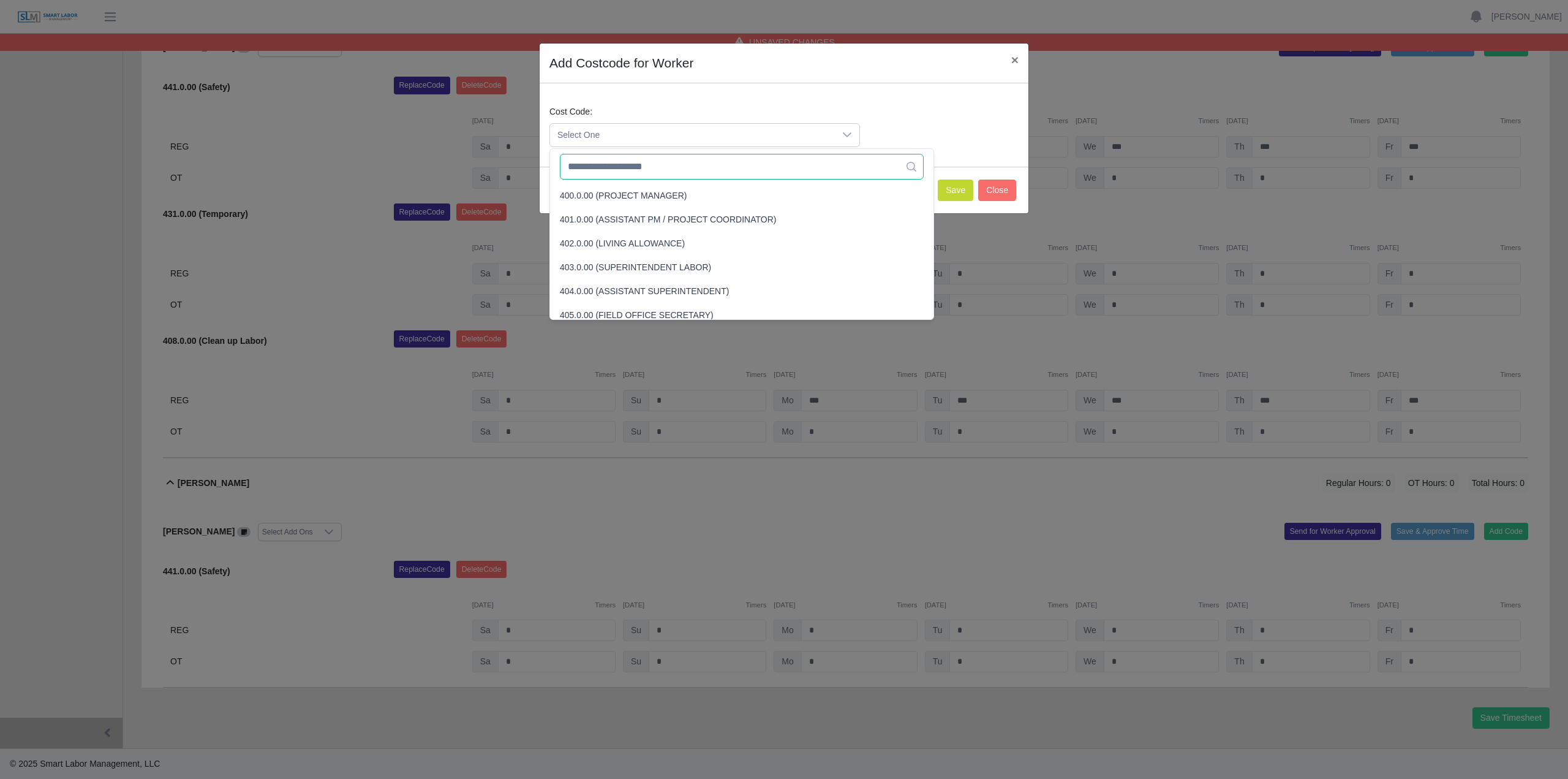
click at [688, 164] on input "text" at bounding box center [741, 167] width 364 height 26
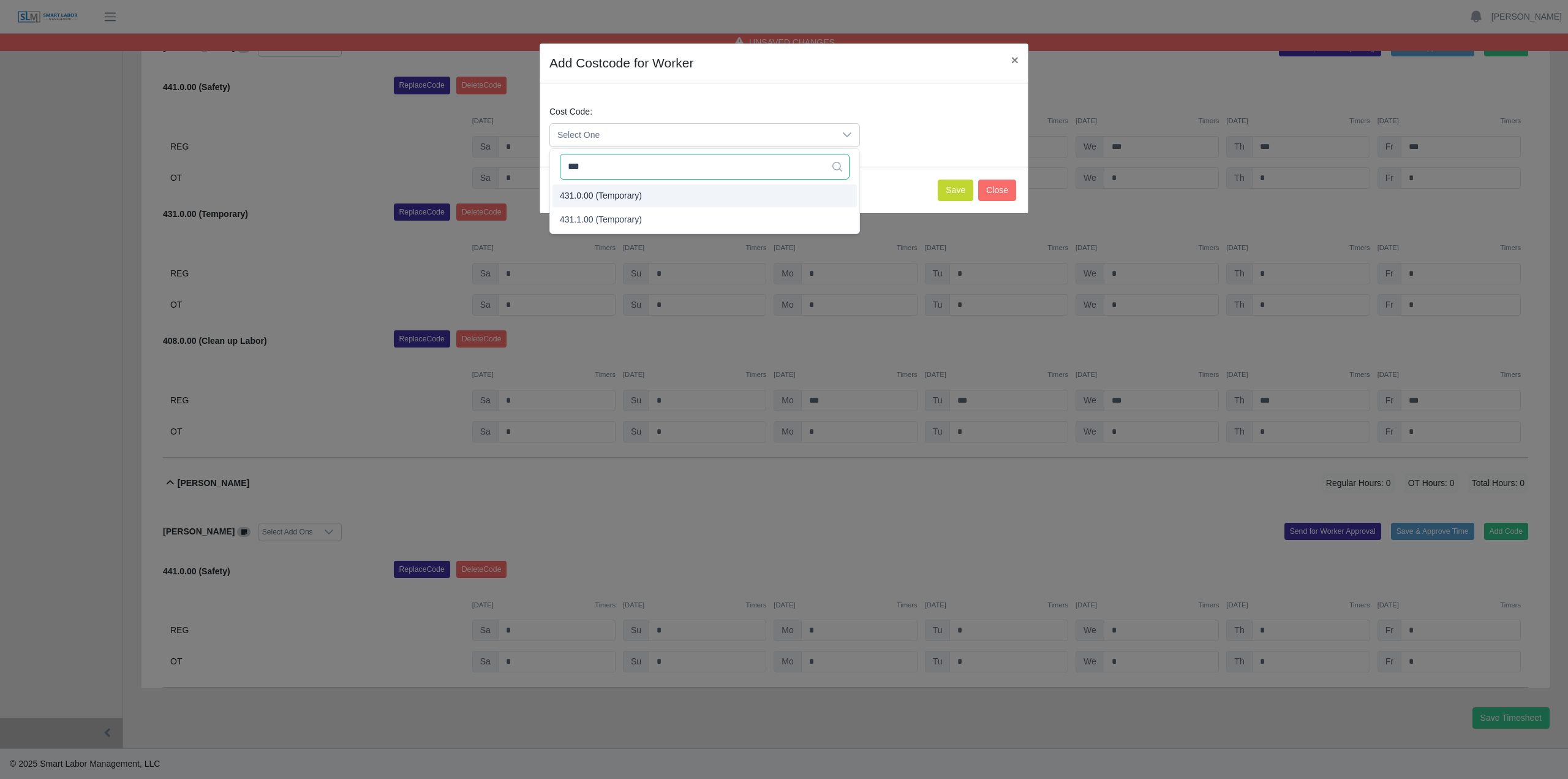
type input "***"
click at [656, 198] on li "431.0.00 (Temporary)" at bounding box center [705, 195] width 304 height 22
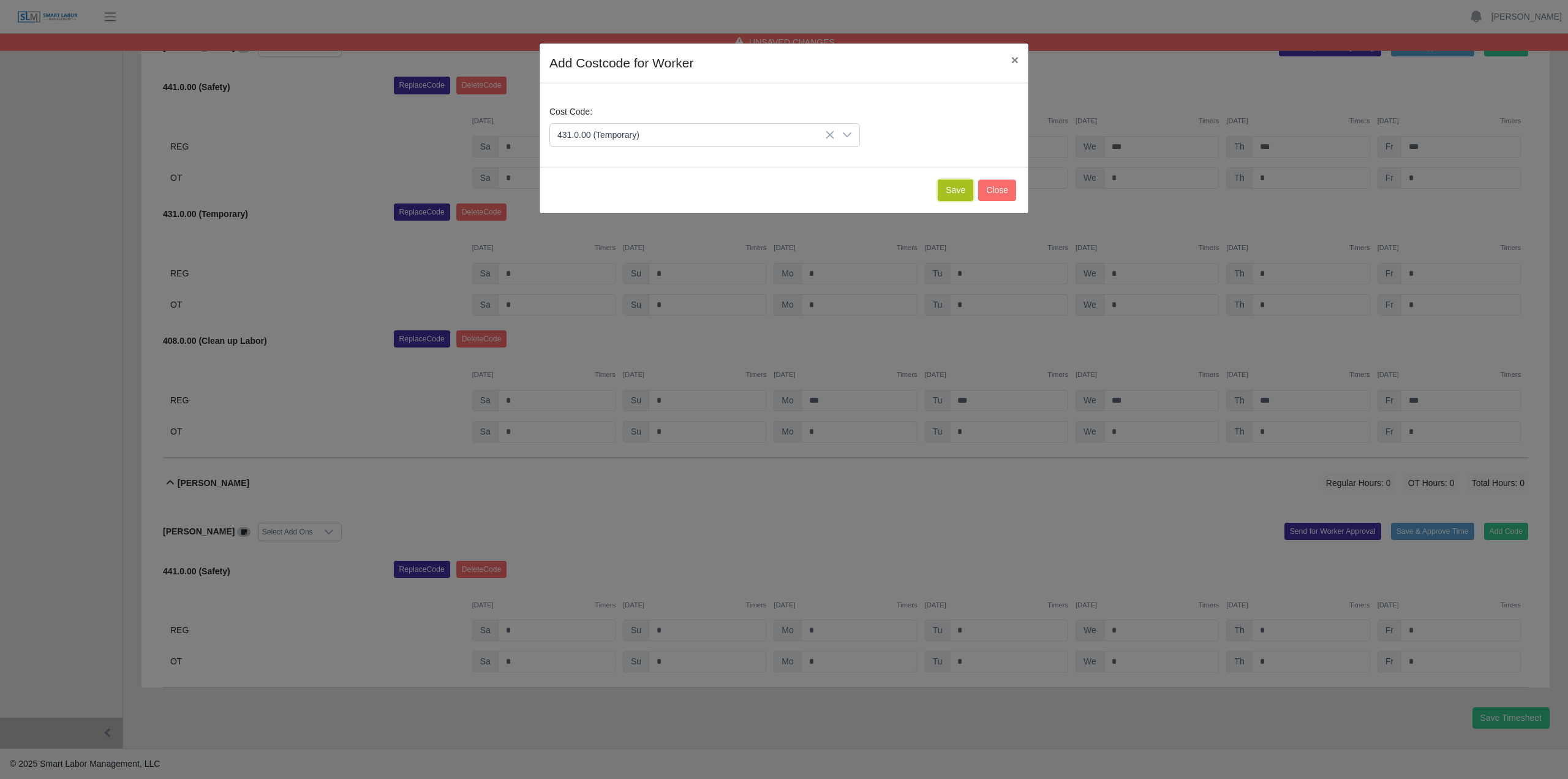
click at [960, 195] on button "Save" at bounding box center [955, 190] width 36 height 21
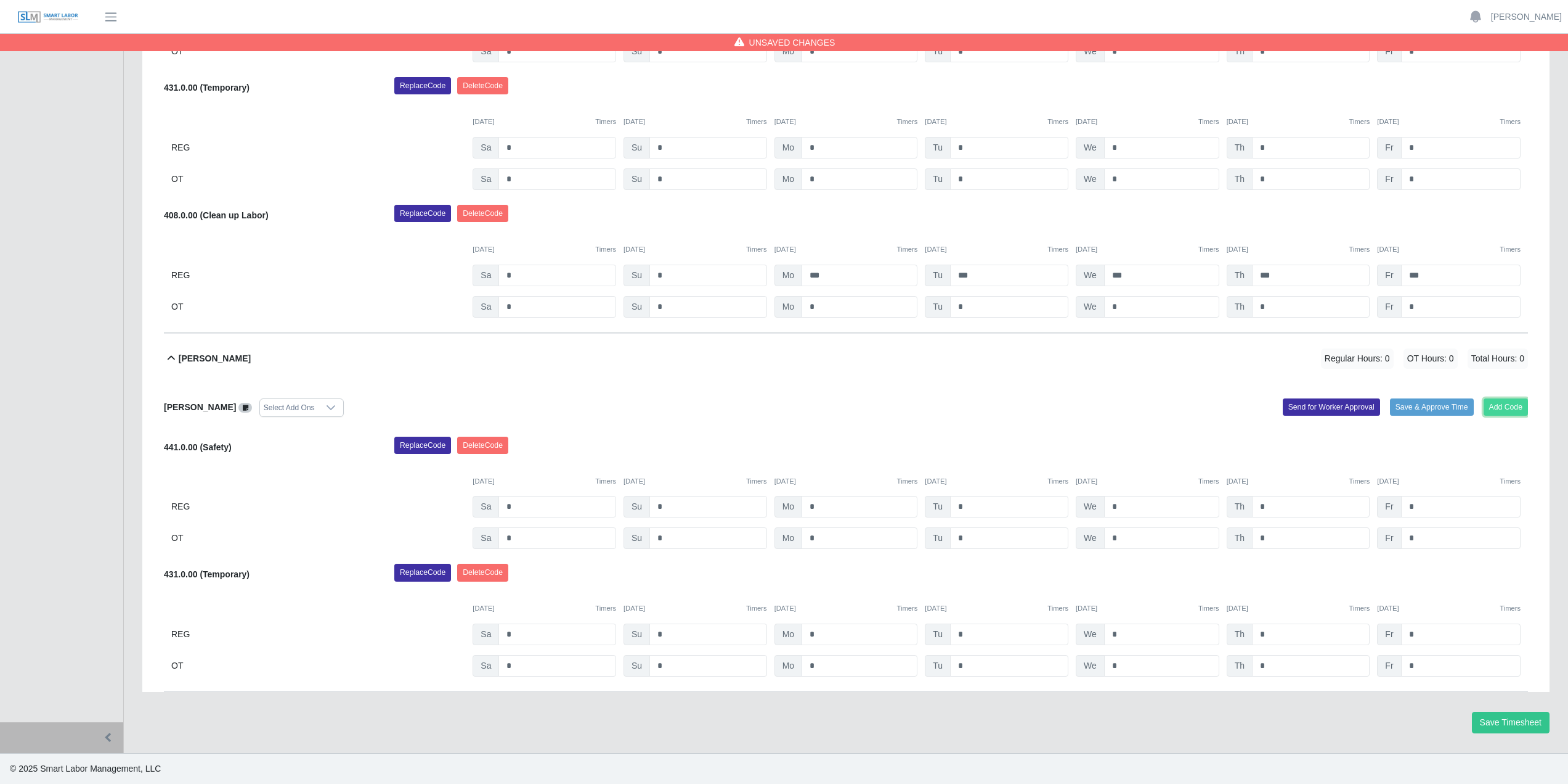
click at [1501, 411] on button "Add Code" at bounding box center [1507, 407] width 45 height 18
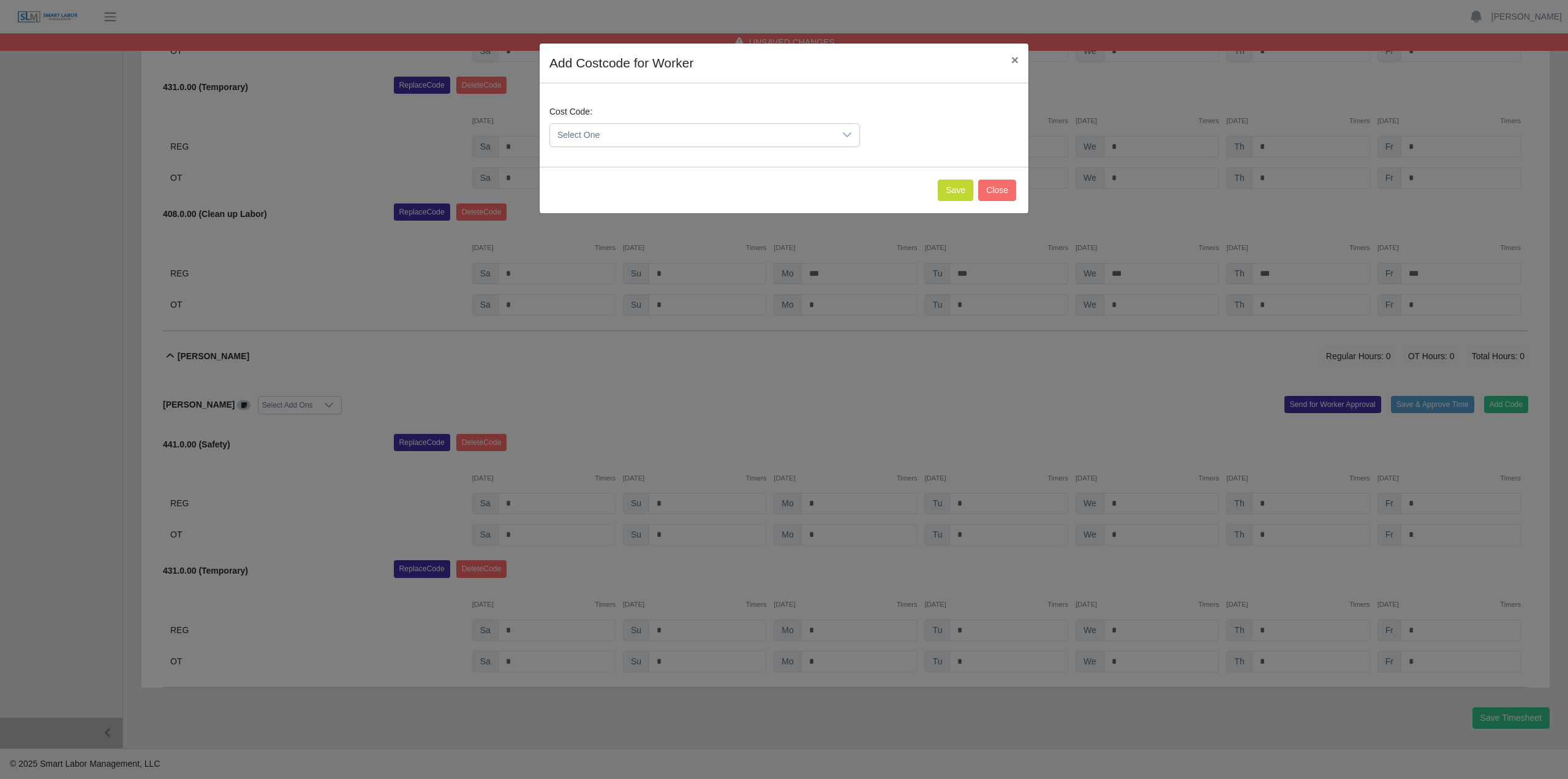
click at [627, 140] on span "Select One" at bounding box center [692, 135] width 285 height 22
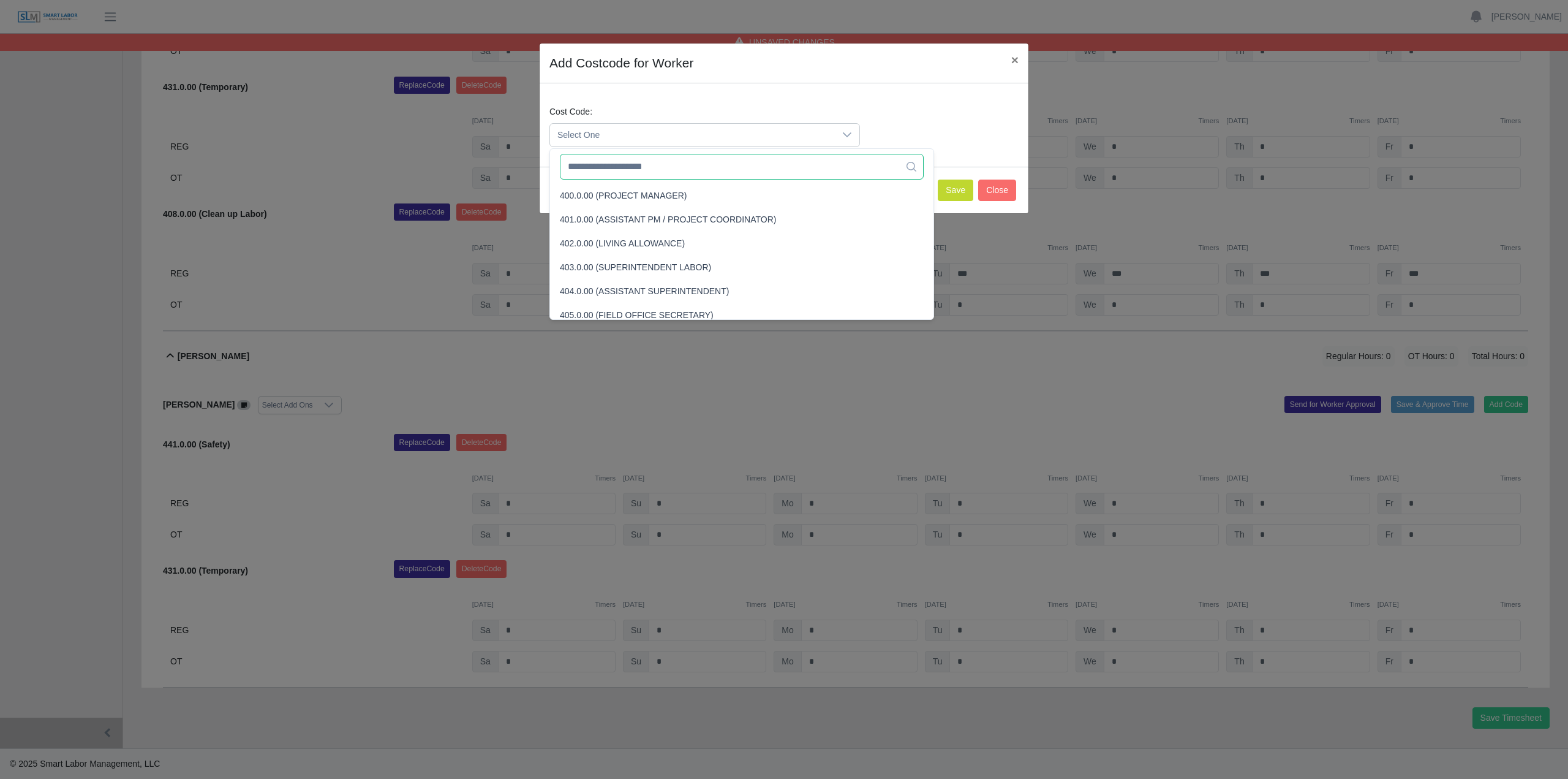
click at [651, 171] on input "text" at bounding box center [741, 167] width 364 height 26
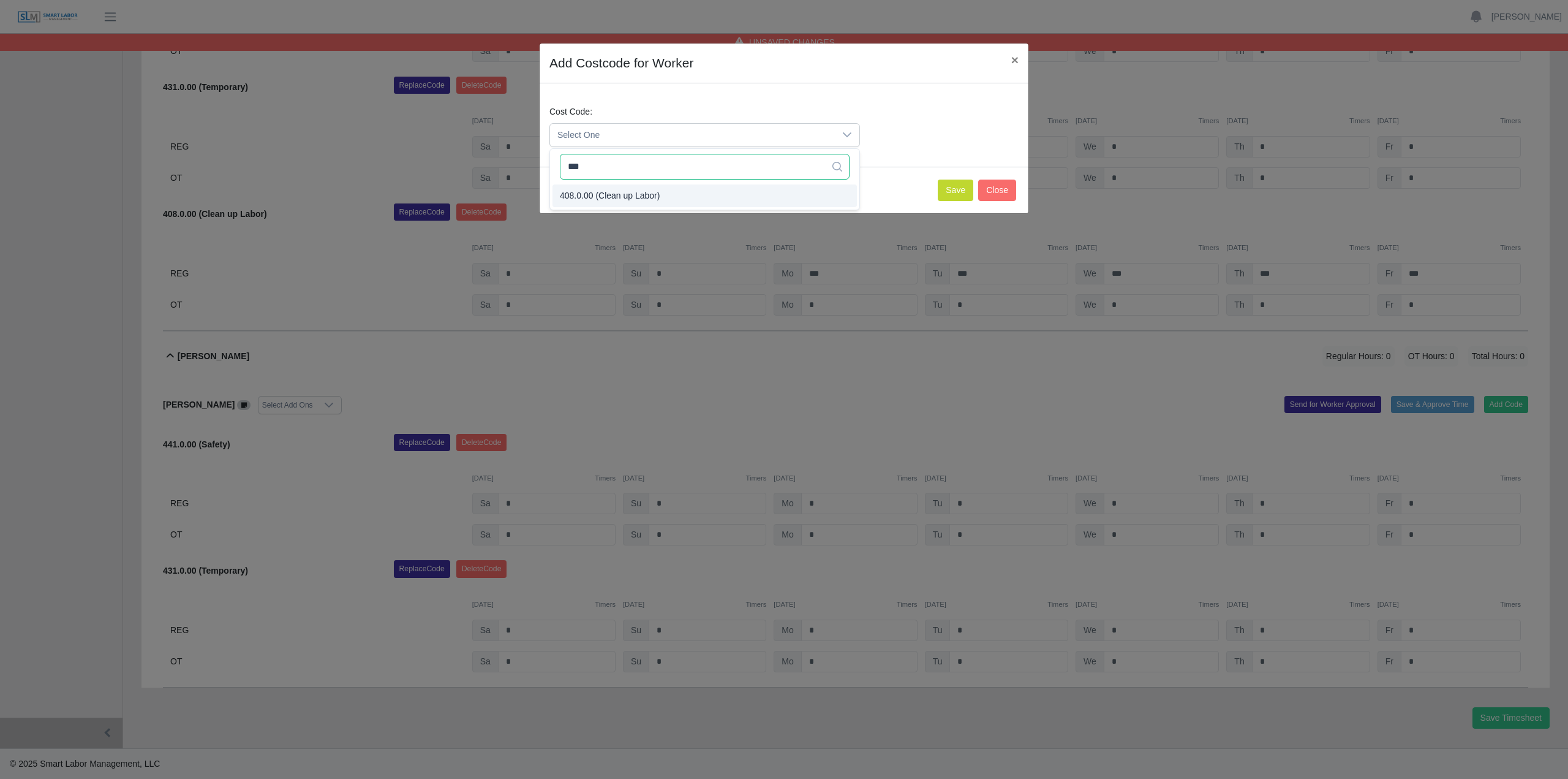
type input "***"
click at [646, 199] on span "408.0.00 (Clean up Labor)" at bounding box center [609, 195] width 100 height 13
click at [944, 198] on button "Save" at bounding box center [955, 190] width 36 height 21
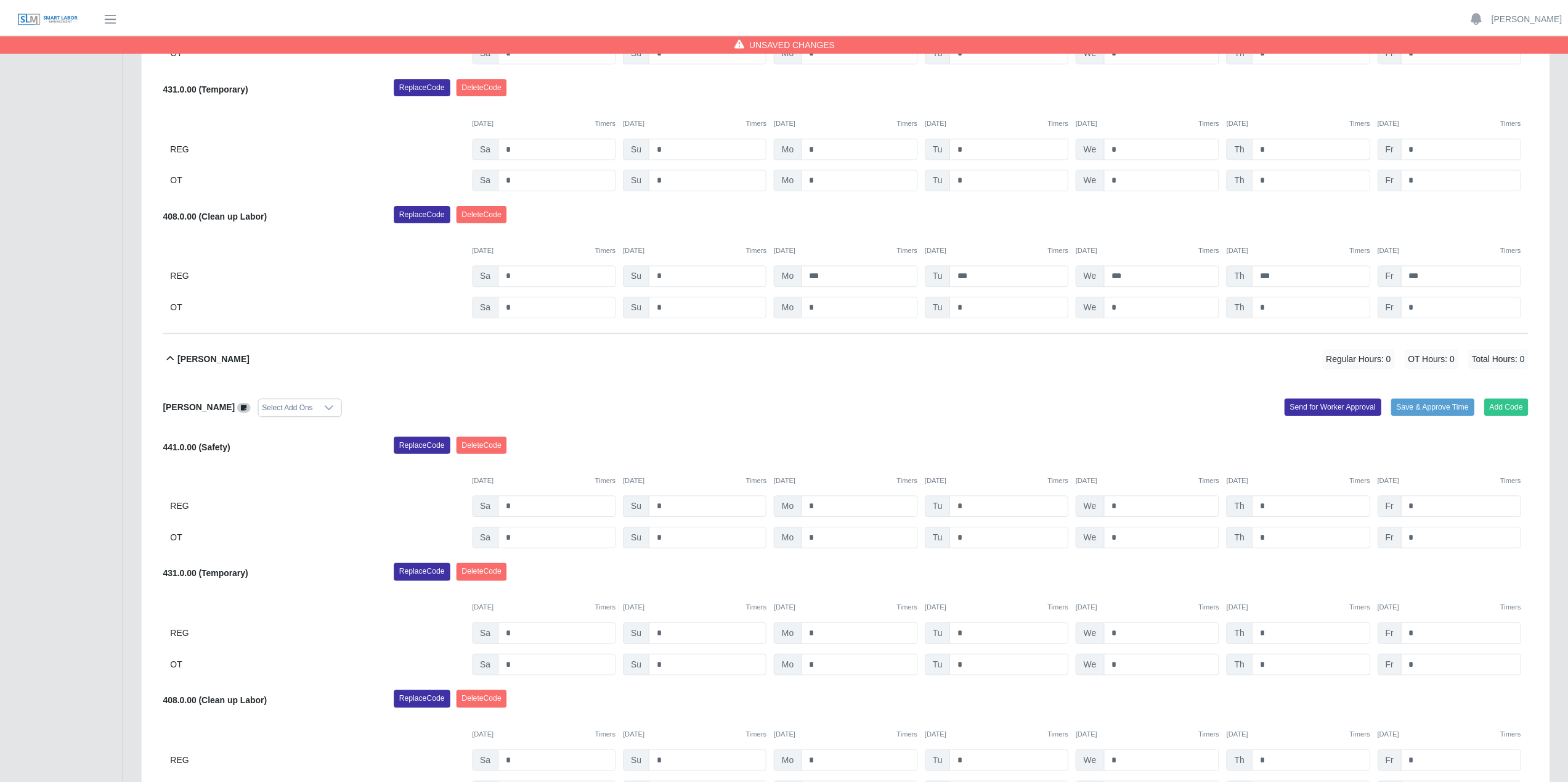
scroll to position [1184, 0]
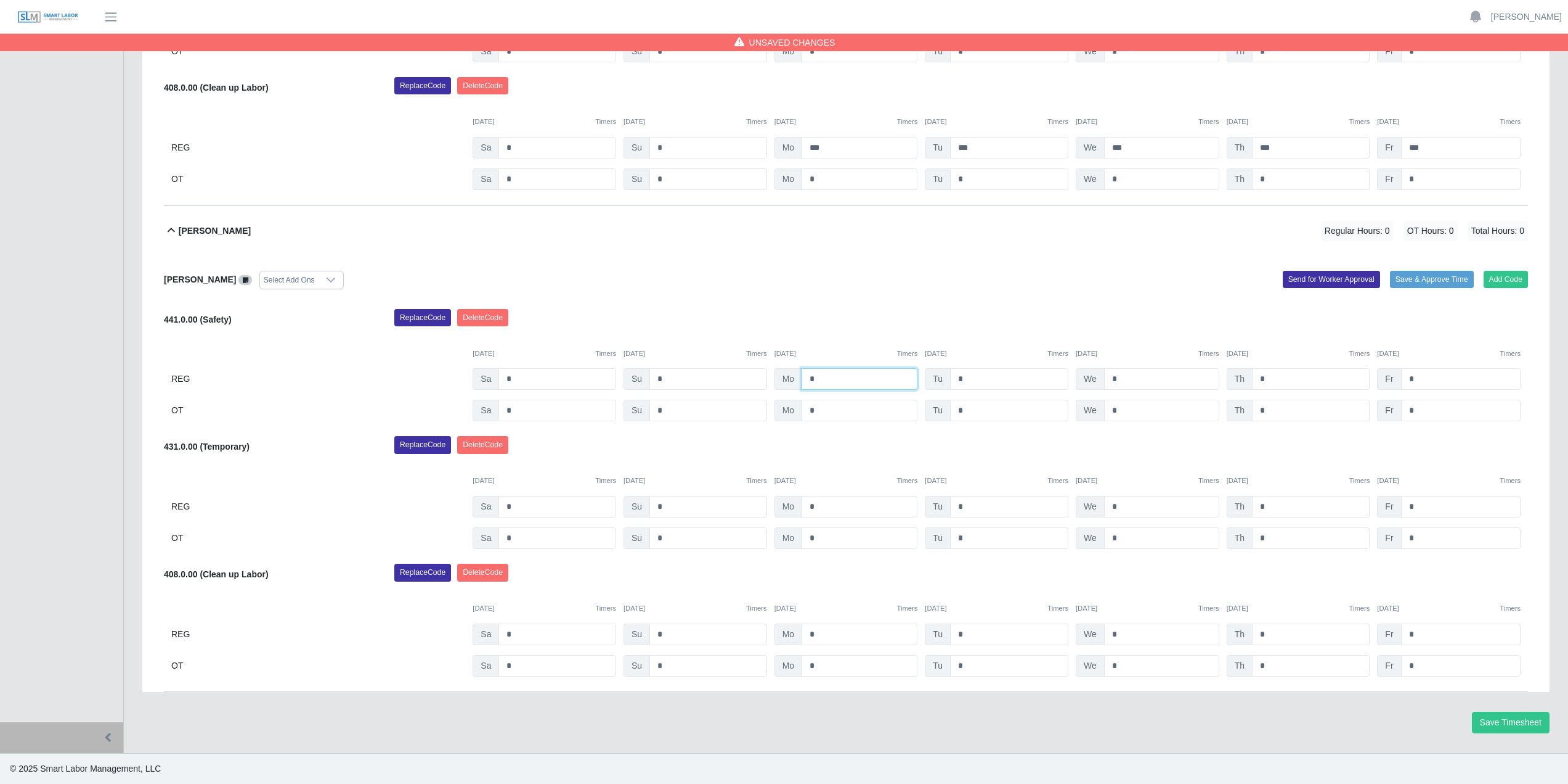
click at [828, 383] on input "*" at bounding box center [860, 379] width 116 height 21
type input "*"
type input "***"
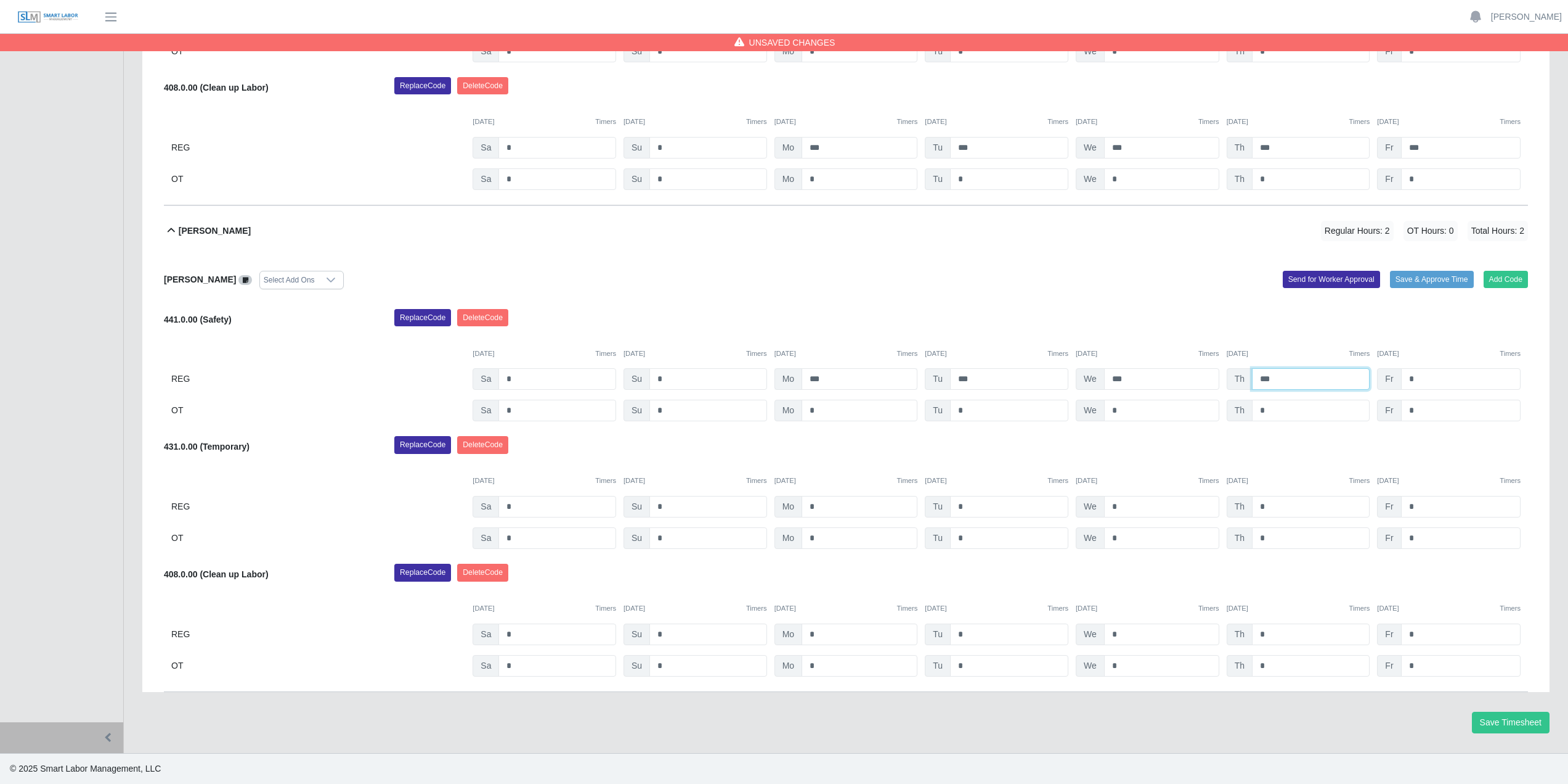
type input "***"
click at [834, 513] on input "*" at bounding box center [860, 507] width 116 height 21
type input "*"
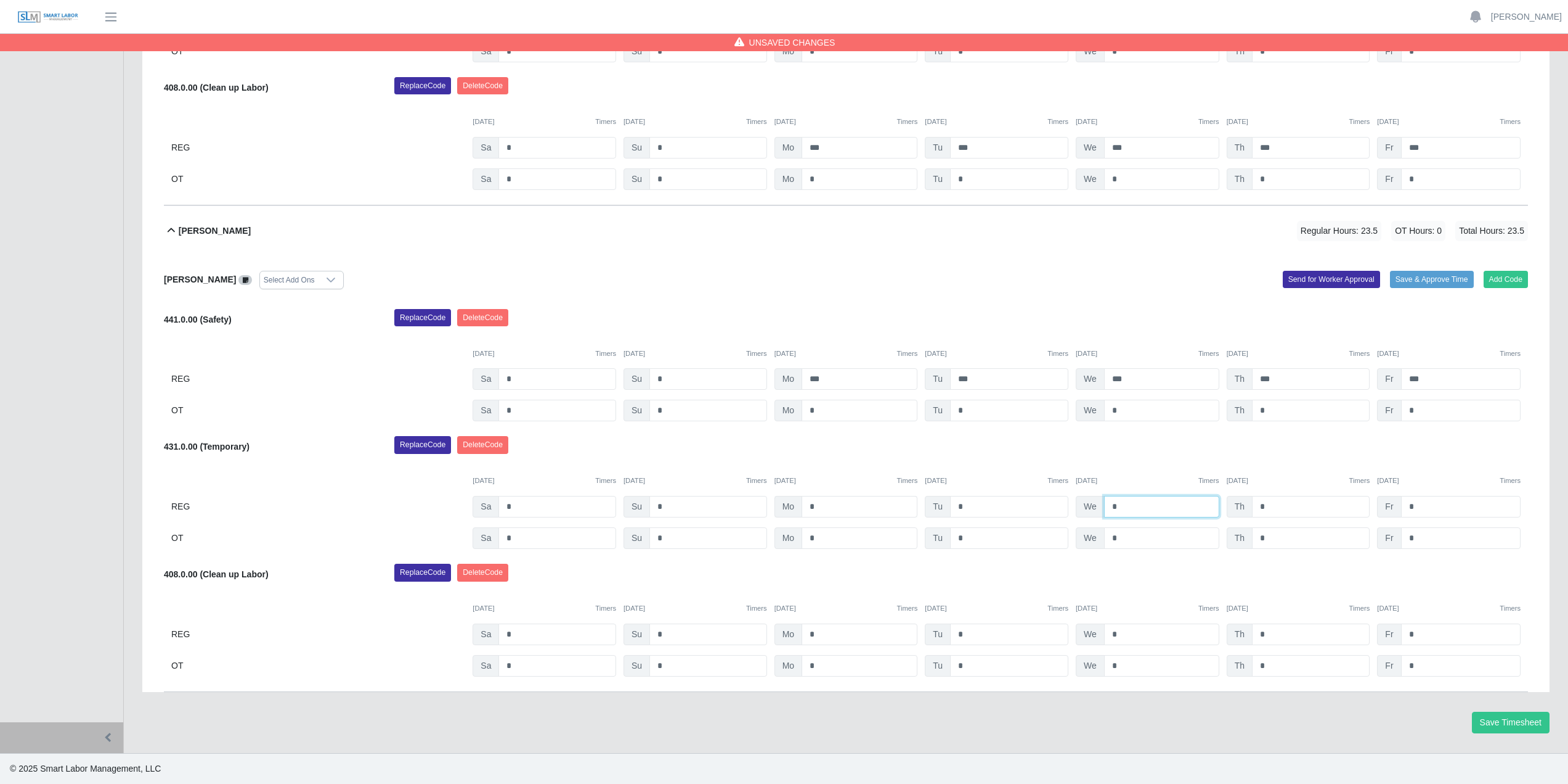
type input "*"
click at [831, 639] on input "*" at bounding box center [860, 635] width 116 height 21
type input "***"
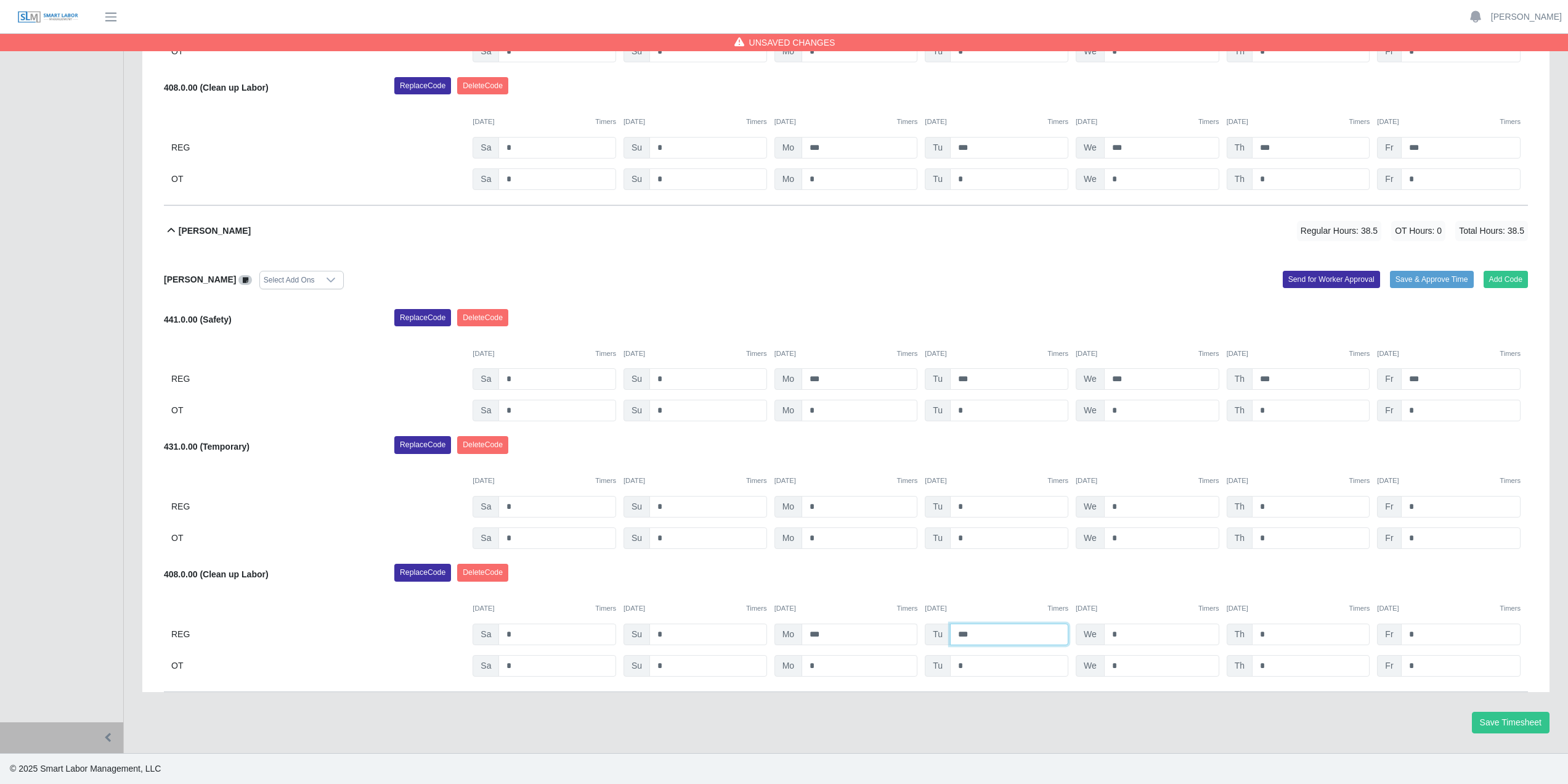
type input "***"
click at [1327, 279] on button "Send for Worker Approval" at bounding box center [1332, 279] width 98 height 18
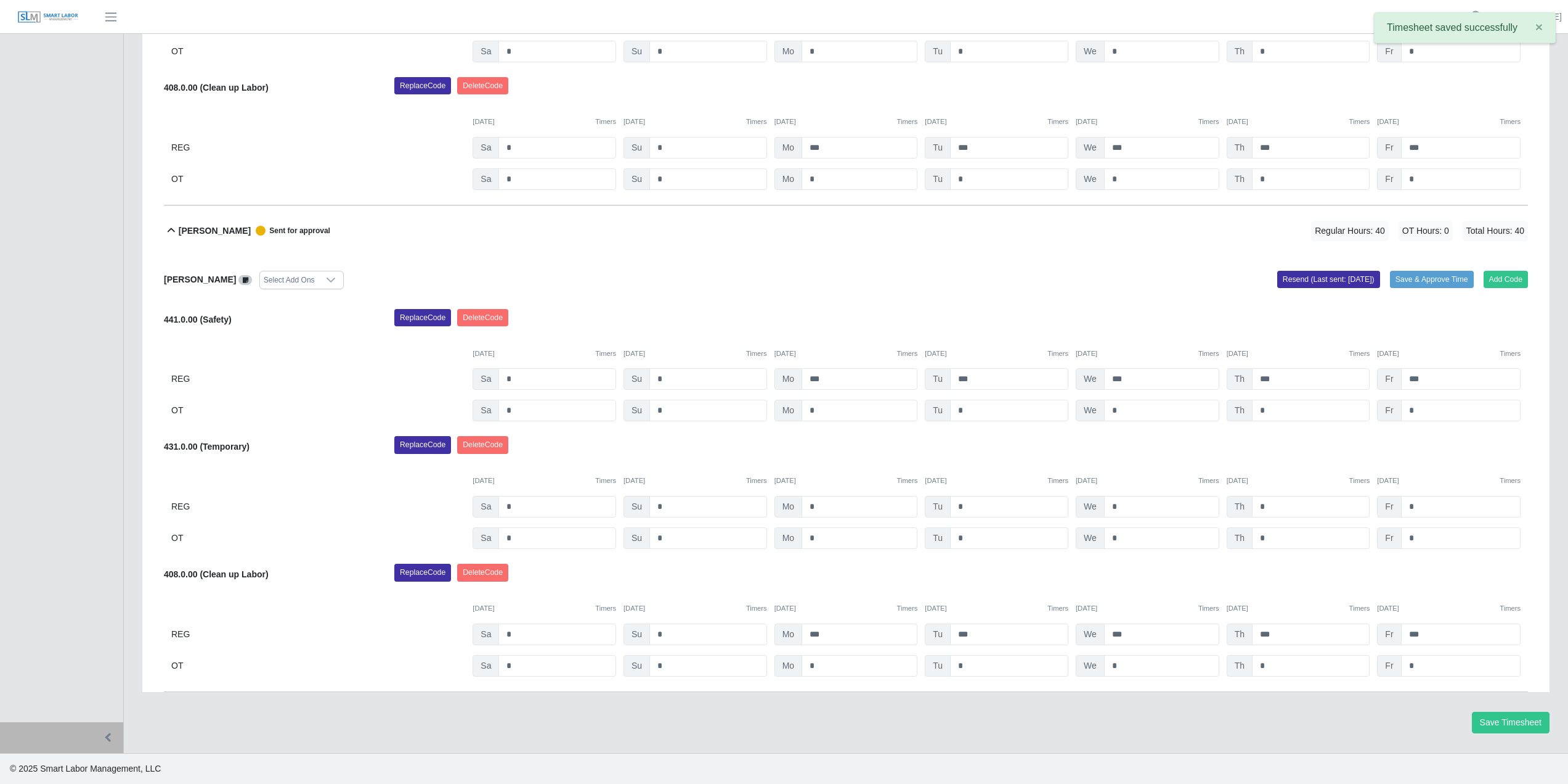
click at [177, 233] on icon at bounding box center [171, 230] width 15 height 15
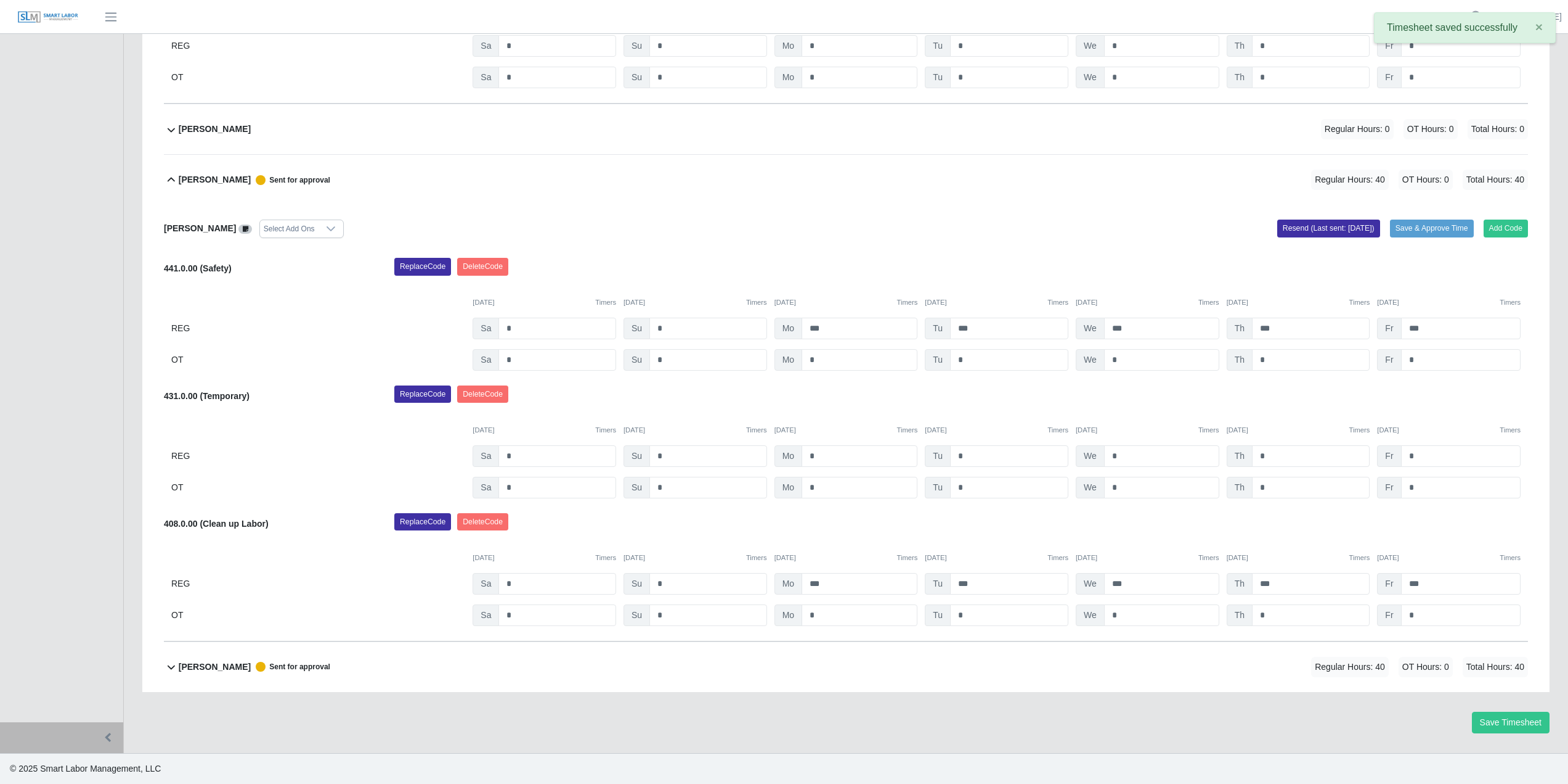
scroll to position [749, 0]
click at [173, 186] on icon at bounding box center [171, 180] width 15 height 15
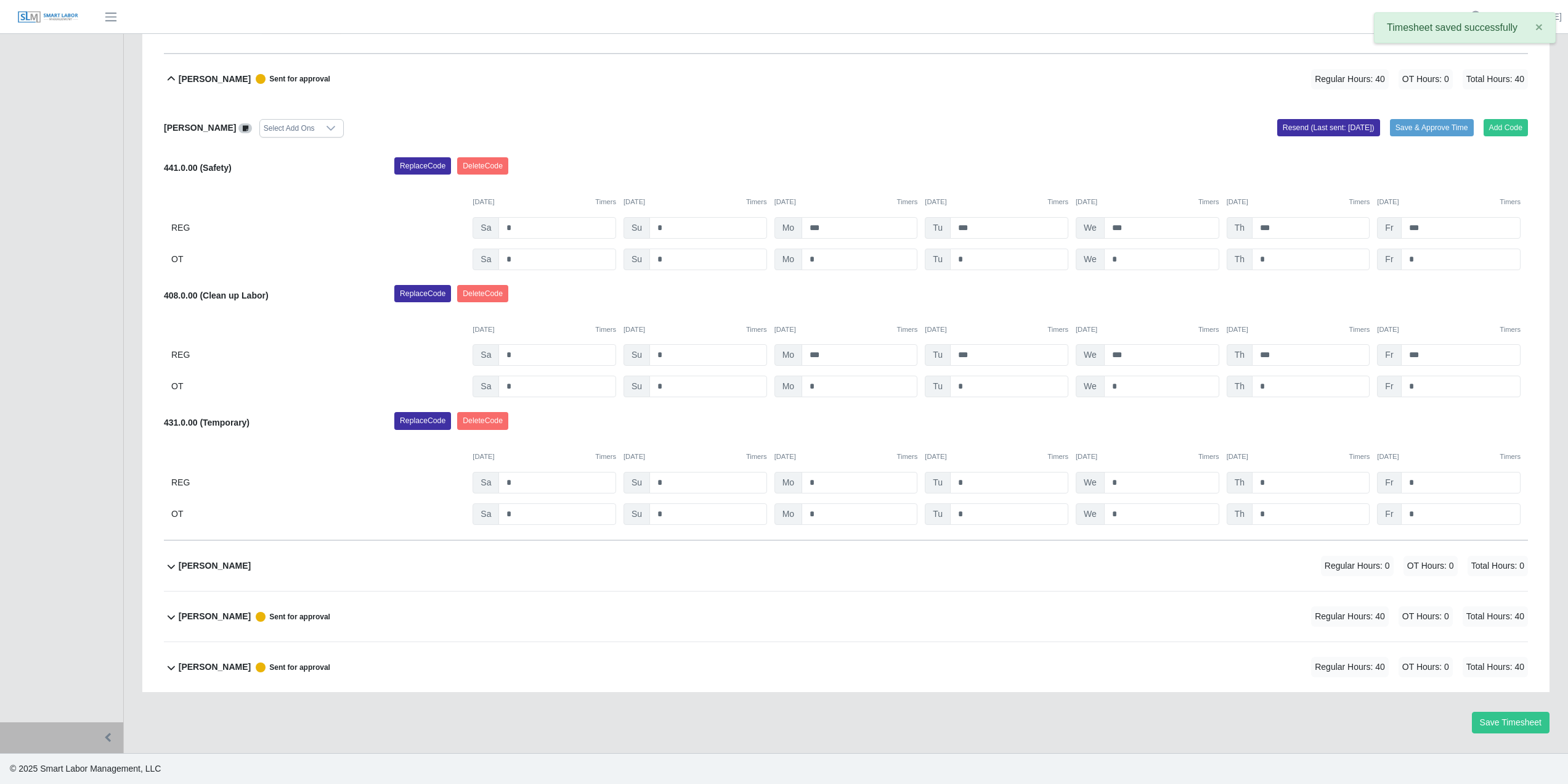
scroll to position [312, 0]
click at [198, 557] on div "[PERSON_NAME]" at bounding box center [215, 565] width 72 height 21
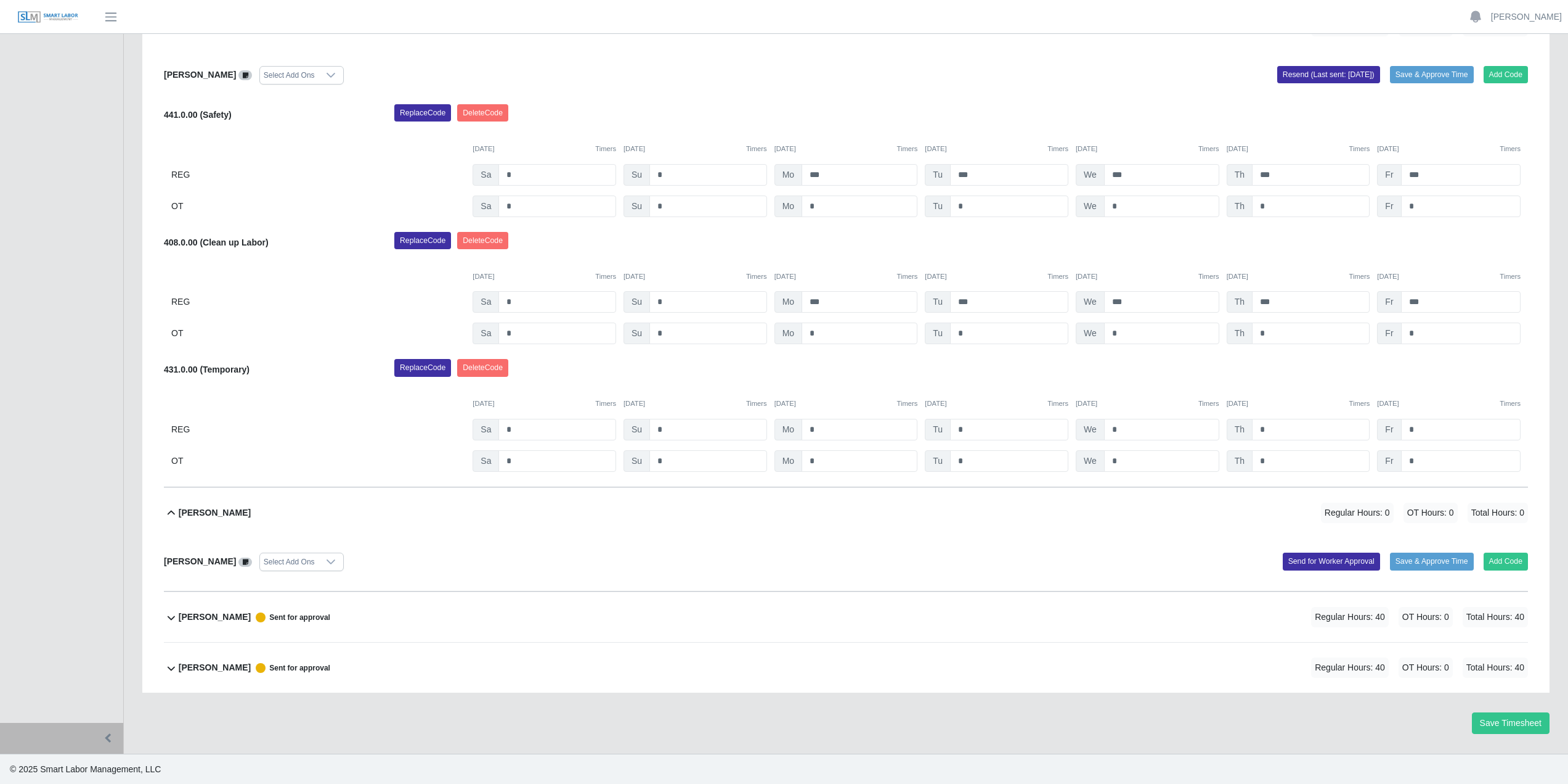
scroll to position [366, 0]
click at [326, 562] on icon at bounding box center [331, 561] width 10 height 10
click at [243, 560] on icon at bounding box center [246, 561] width 6 height 7
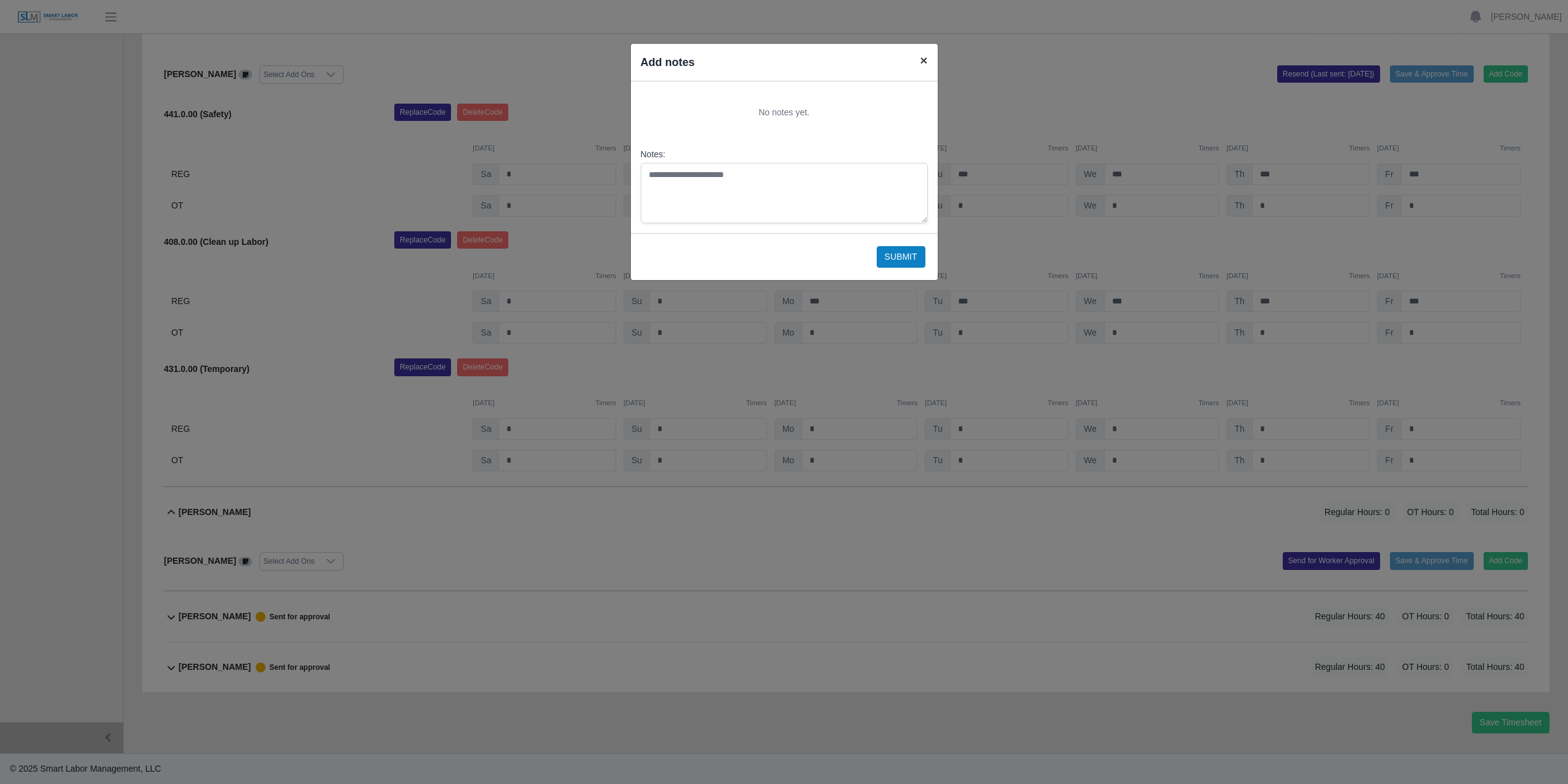
click at [920, 66] on span "×" at bounding box center [924, 60] width 8 height 15
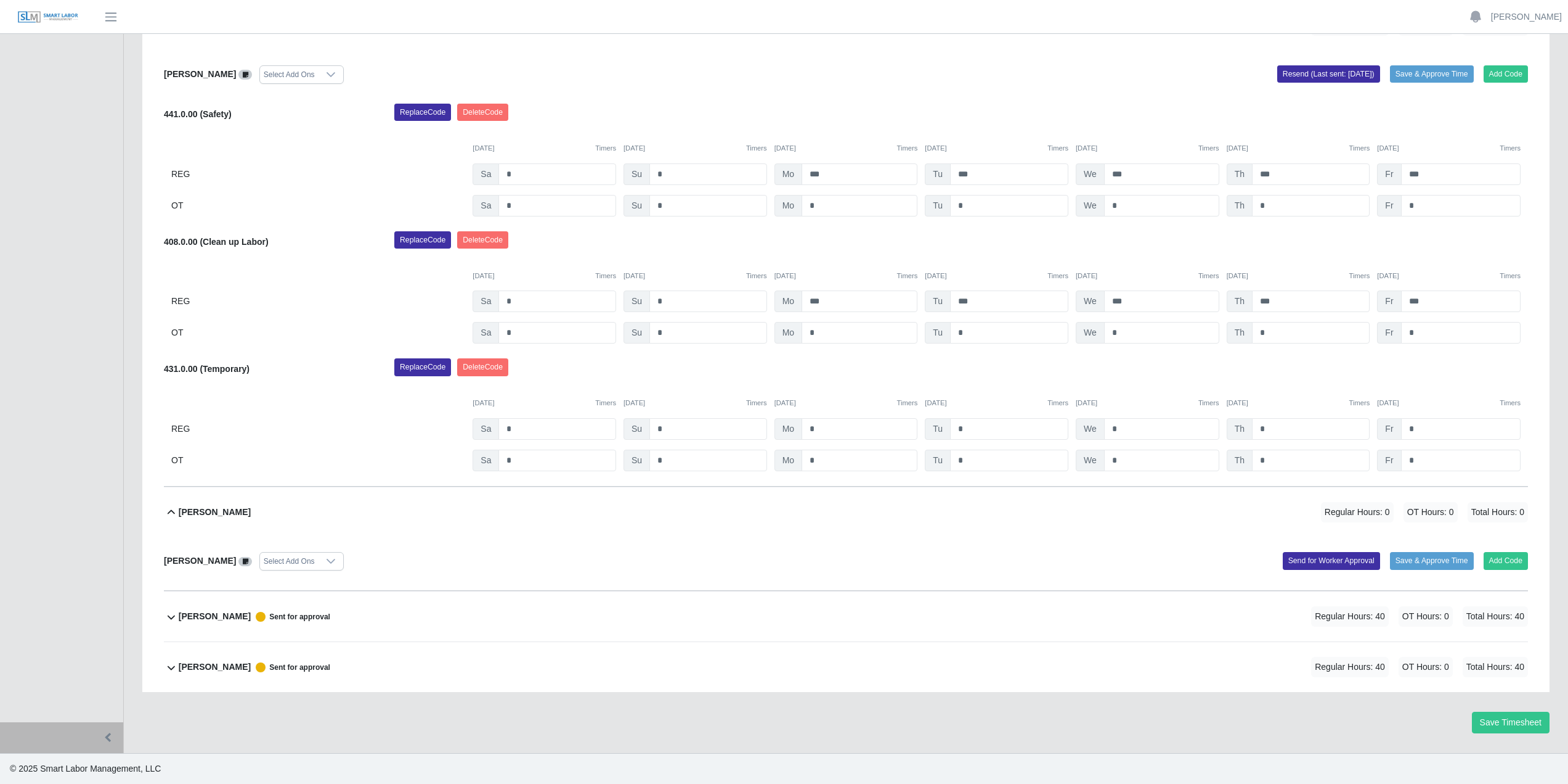
click at [175, 510] on icon at bounding box center [171, 512] width 15 height 15
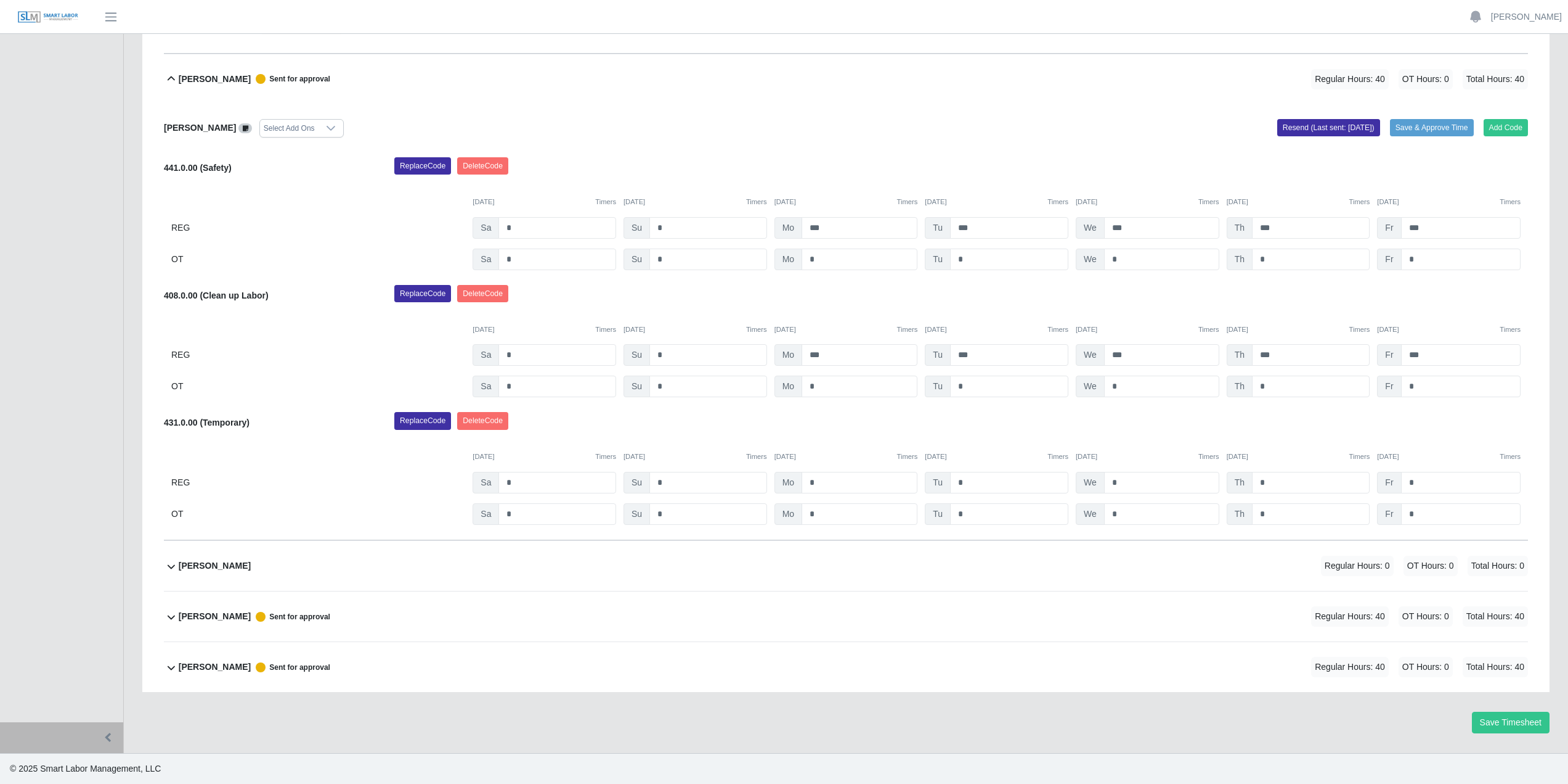
scroll to position [312, 0]
click at [175, 78] on icon at bounding box center [171, 78] width 15 height 15
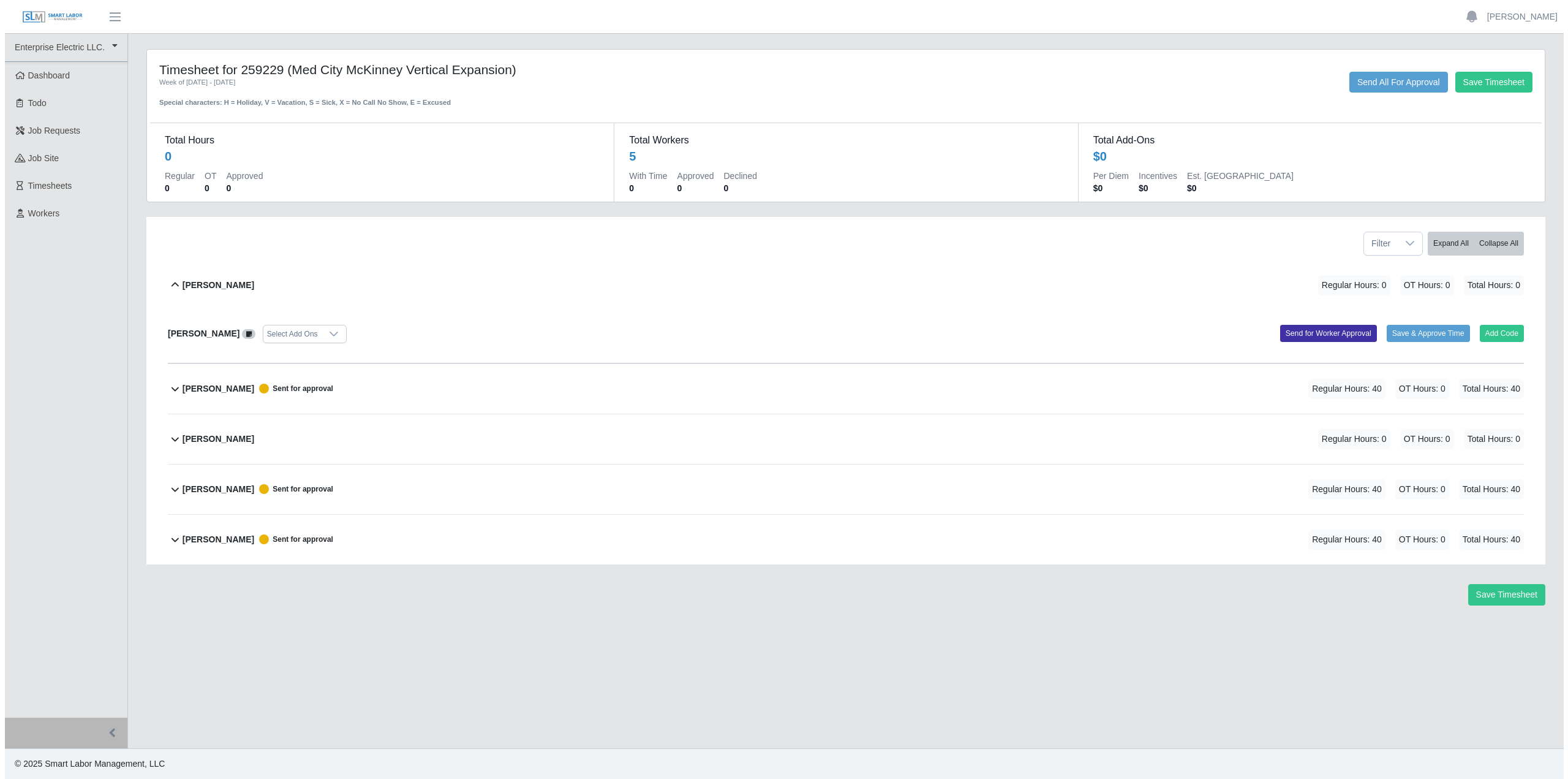
scroll to position [0, 0]
click at [367, 343] on div "[PERSON_NAME] Select Add Ons Add Code Save & Approve Time Send for Worker Appro…" at bounding box center [846, 337] width 1365 height 53
click at [1506, 337] on button "Add Code" at bounding box center [1506, 334] width 45 height 17
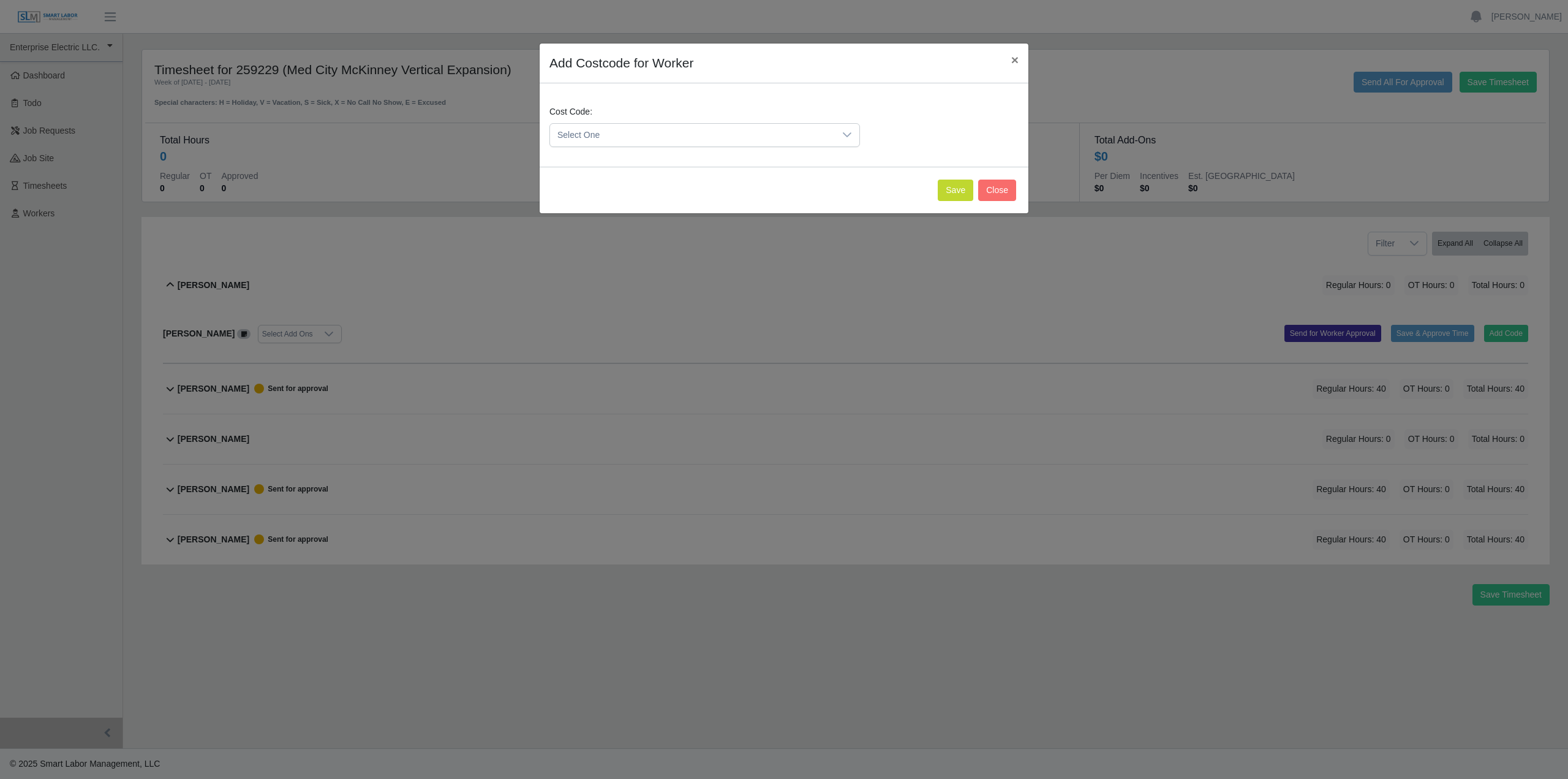
click at [748, 134] on span "Select One" at bounding box center [692, 135] width 285 height 22
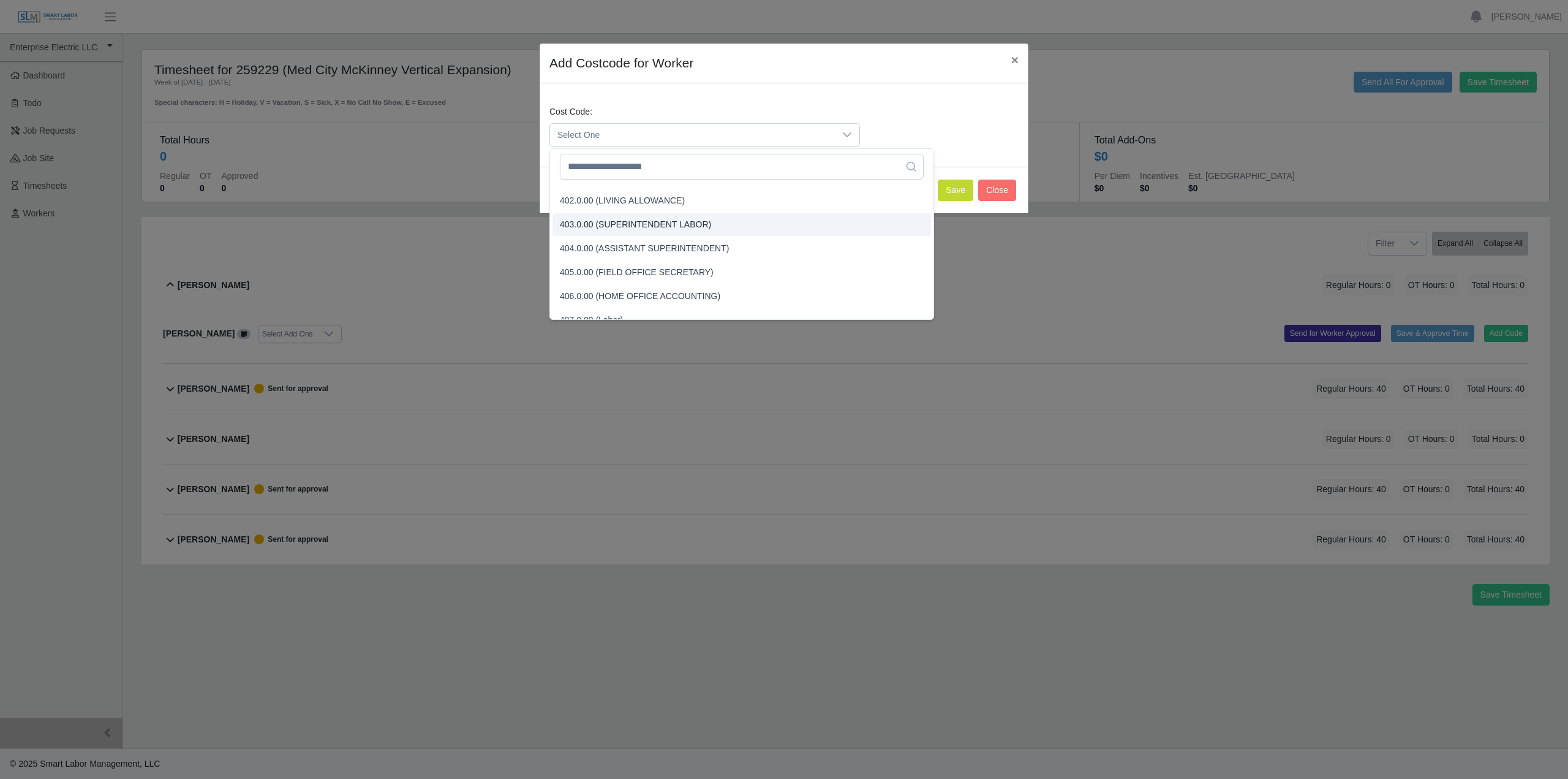
scroll to position [61, 0]
click at [649, 261] on li "405.0.00 (FIELD OFFICE SECRETARY)" at bounding box center [742, 253] width 378 height 22
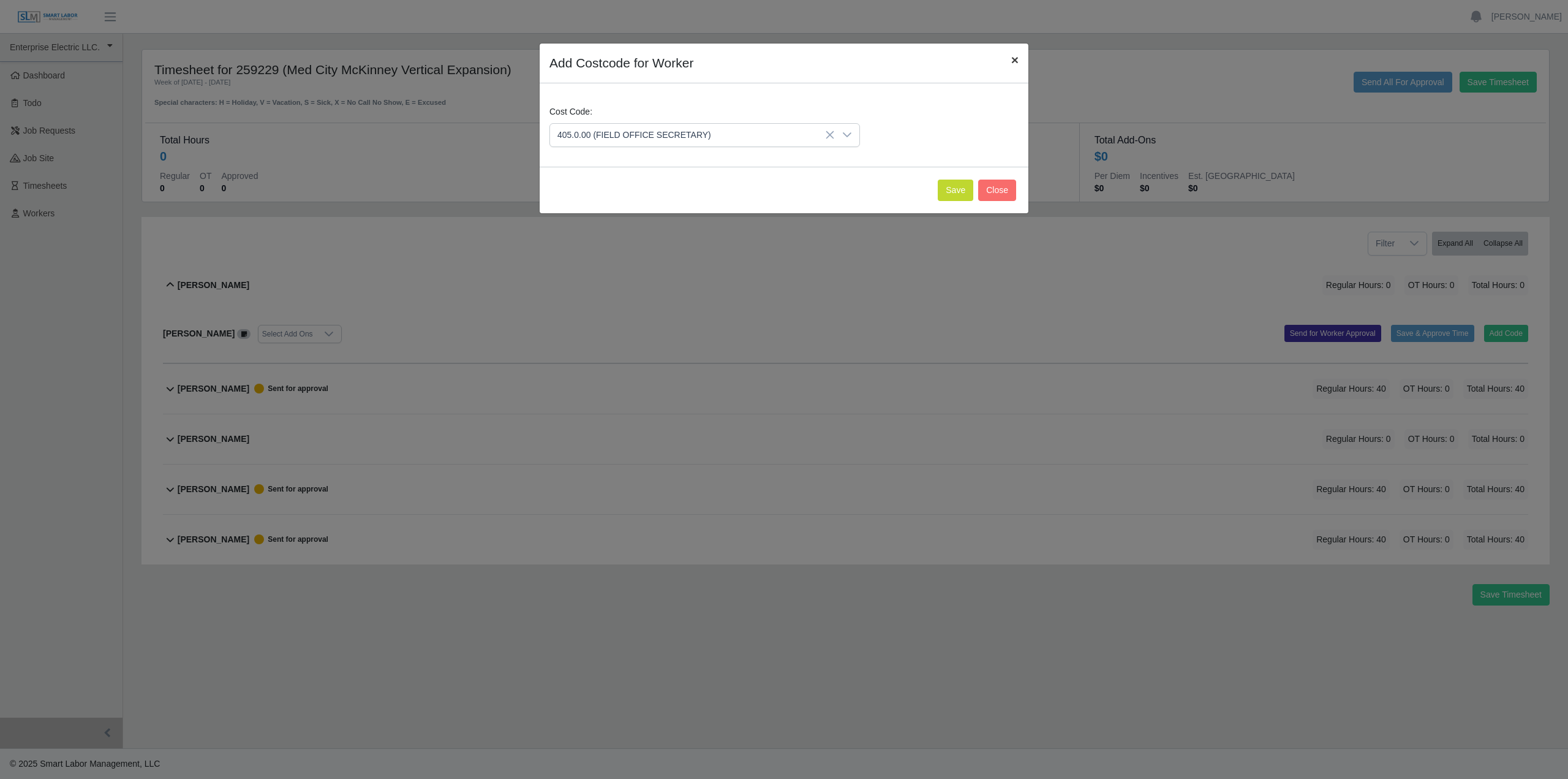
click at [1016, 62] on span "×" at bounding box center [1015, 59] width 8 height 15
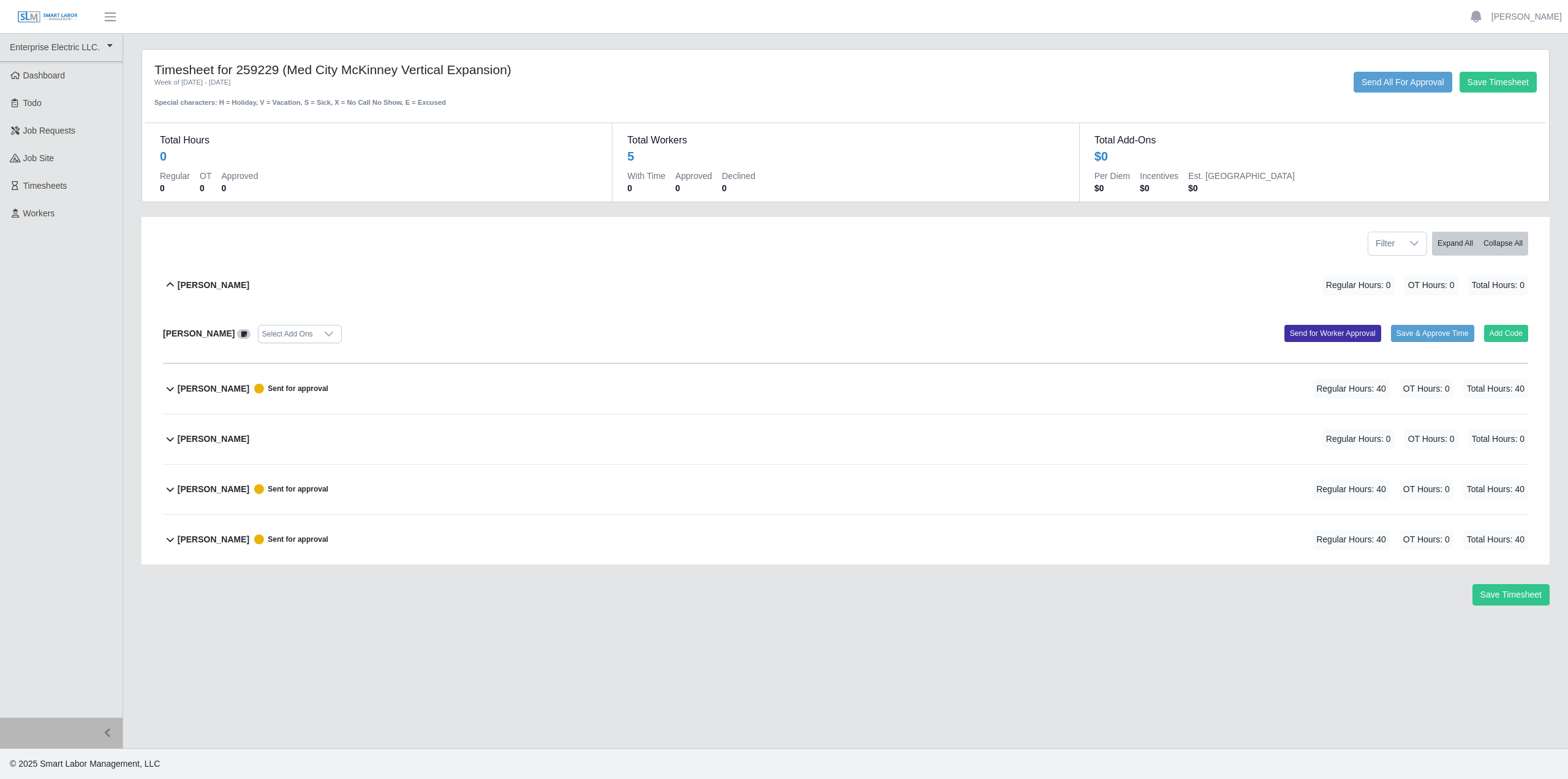
click at [188, 287] on b "[PERSON_NAME]" at bounding box center [213, 284] width 72 height 13
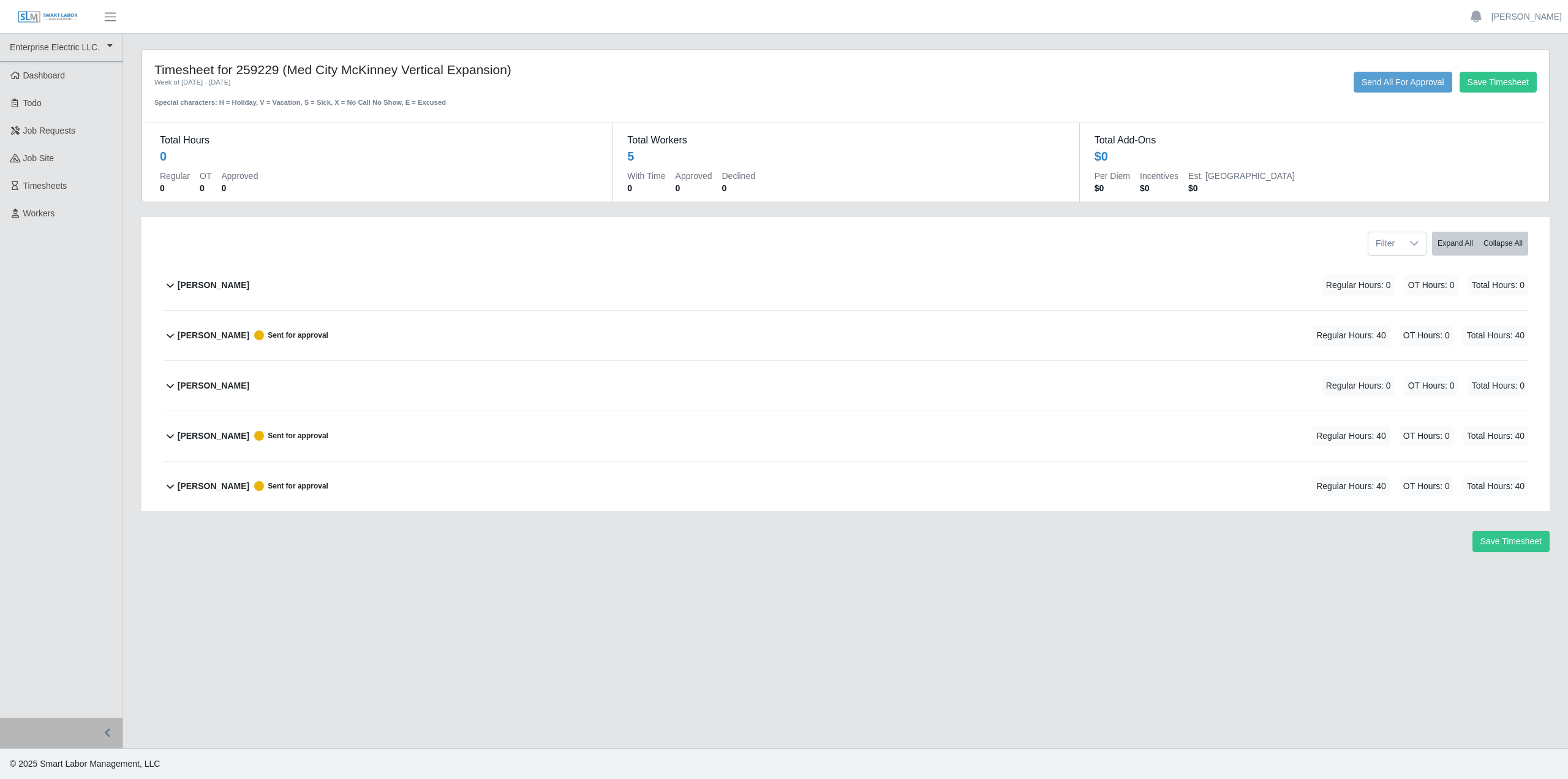
click at [188, 288] on b "[PERSON_NAME]" at bounding box center [213, 284] width 72 height 13
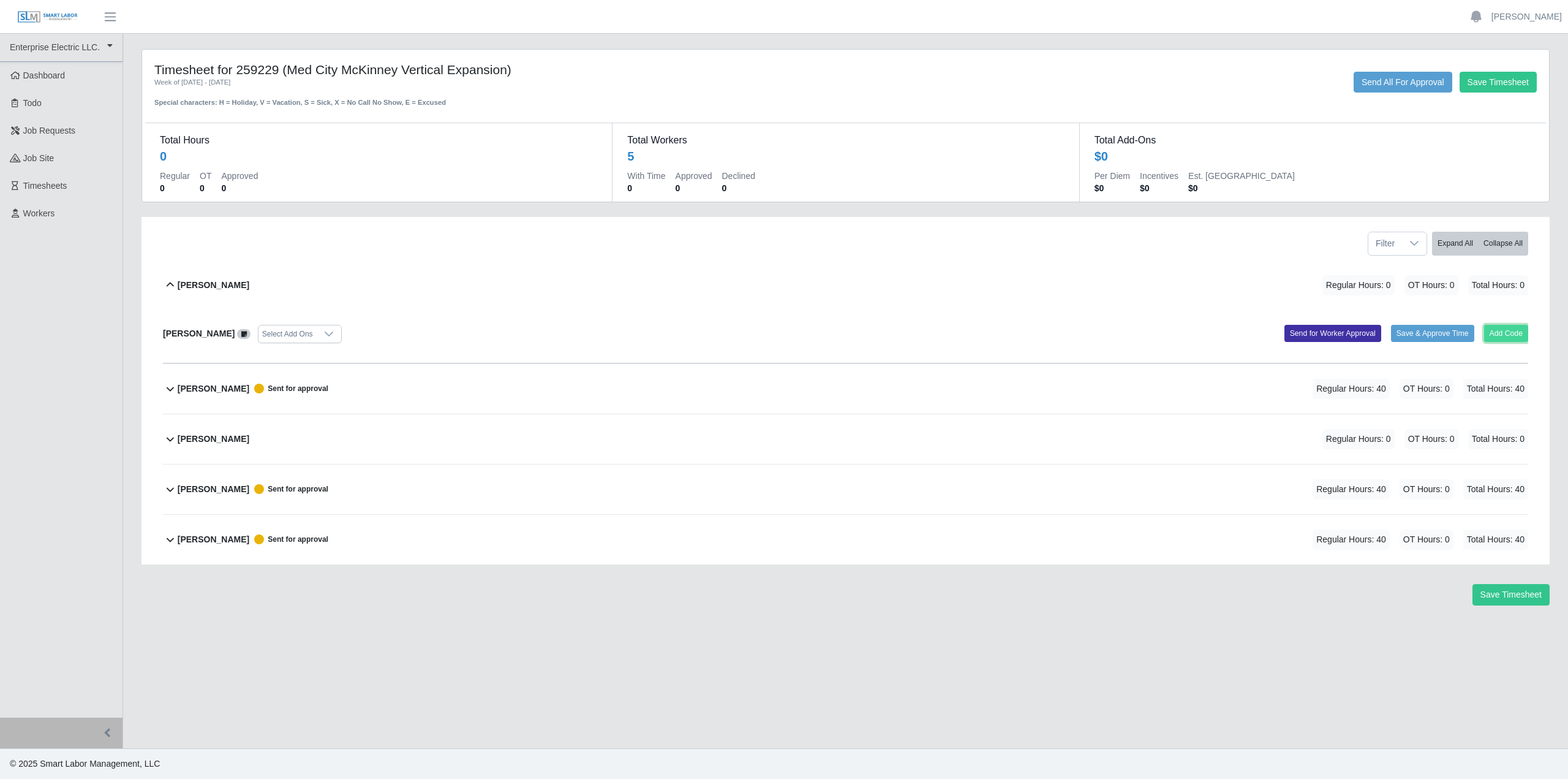
click at [1514, 340] on button "Add Code" at bounding box center [1506, 334] width 45 height 17
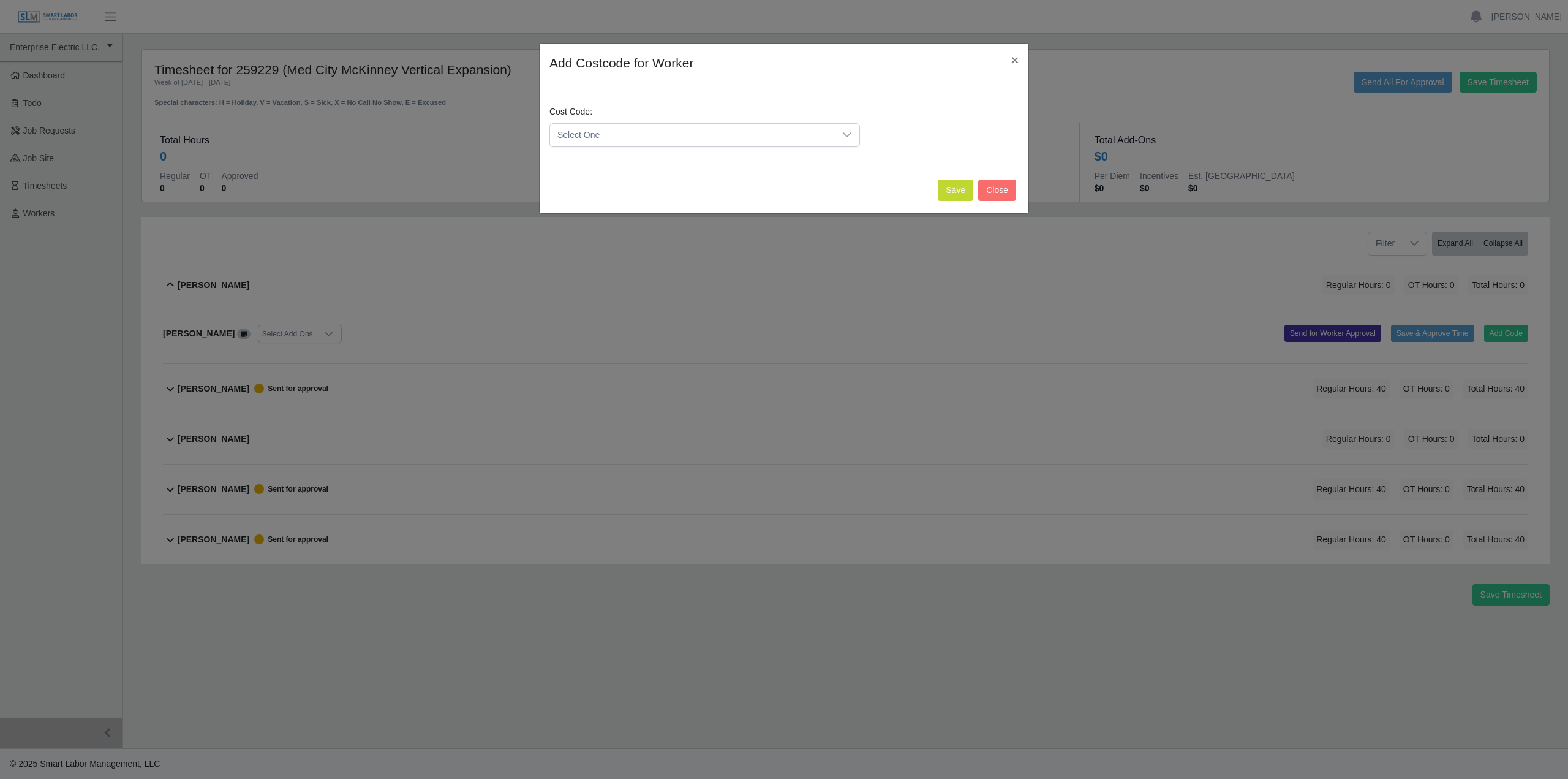
click at [737, 137] on span "Select One" at bounding box center [692, 135] width 285 height 22
click at [662, 262] on li "405.0.00 (FIELD OFFICE SECRETARY)" at bounding box center [742, 253] width 378 height 22
click at [945, 196] on button "Save" at bounding box center [955, 190] width 36 height 21
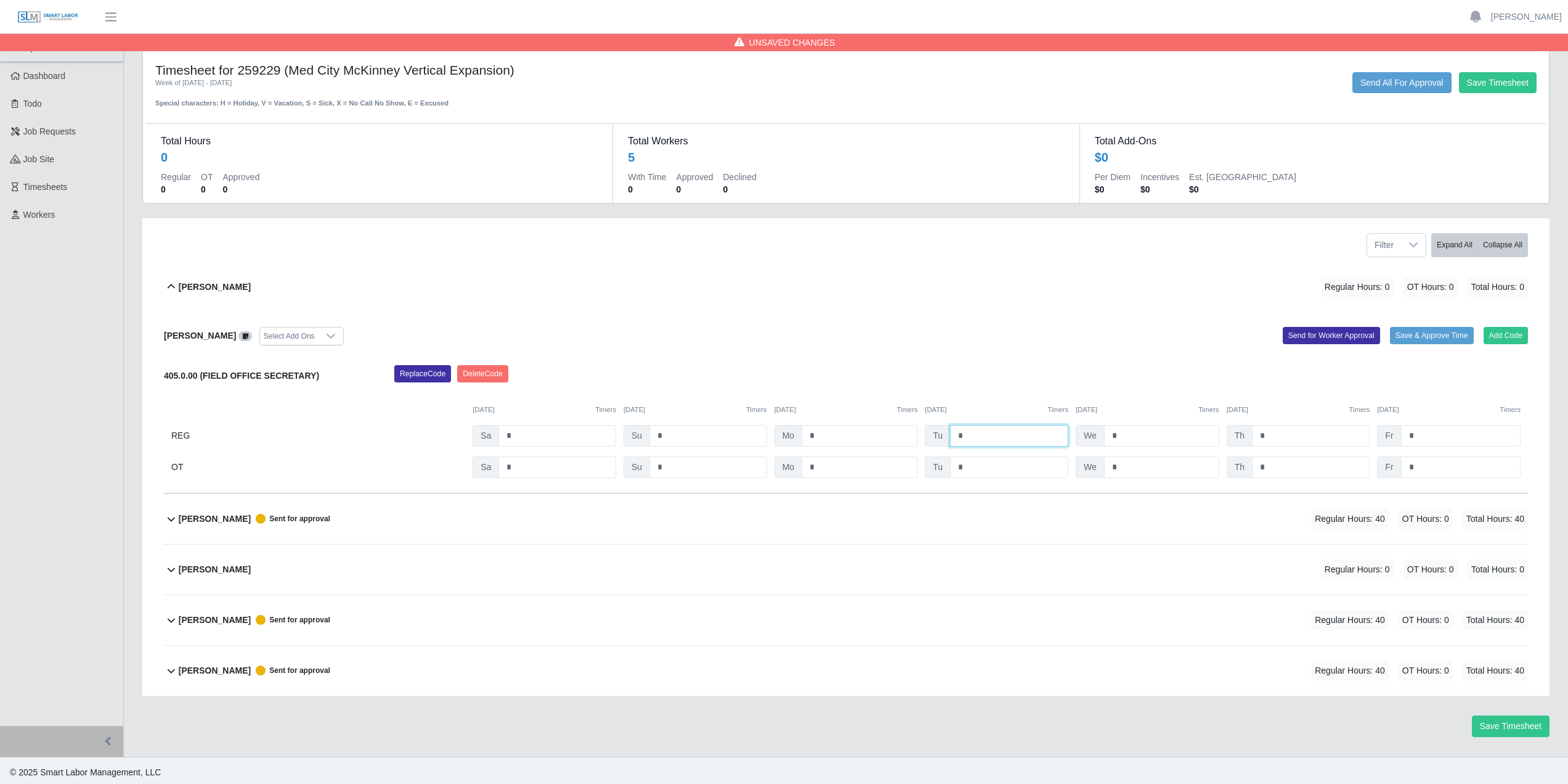
click at [976, 437] on input "*" at bounding box center [1009, 435] width 118 height 21
click at [495, 368] on button "Delete Code" at bounding box center [483, 374] width 51 height 18
